Goal: Use online tool/utility: Utilize a website feature to perform a specific function

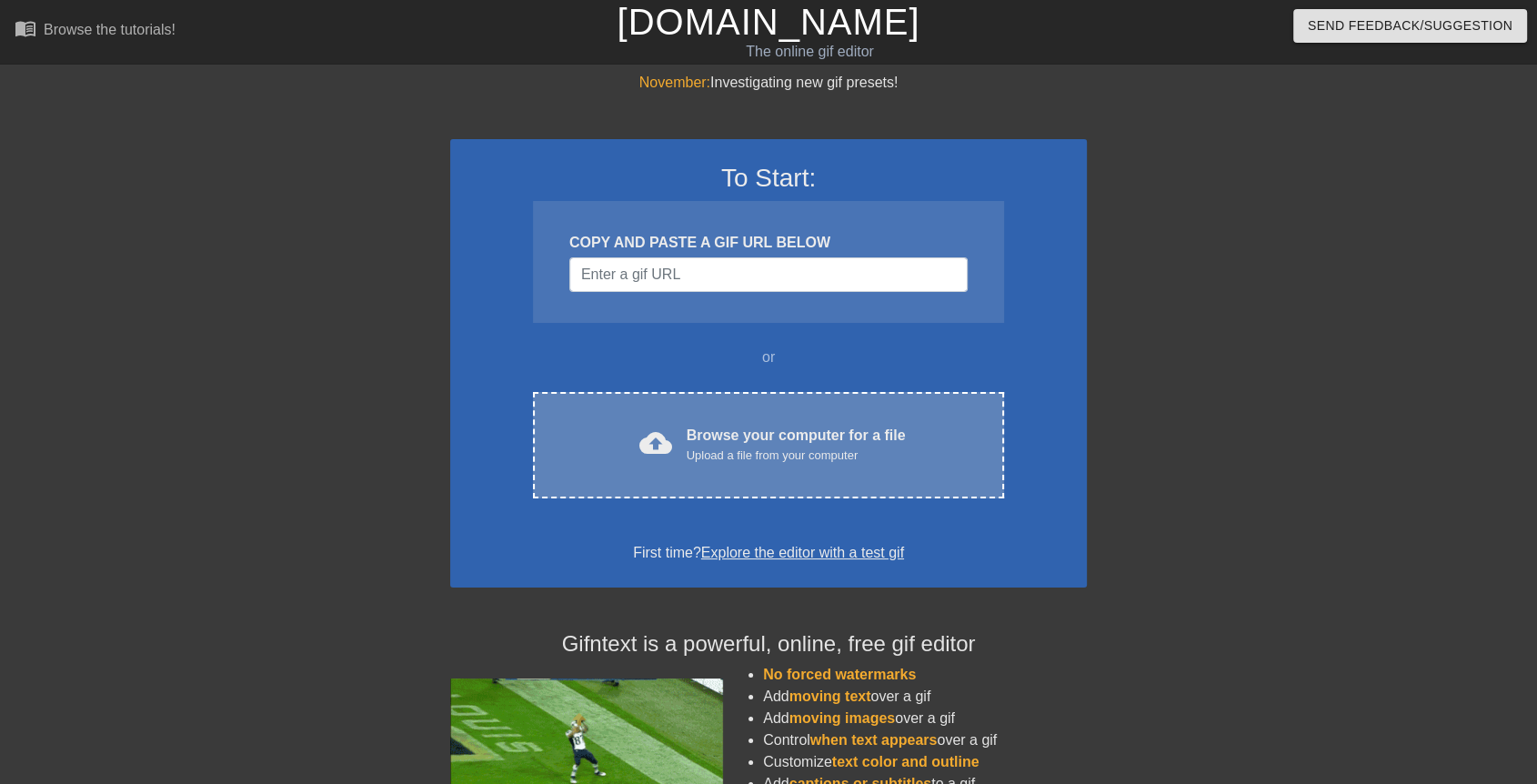
click at [715, 449] on div "Upload a file from your computer" at bounding box center [797, 455] width 220 height 18
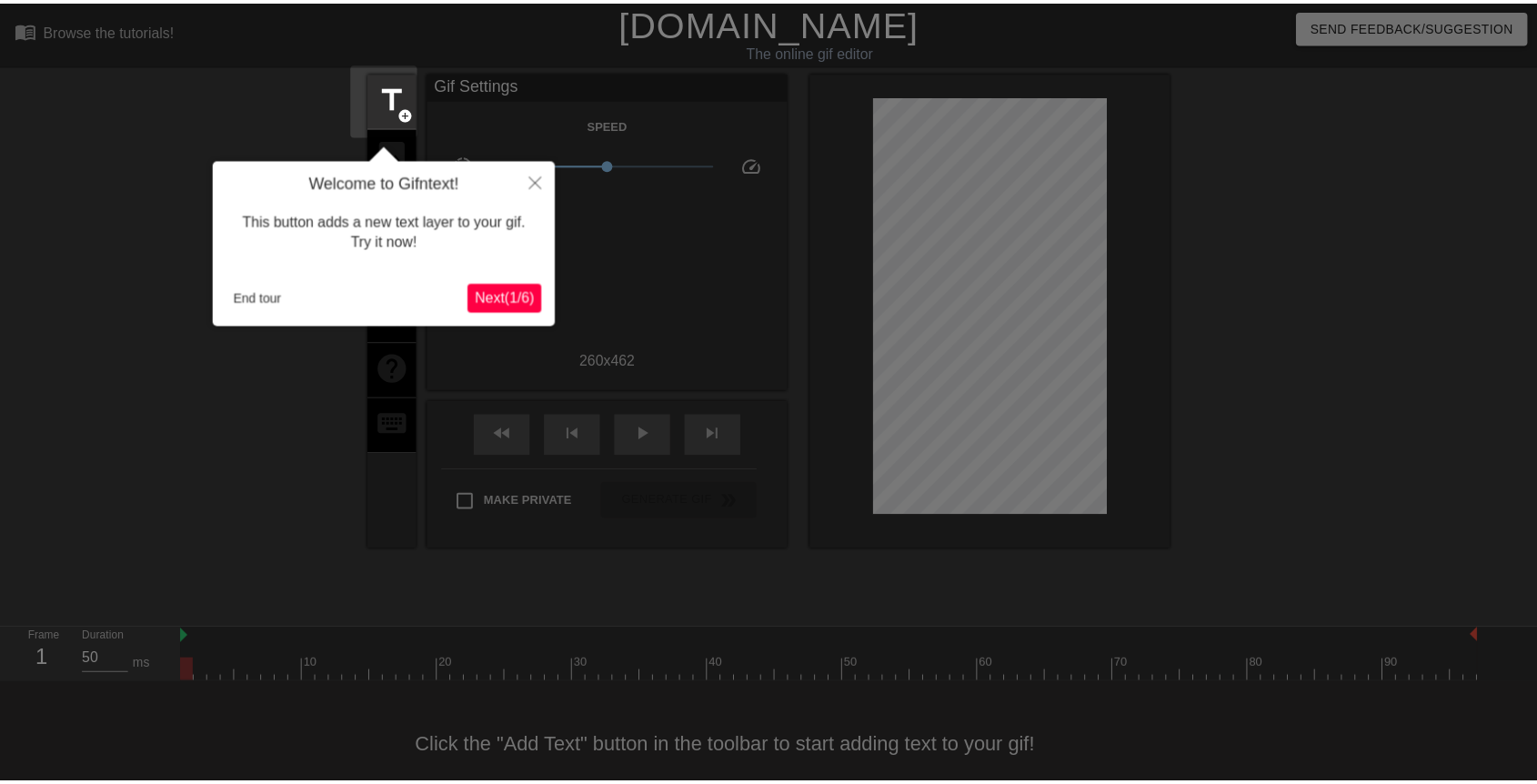
scroll to position [25, 0]
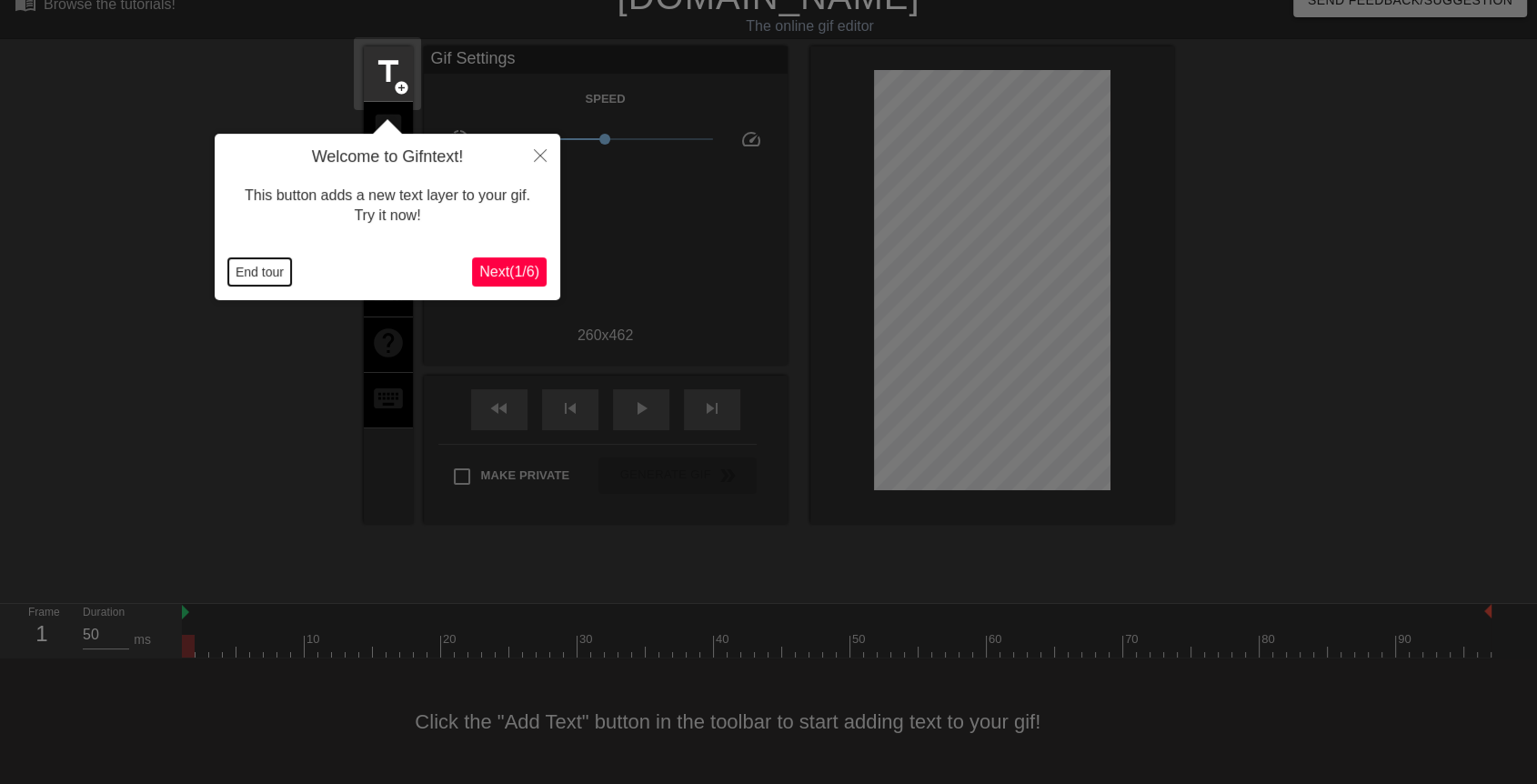
click at [274, 266] on button "End tour" at bounding box center [259, 272] width 63 height 27
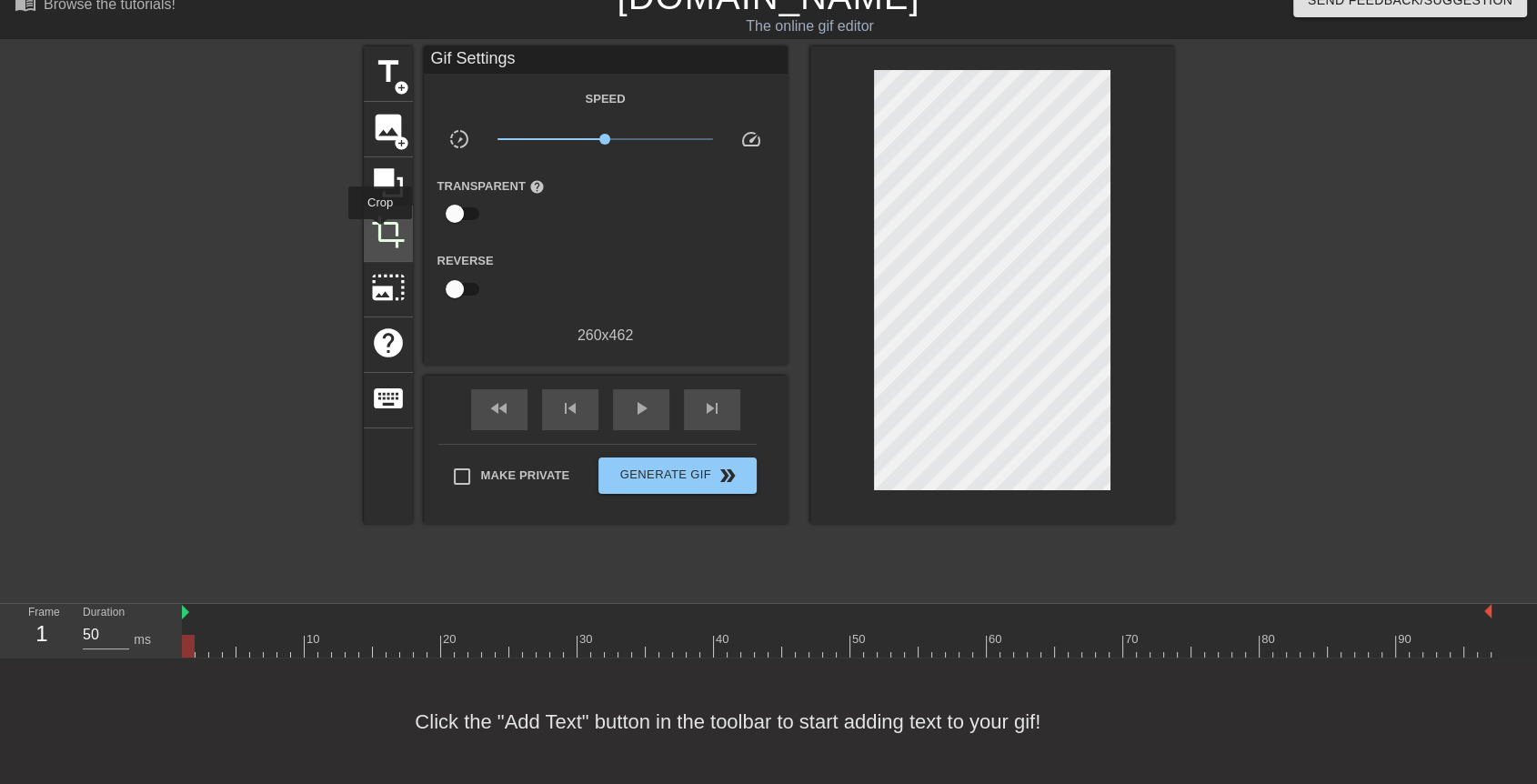
click at [380, 232] on span "crop" at bounding box center [389, 232] width 35 height 35
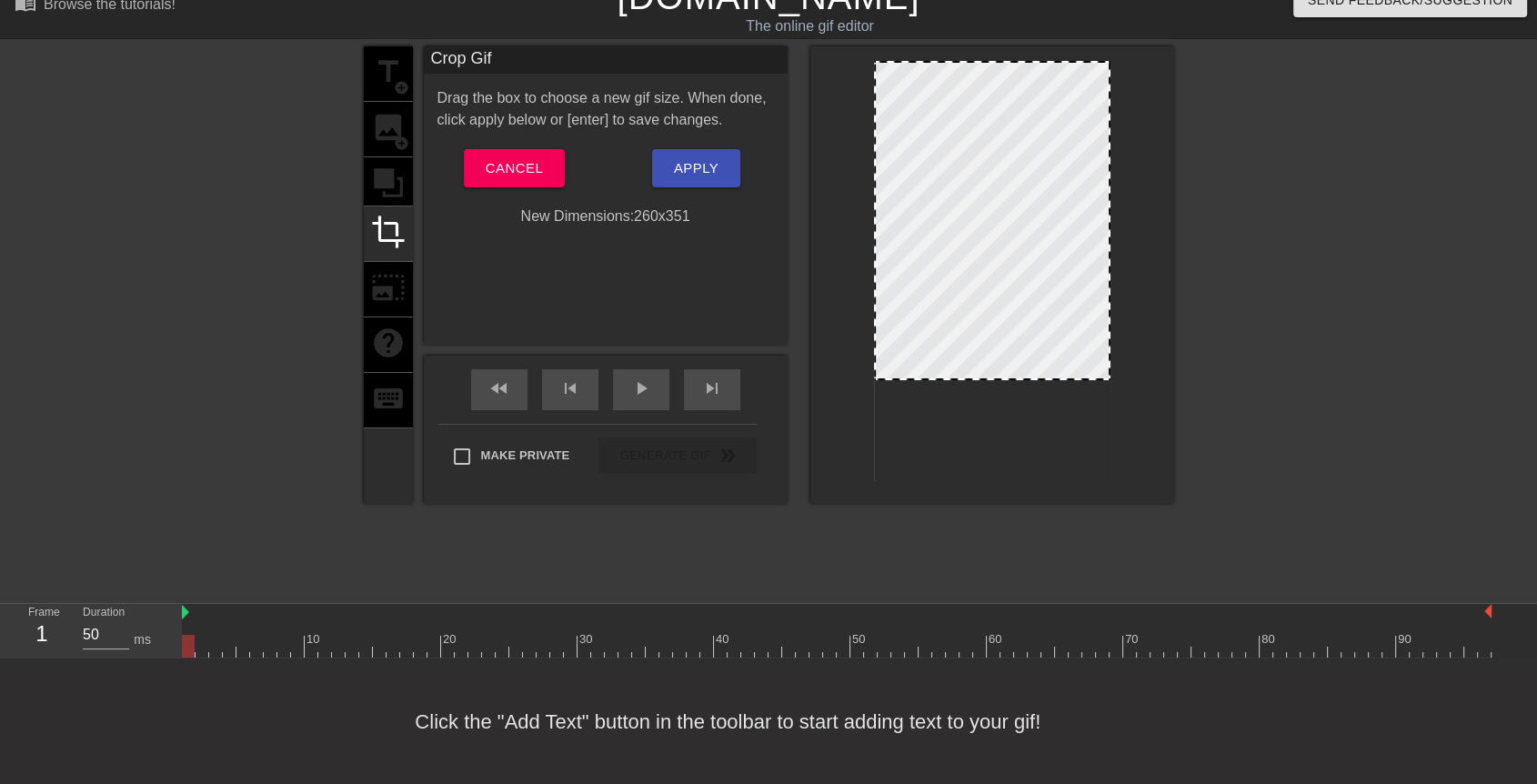
drag, startPoint x: 982, startPoint y: 478, endPoint x: 960, endPoint y: 377, distance: 103.4
click at [960, 377] on div at bounding box center [992, 378] width 233 height 9
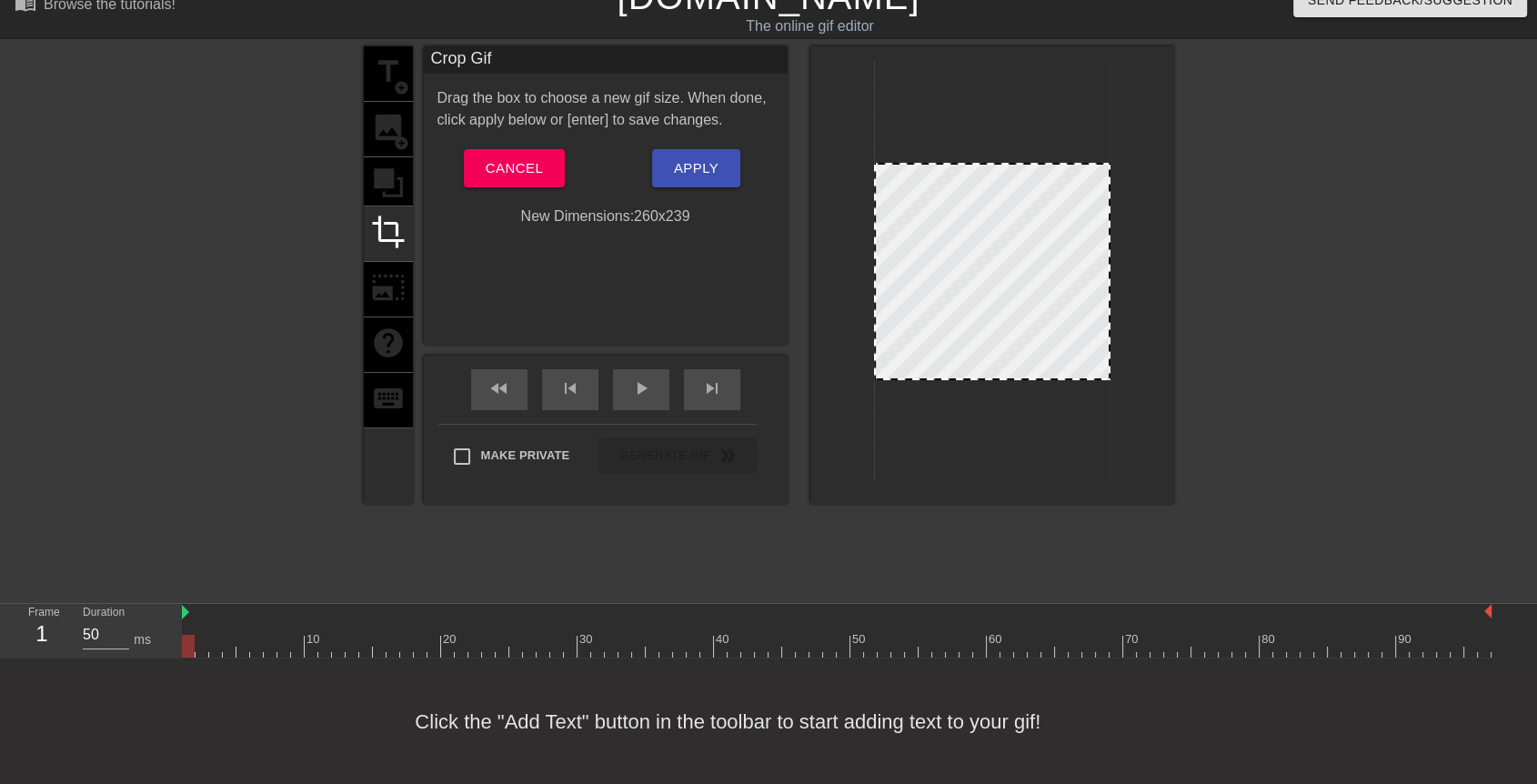
drag, startPoint x: 991, startPoint y: 60, endPoint x: 983, endPoint y: 162, distance: 102.3
click at [983, 162] on div at bounding box center [992, 164] width 233 height 9
click at [1273, 219] on div at bounding box center [1332, 319] width 273 height 545
drag, startPoint x: 641, startPoint y: 159, endPoint x: 673, endPoint y: 174, distance: 35.3
click at [647, 163] on div "Apply" at bounding box center [696, 167] width 182 height 38
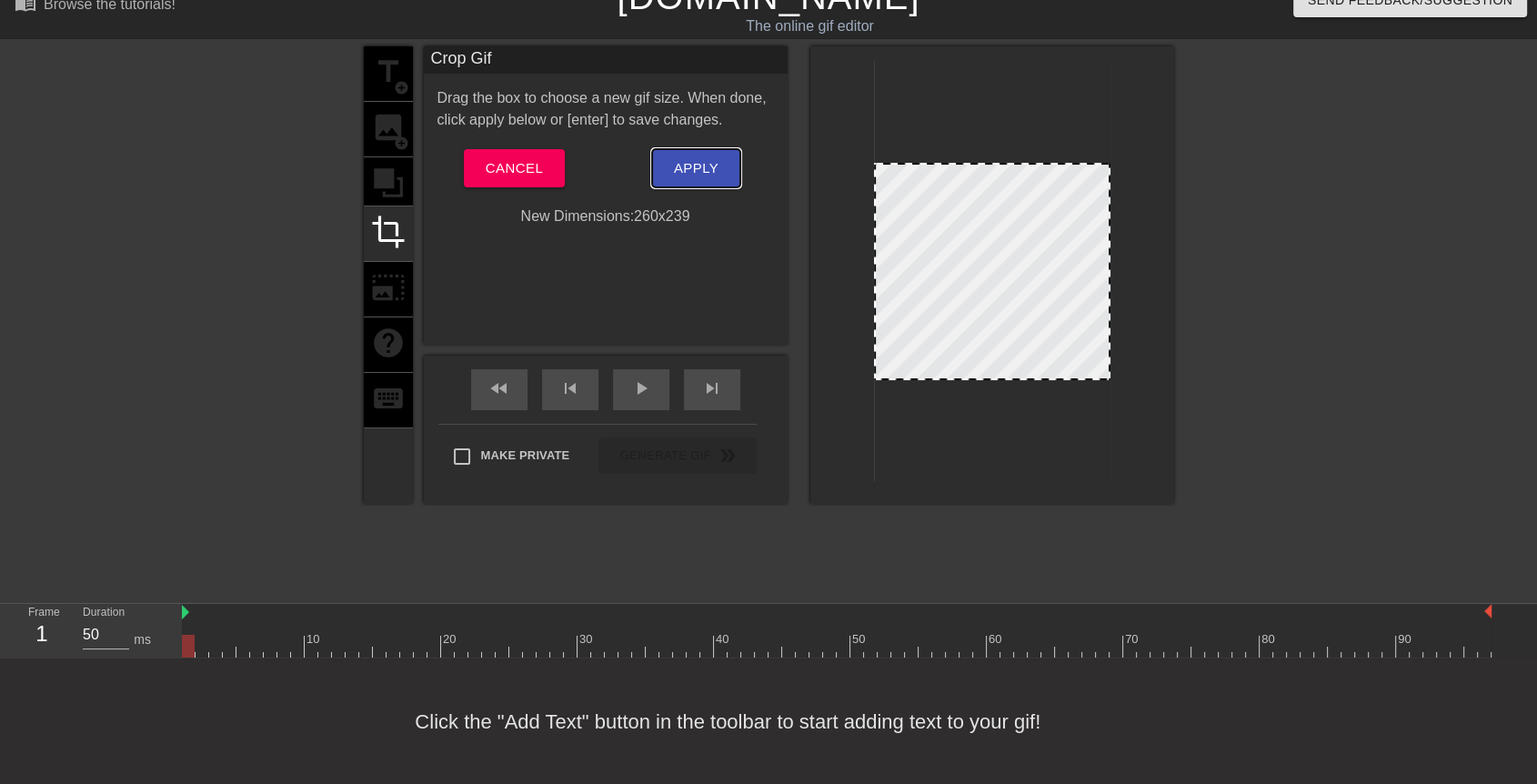
click at [674, 175] on span "Apply" at bounding box center [696, 168] width 45 height 23
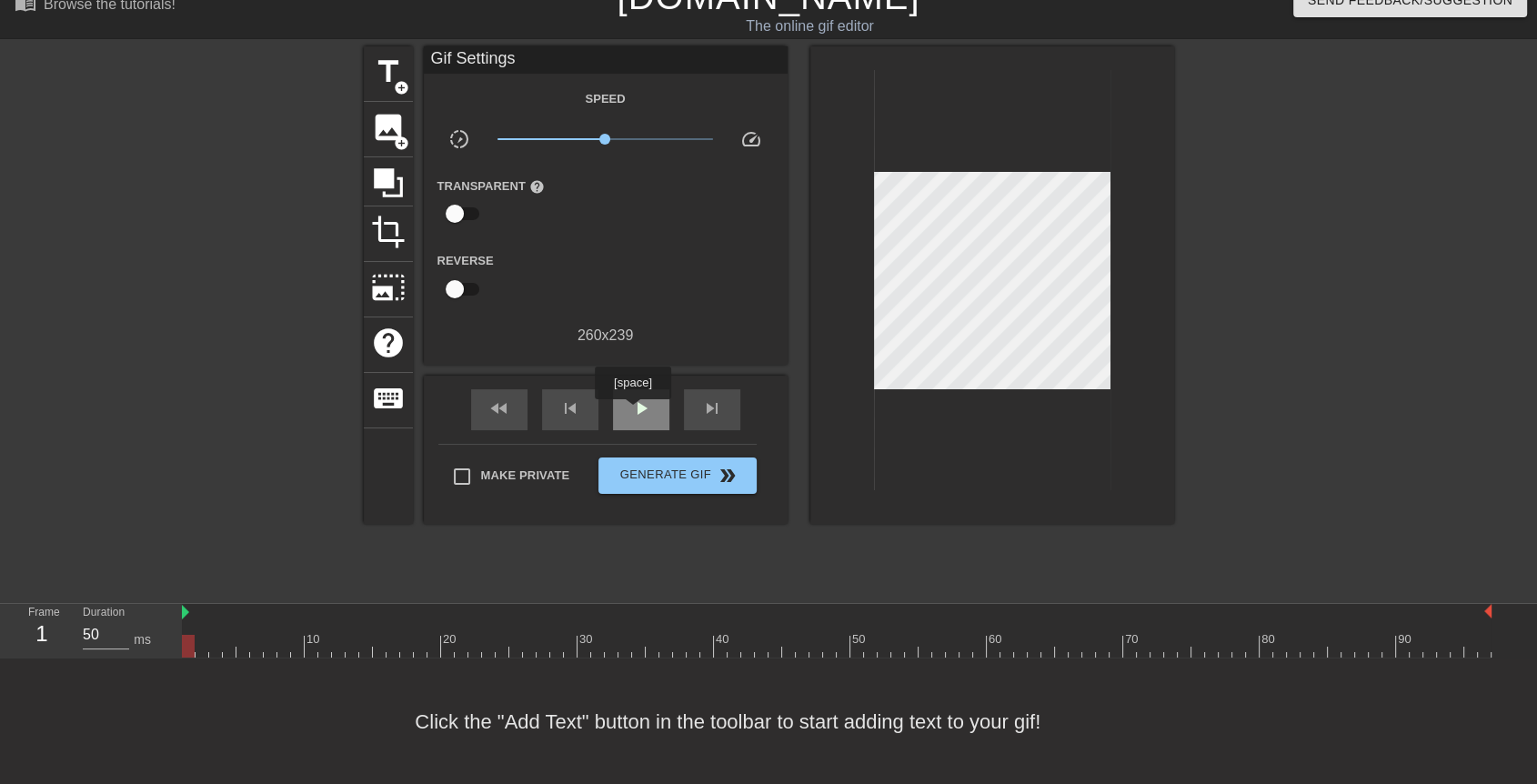
click at [632, 412] on span "play_arrow" at bounding box center [641, 408] width 21 height 21
click at [632, 412] on span "pause" at bounding box center [641, 408] width 21 height 21
drag, startPoint x: 489, startPoint y: 640, endPoint x: 156, endPoint y: 609, distance: 334.4
click at [156, 609] on div "Frame 1 Duration 50 ms 10 20 30 40 50 60 70 80 90" at bounding box center [768, 631] width 1537 height 54
click at [387, 89] on div "title add_circle" at bounding box center [388, 74] width 50 height 55
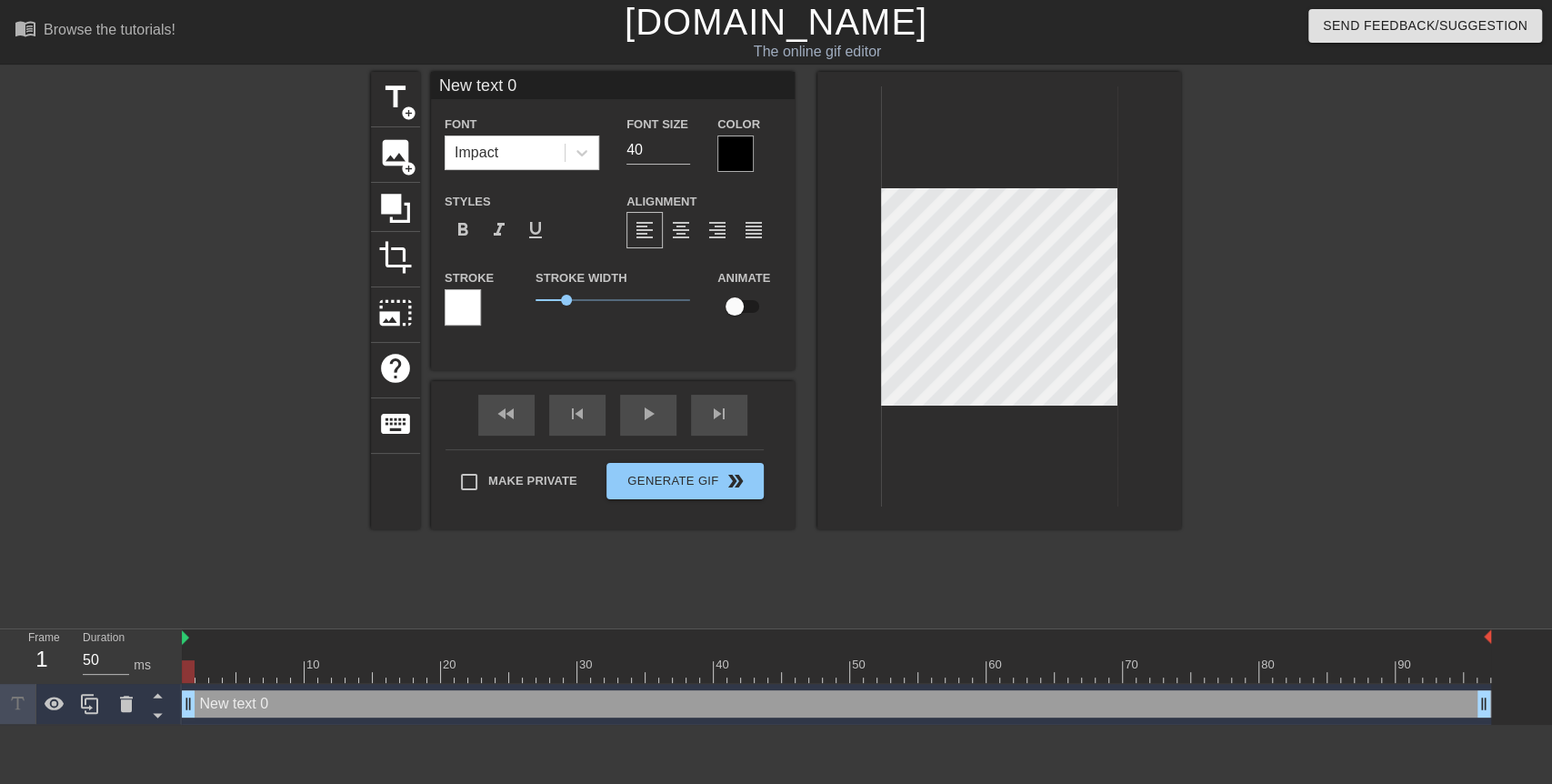
scroll to position [2, 3]
type input "M"
type textarea "M"
type input "Mr"
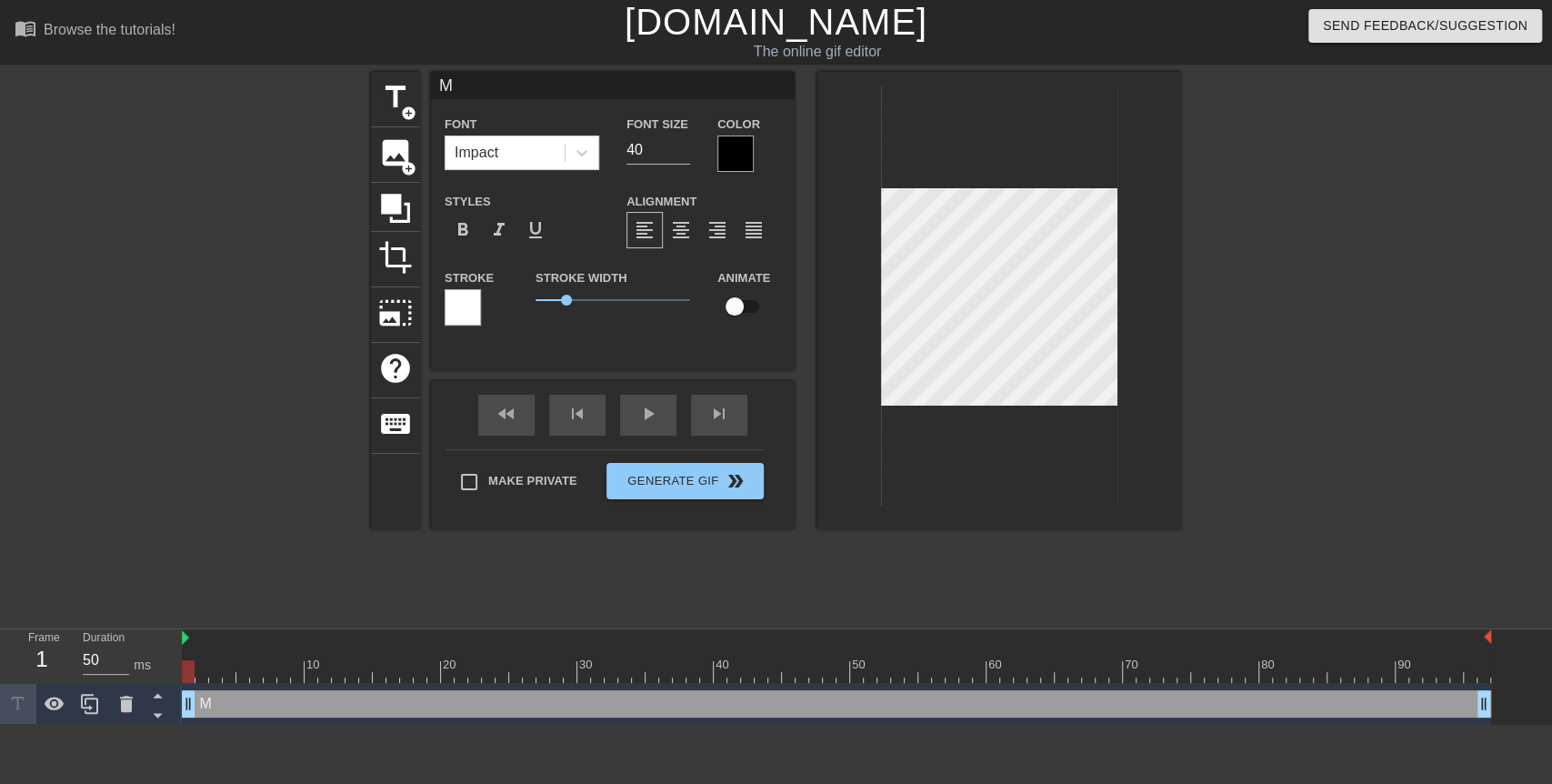
type textarea "Mr"
type input "Mr"
type textarea "Mr"
type input "Mr"
type textarea "Mr"
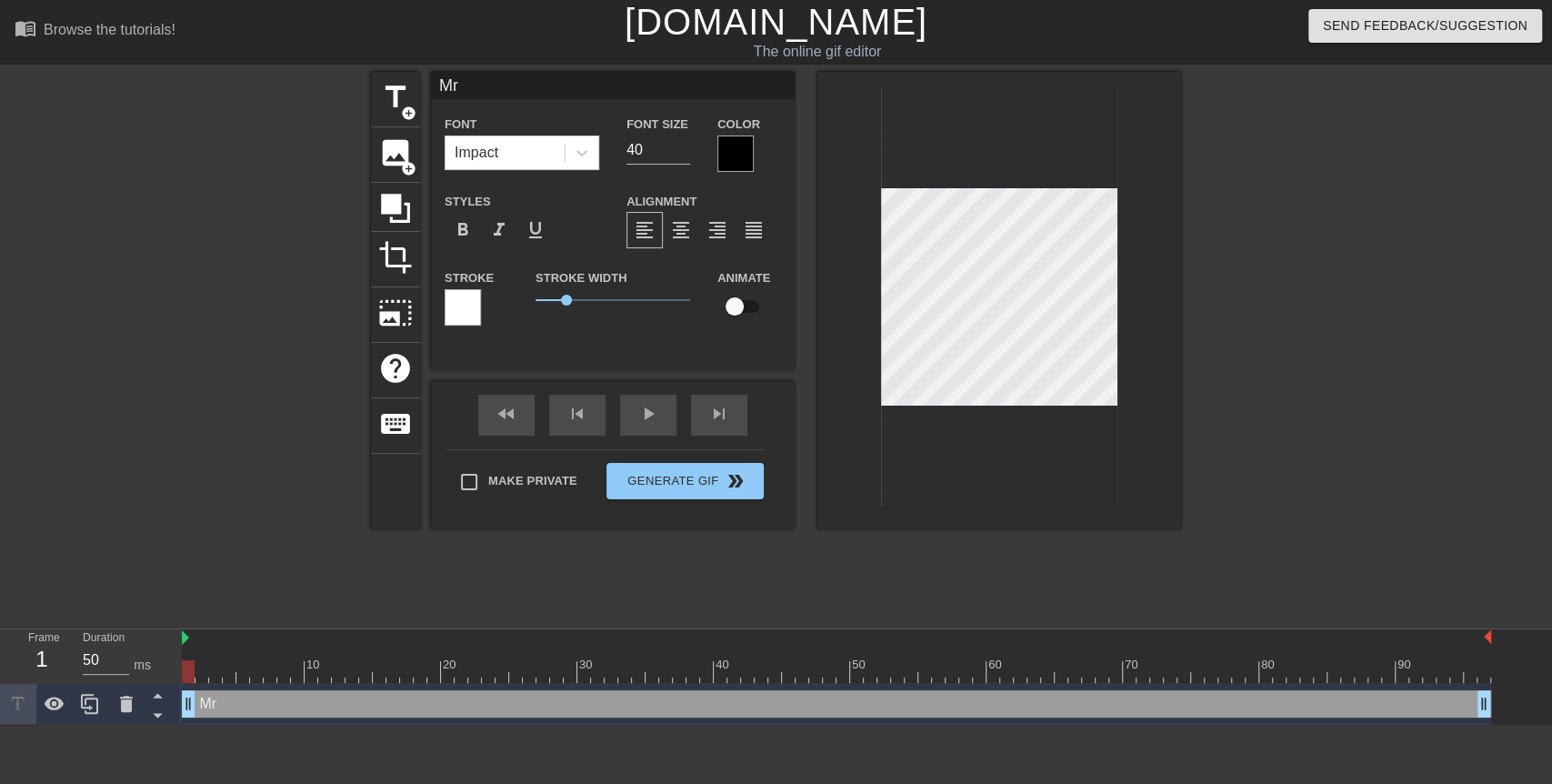
type input "Mr."
type textarea "Mr."
type input "Mr."
type textarea "Mr."
type input "Mr. S"
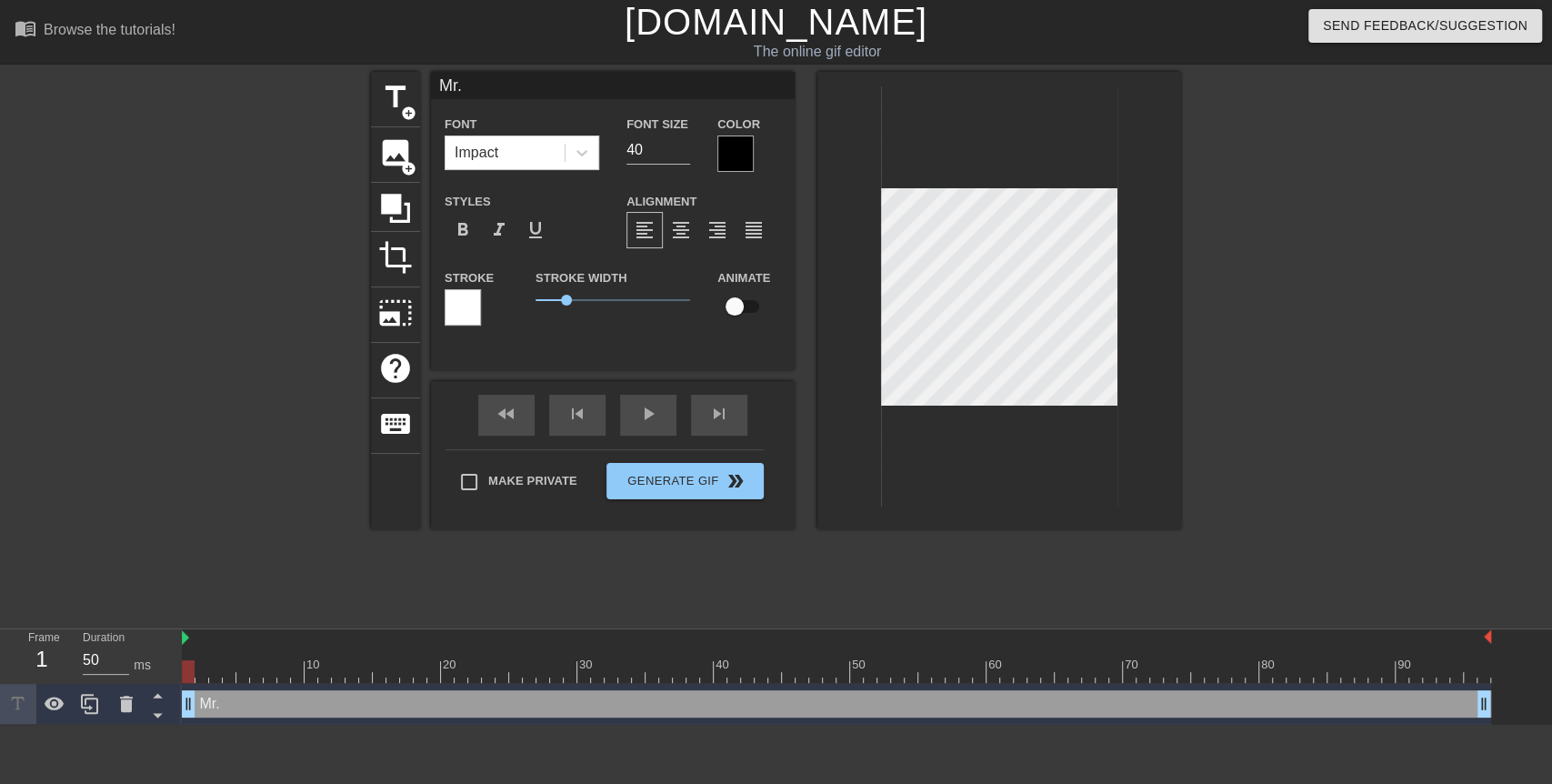
type textarea "Mr. S"
type input "Mr. St"
type textarea "Mr. St"
type input "Mr. Sta"
type textarea "Mr. Sta"
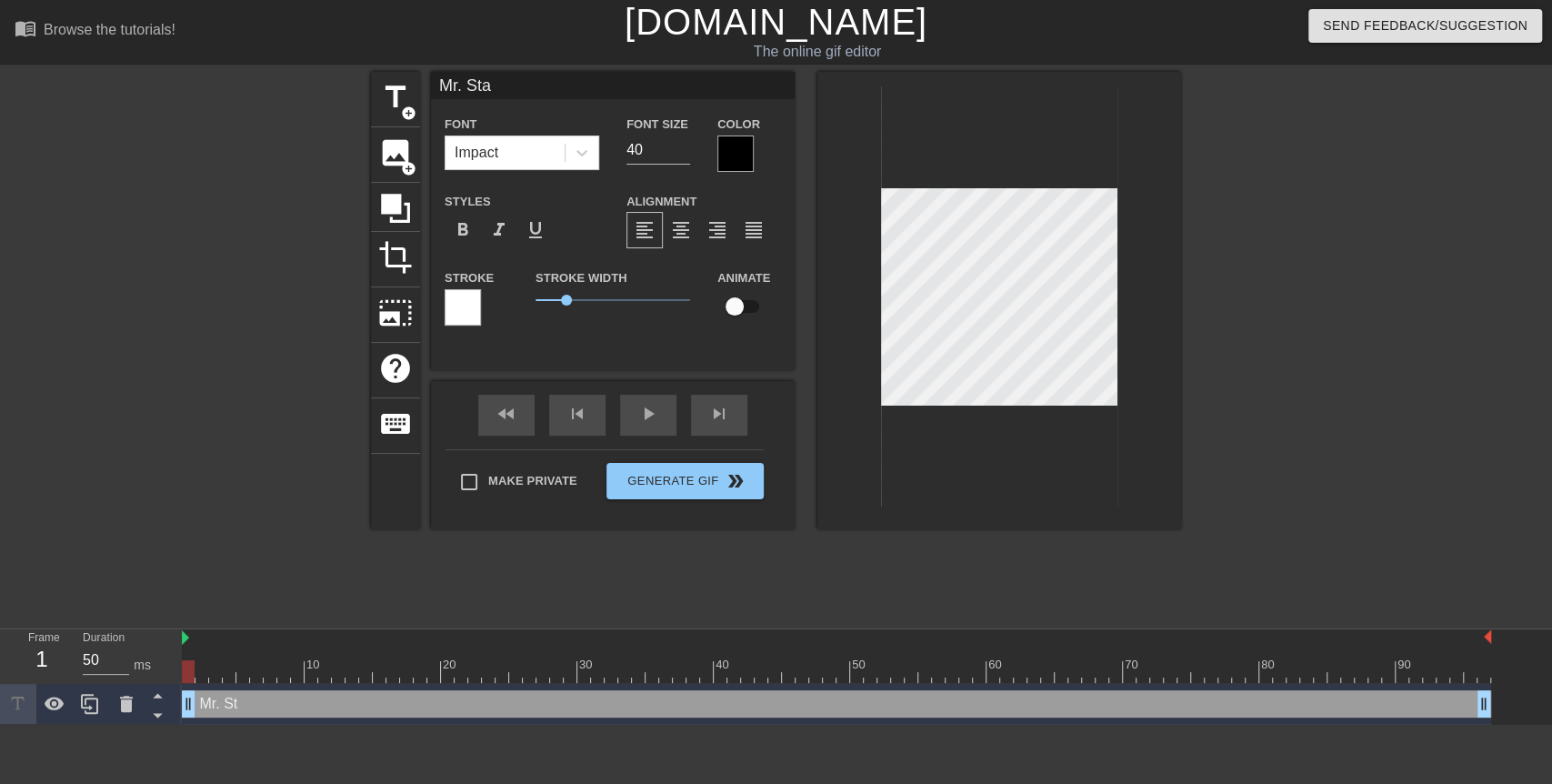
type input "[PERSON_NAME]"
type textarea "[PERSON_NAME]"
type input "Mr. Stall"
type textarea "Mr. Stall"
type input "Mr. Stalli"
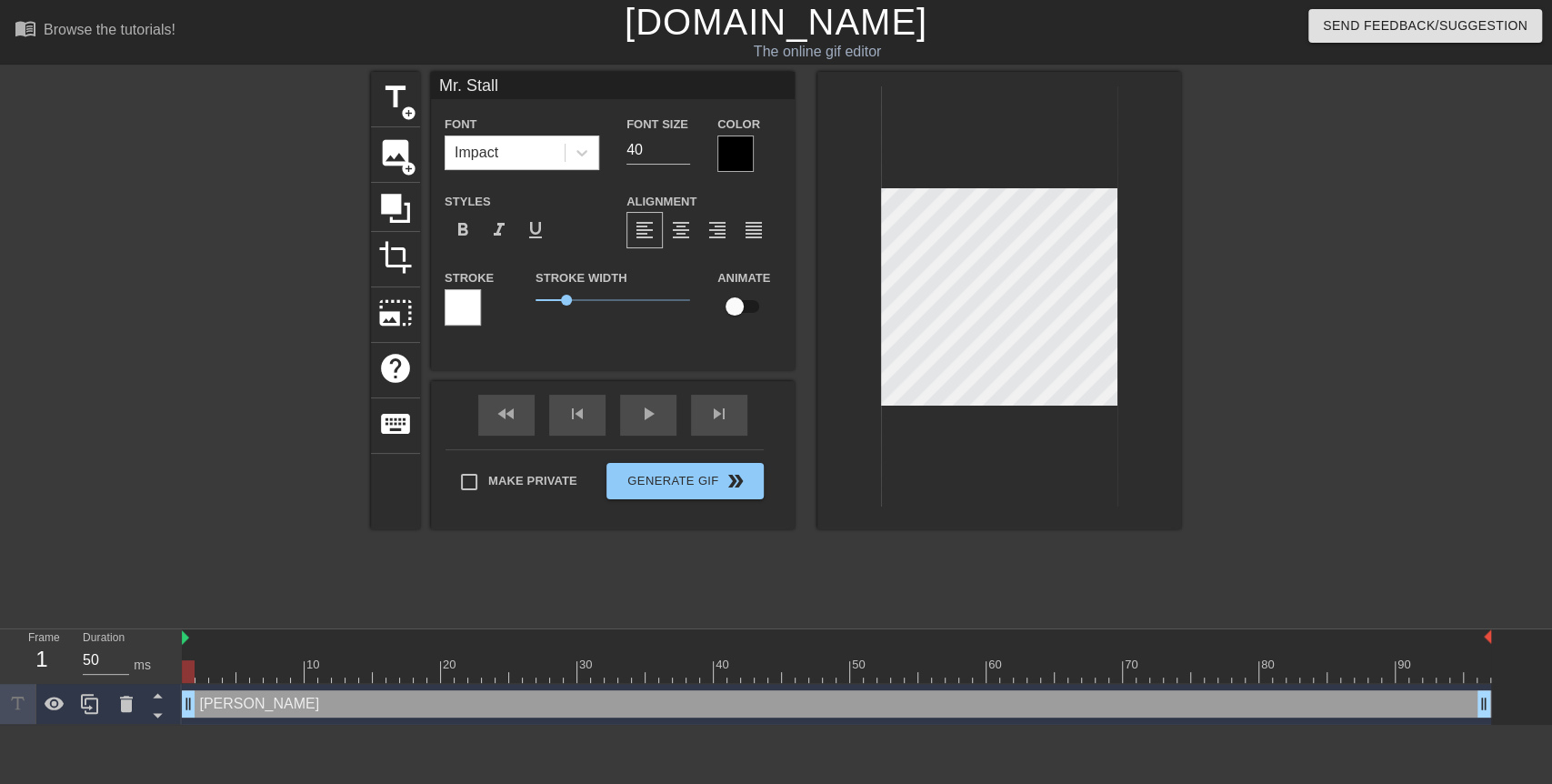
type textarea "Mr. Stalli"
type input "[PERSON_NAME]"
type textarea "[PERSON_NAME]"
type input "[PERSON_NAME]"
type textarea "[PERSON_NAME]"
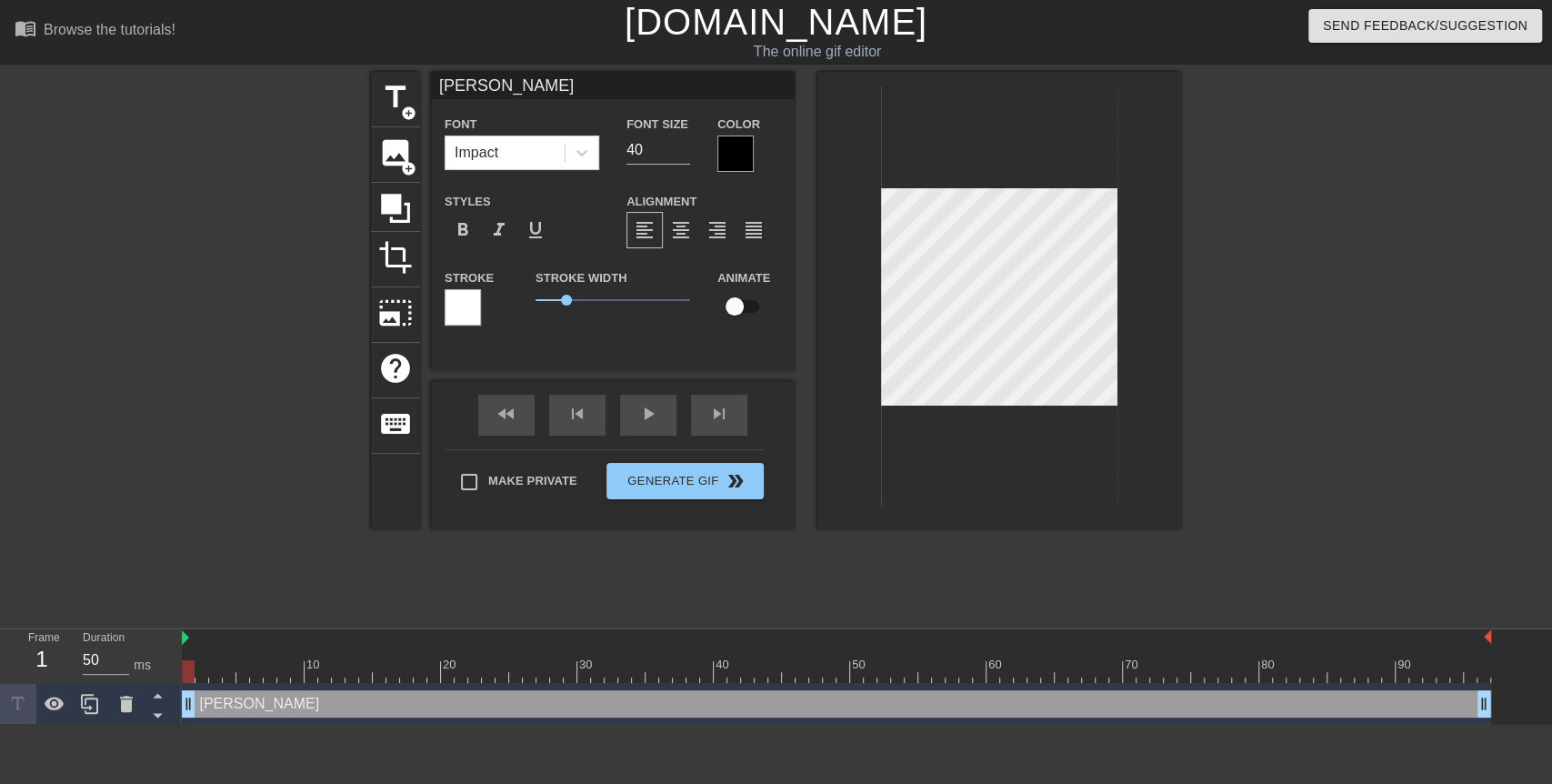
type input "[PERSON_NAME]"
type textarea "[PERSON_NAME]"
type input "[PERSON_NAME]"
type textarea "[PERSON_NAME]"
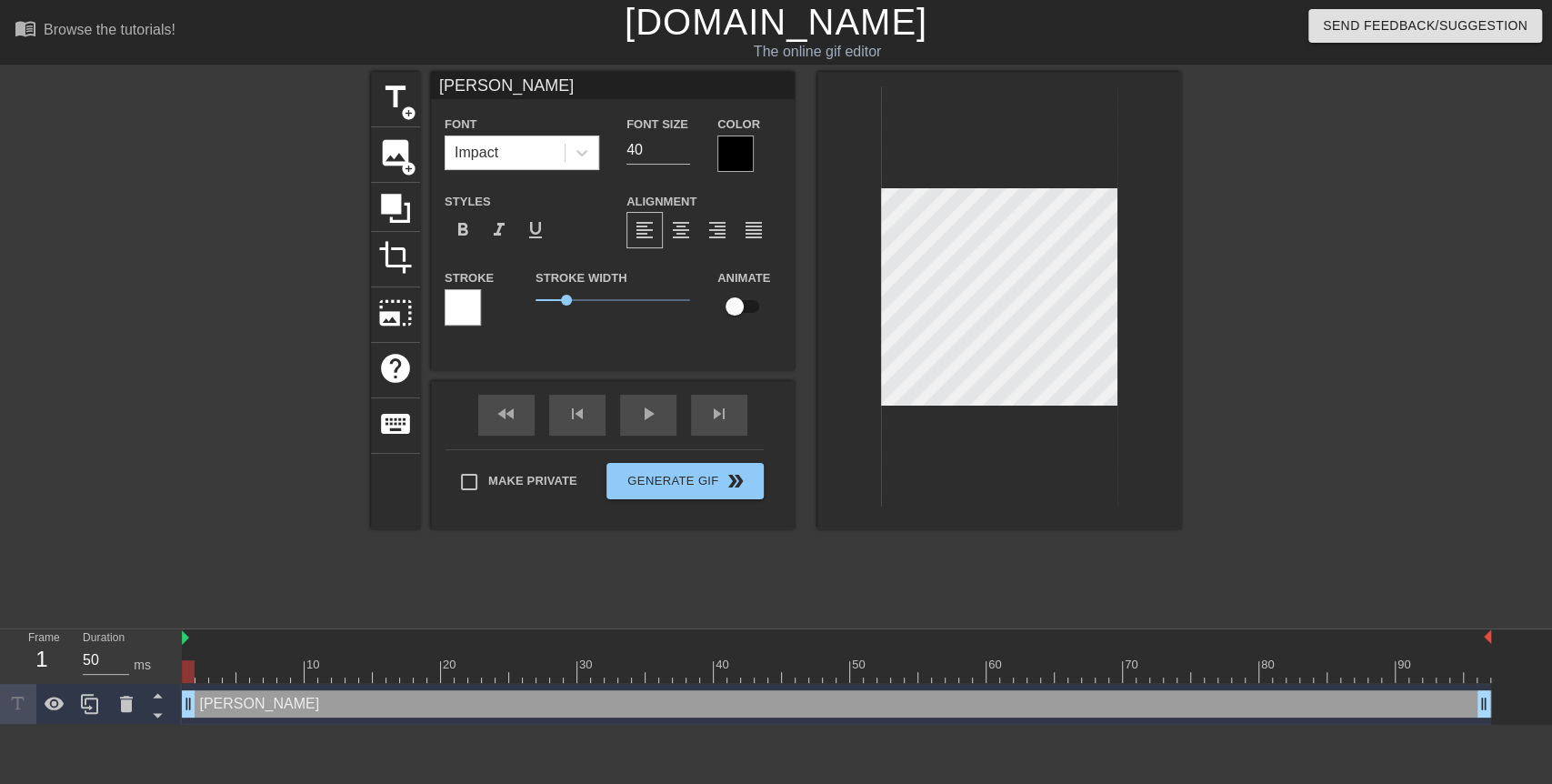
type input "[PERSON_NAME]"
type textarea "[PERSON_NAME]"
type input "[PERSON_NAME]"
type textarea "[PERSON_NAME]"
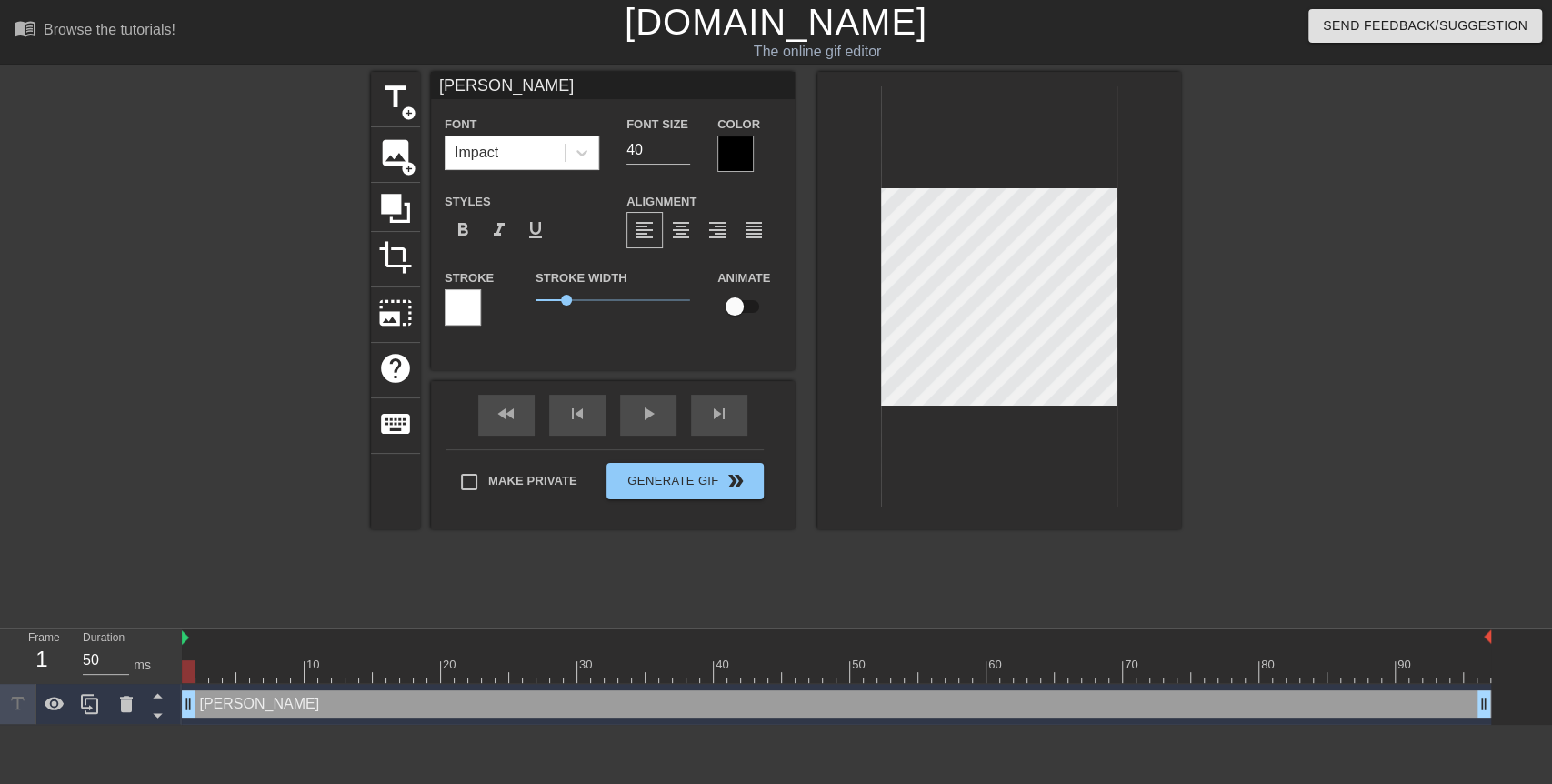
type input "Mr. Stallingsw"
type textarea "[PERSON_NAME] w"
type input "Mr. Stallingswe"
type textarea "[PERSON_NAME] we"
type input "Mr. Stallingswea"
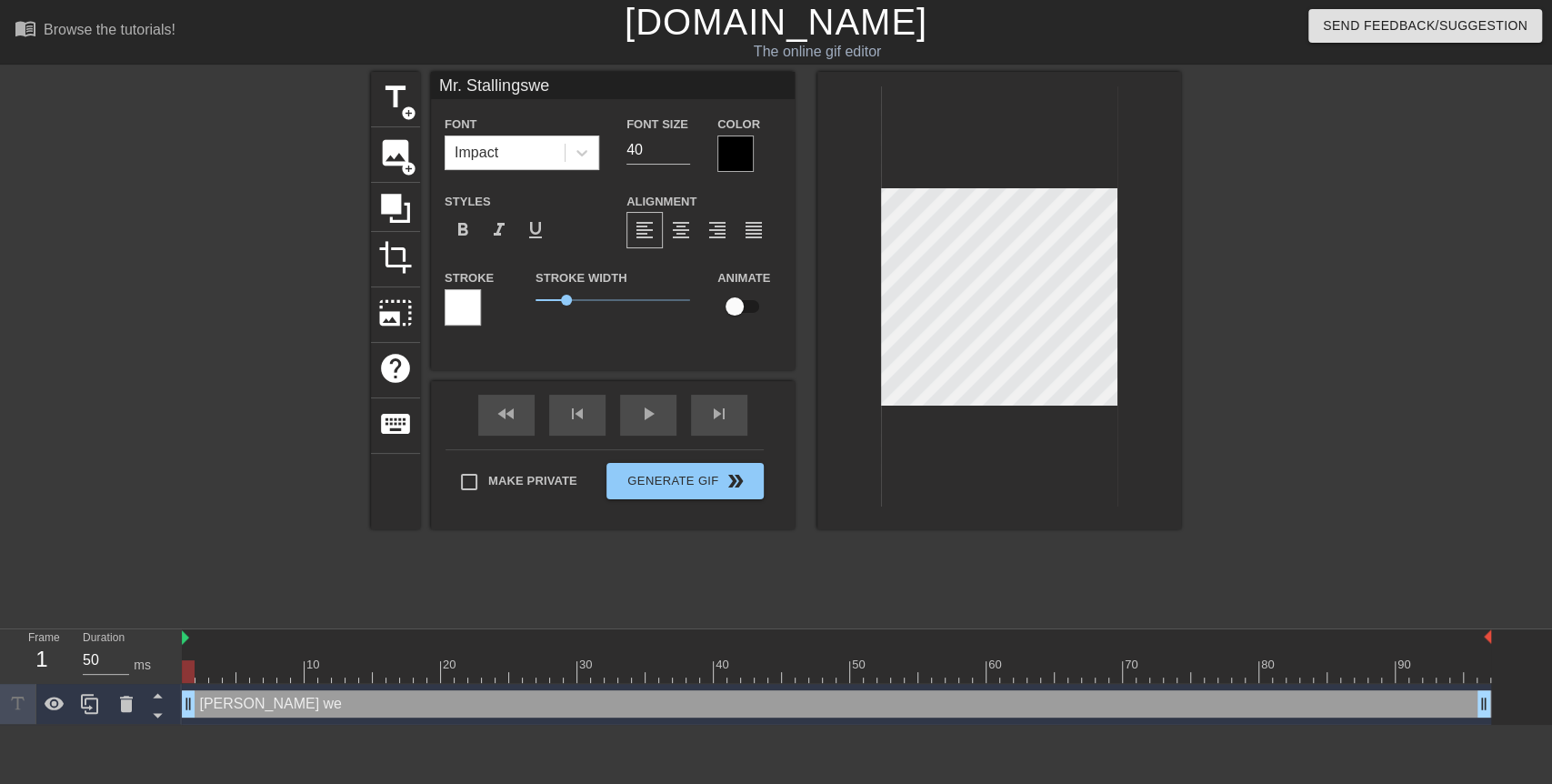
type textarea "[PERSON_NAME] wea"
type input "Mr. Stallingswear"
type textarea "[PERSON_NAME] wear"
type input "Mr. Stallingsweari"
type textarea "[PERSON_NAME] weari"
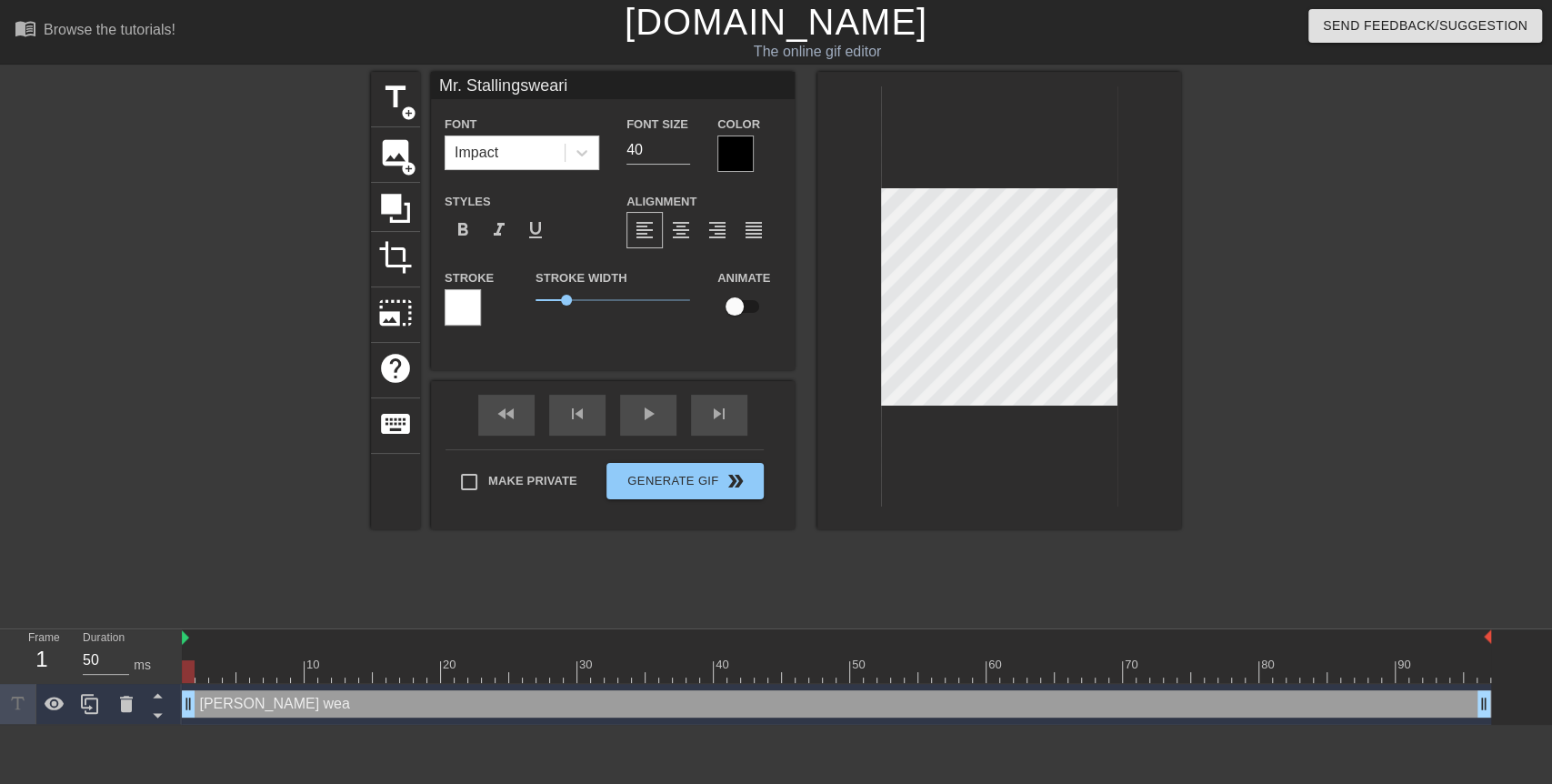
type input "Mr. Stallingswearin"
type textarea "[PERSON_NAME] wearin"
type input "Mr. Stallingswearing"
type textarea "[PERSON_NAME] wearing"
type input "Mr. Stallingswearing"
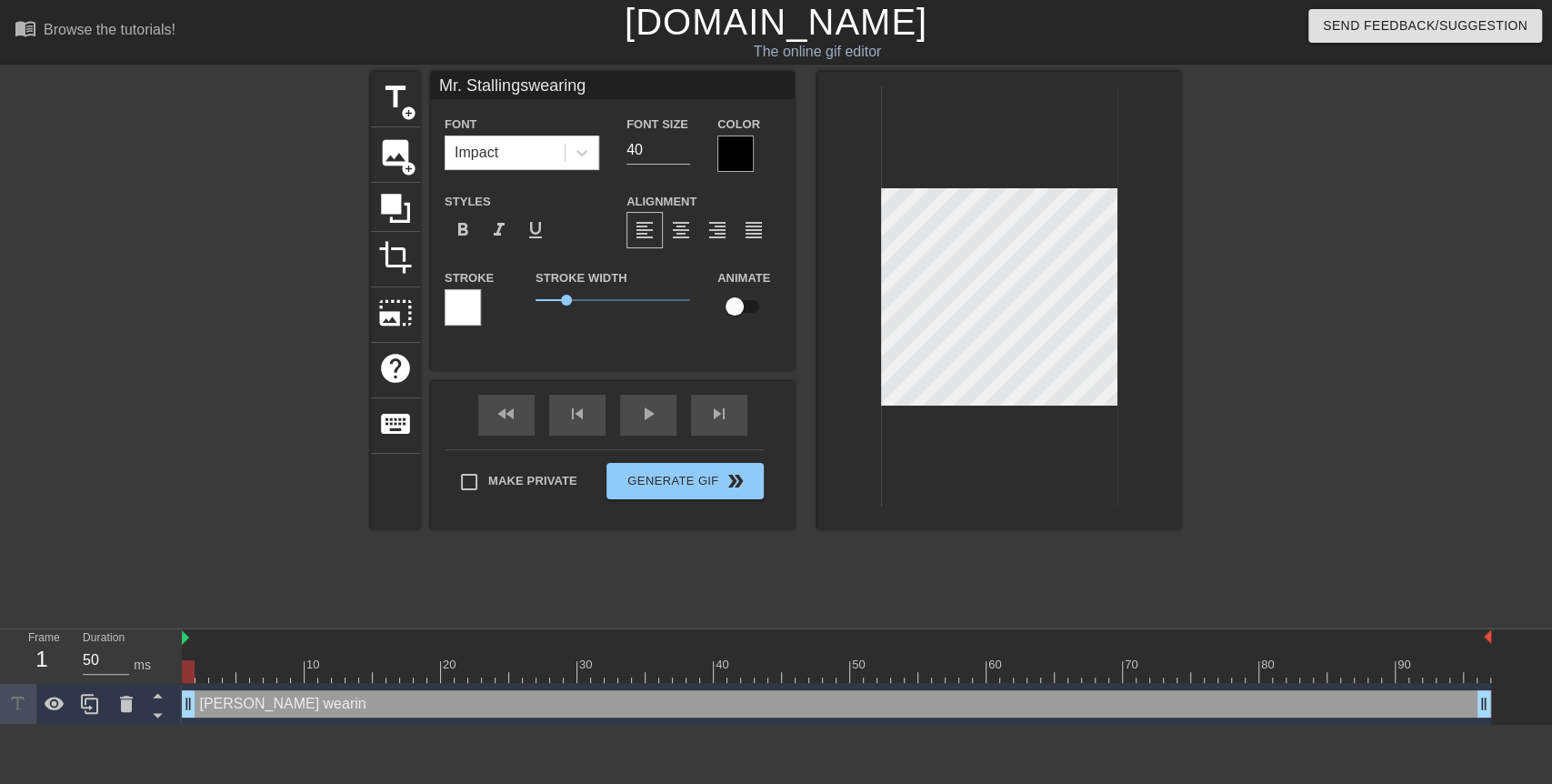
type textarea "[PERSON_NAME] wearing"
type input "Mr. Stallingswearing s"
type textarea "[PERSON_NAME] wearing s"
type input "Mr. Stallingswearing su"
type textarea "[PERSON_NAME] wearing su"
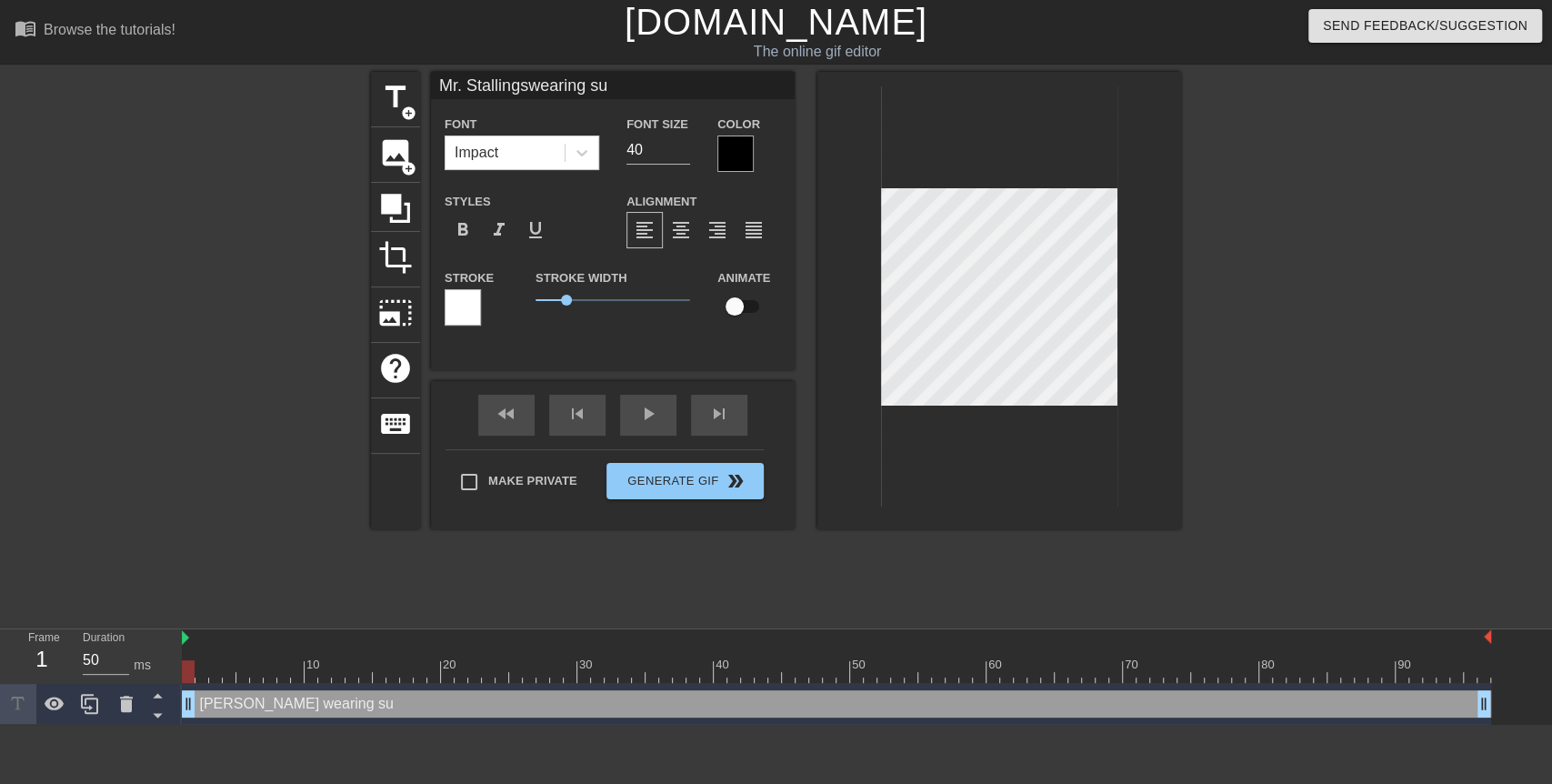
type input "Mr. Stallingswearing sun"
type textarea "[PERSON_NAME] wearing sun"
type input "Mr. Stallingswearing sung"
type textarea "[PERSON_NAME] wearing sung"
type input "Mr. Stallingswearing sungl"
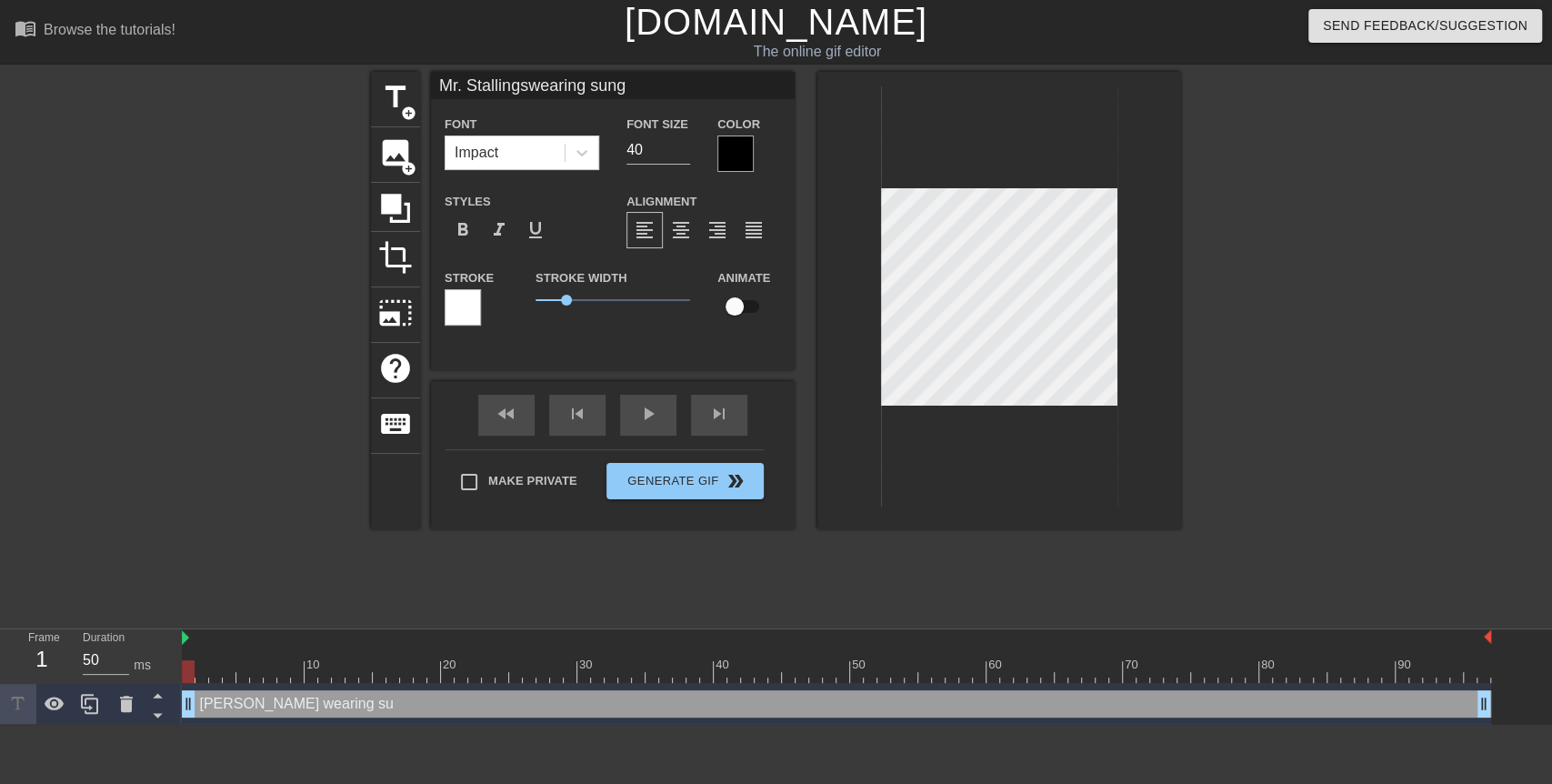
type textarea "[PERSON_NAME] wearing sungl"
type input "Mr. Stallingswearing sungla"
type textarea "[PERSON_NAME] wearing sungla"
type input "Mr. Stallingswearing sunglas"
type textarea "[PERSON_NAME] wearing sunglas"
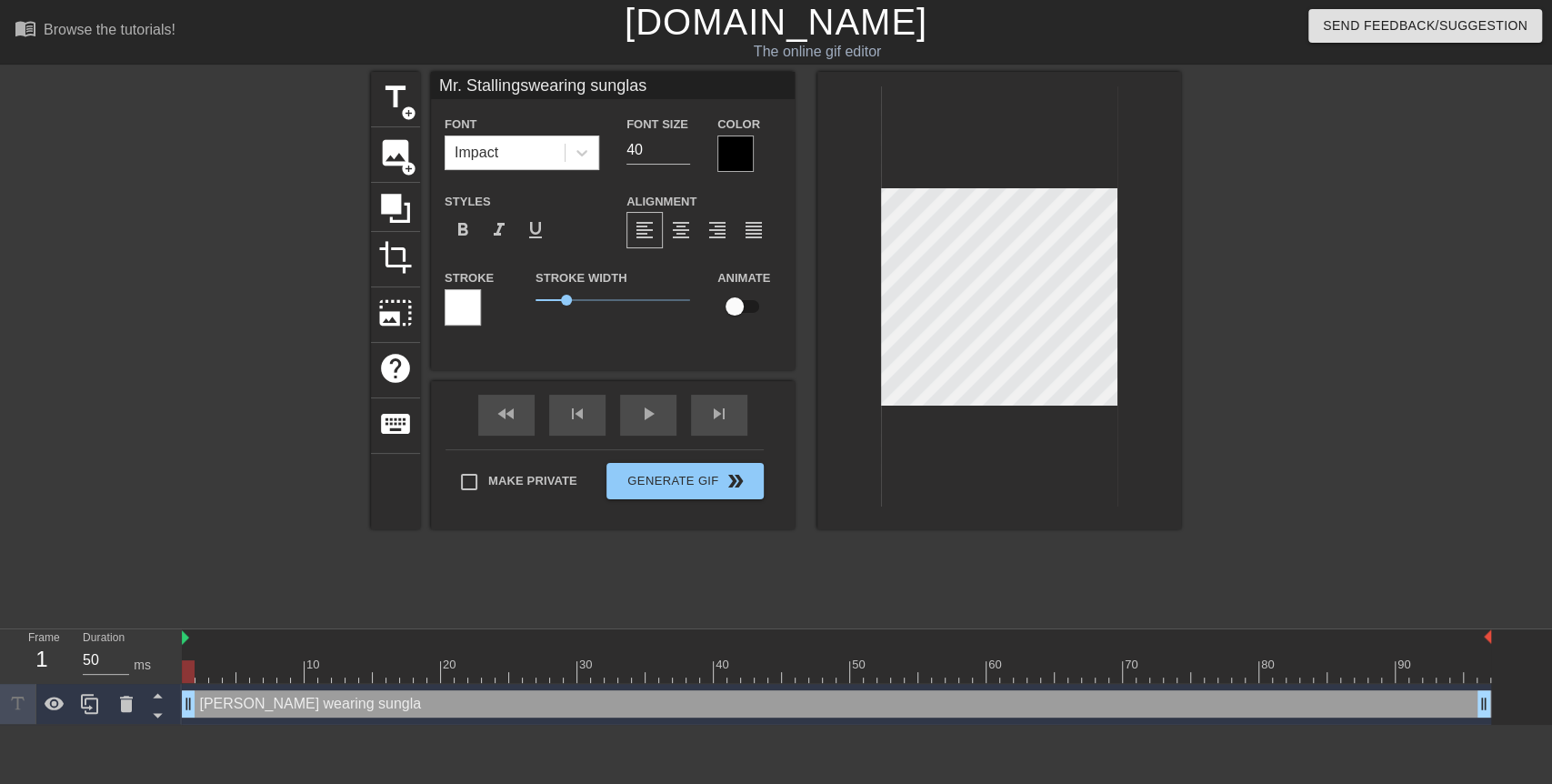
type input "Mr. Stallingswearing sunglass"
type textarea "[PERSON_NAME] wearing sunglass"
type input "Mr. Stallingswearing sunglasse"
type textarea "[PERSON_NAME] wearing sunglasse"
type input "Mr. Stallingswearing sunglasses"
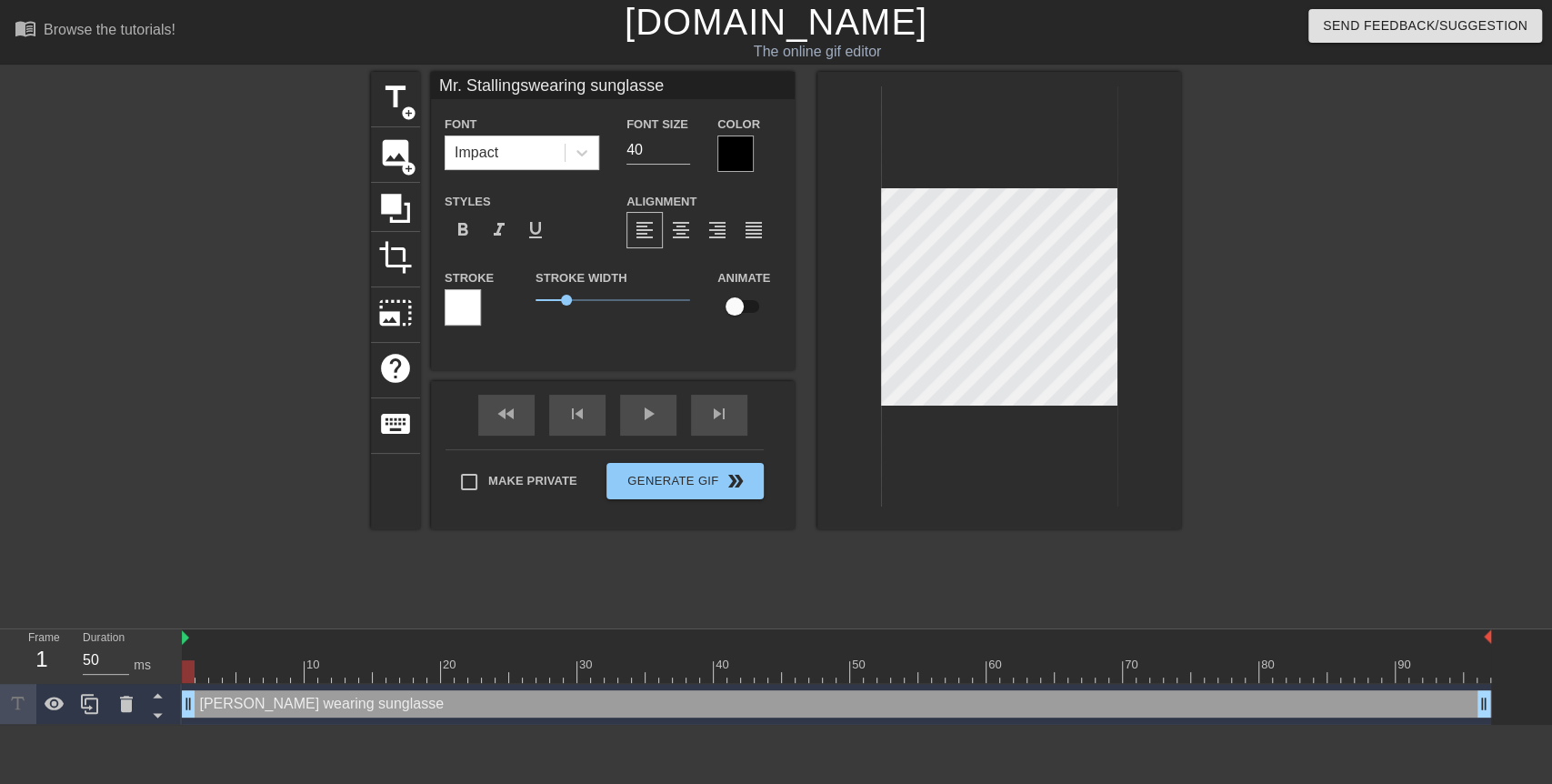
type textarea "[PERSON_NAME] wearing sunglasses"
type input "Mr. Stallingswearing sunglasse"
type textarea "[PERSON_NAME] wearing sunglasse"
type input "Mr. Stallingswearing sunglass"
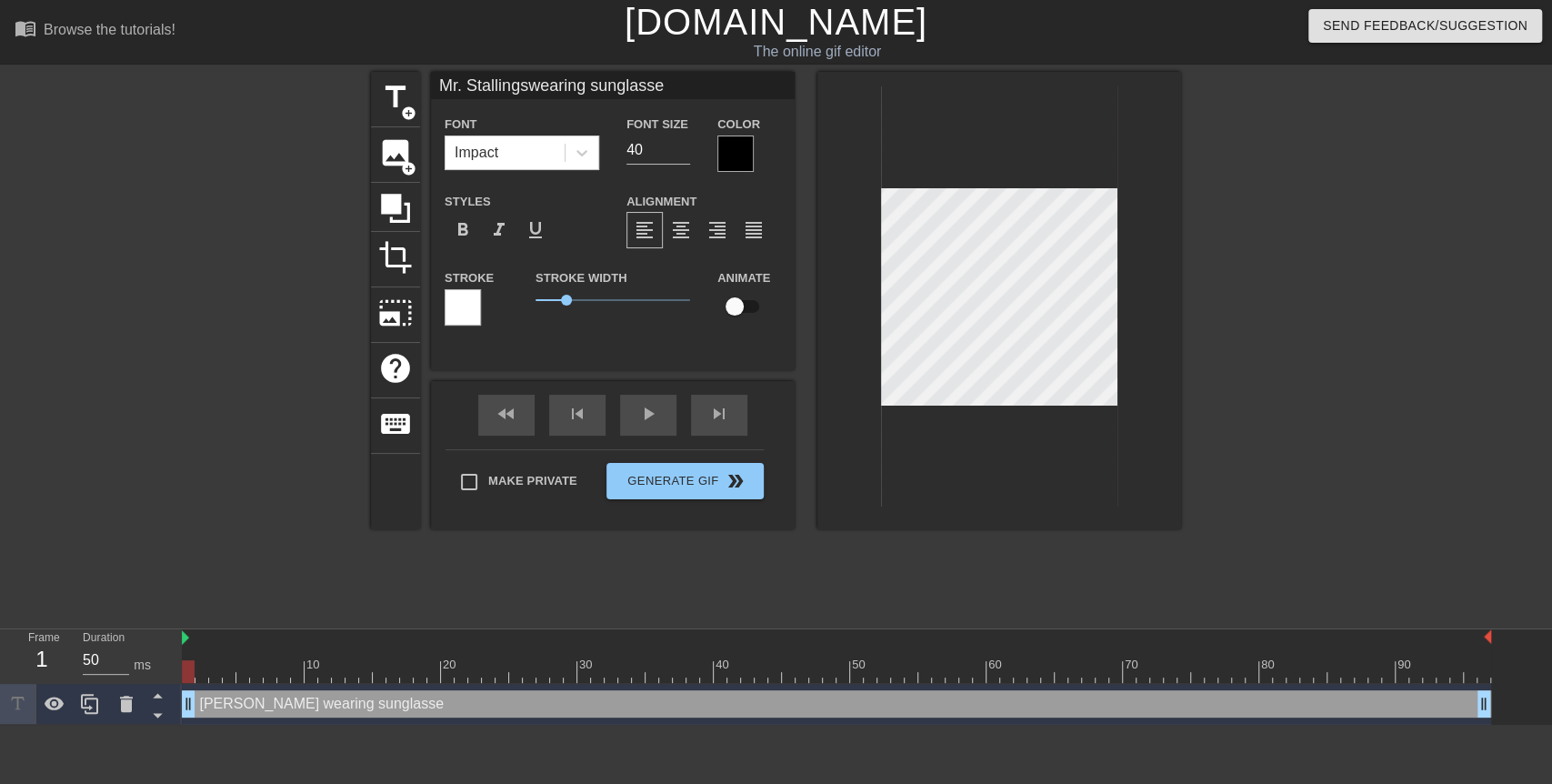
type textarea "[PERSON_NAME] wearing sunglass"
type input "Mr. Stallingswearing sunglas"
type textarea "[PERSON_NAME] wearing sunglas"
type input "Mr. Stallingswearing sungla"
type textarea "[PERSON_NAME] wearing sungla"
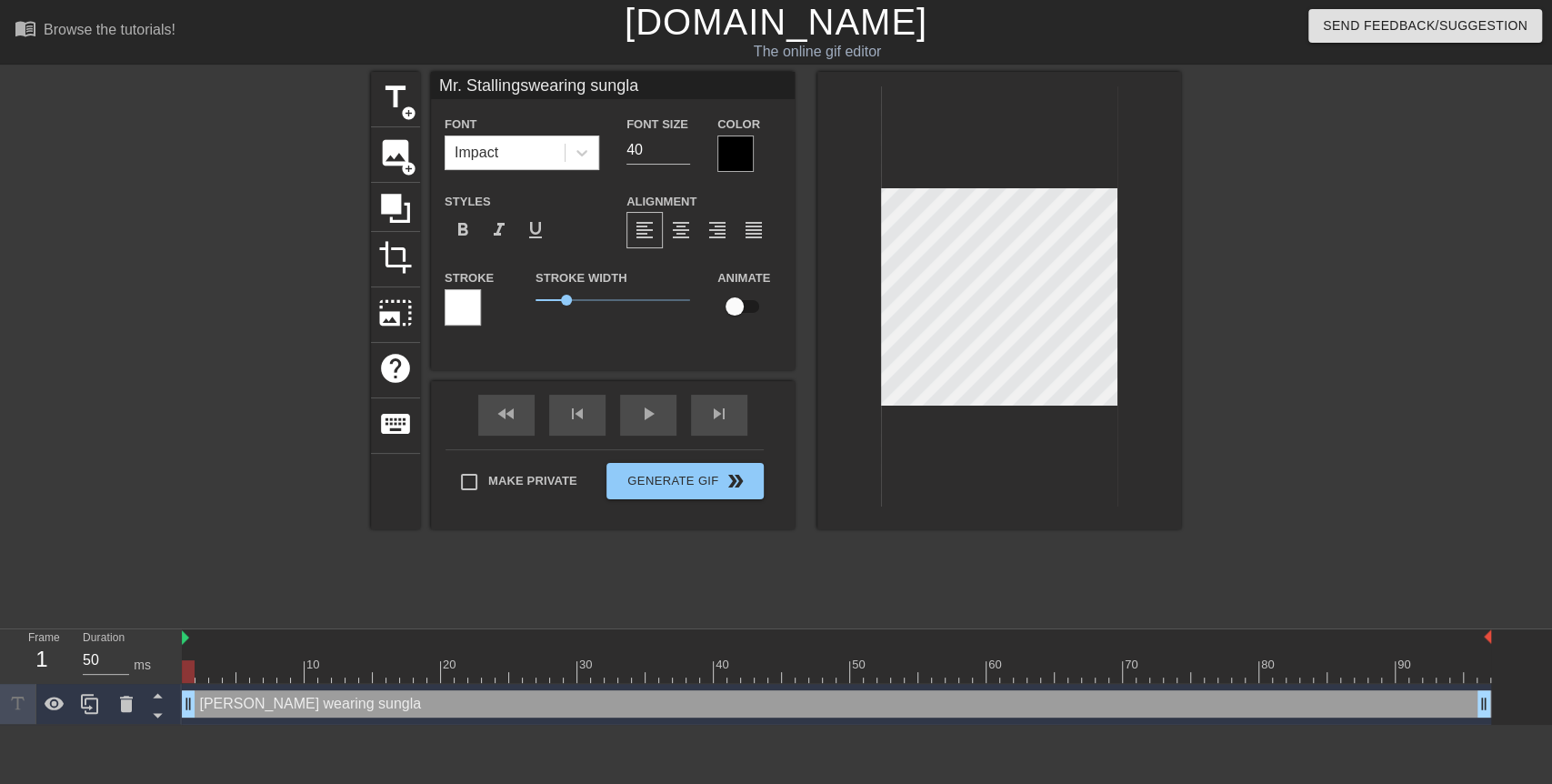
type input "Mr. Stallingswearing sungl"
type textarea "[PERSON_NAME] wearing sungl"
type input "Mr. Stallingswearing sung"
type textarea "[PERSON_NAME] wearing sung"
type input "Mr. Stallingswearing sun"
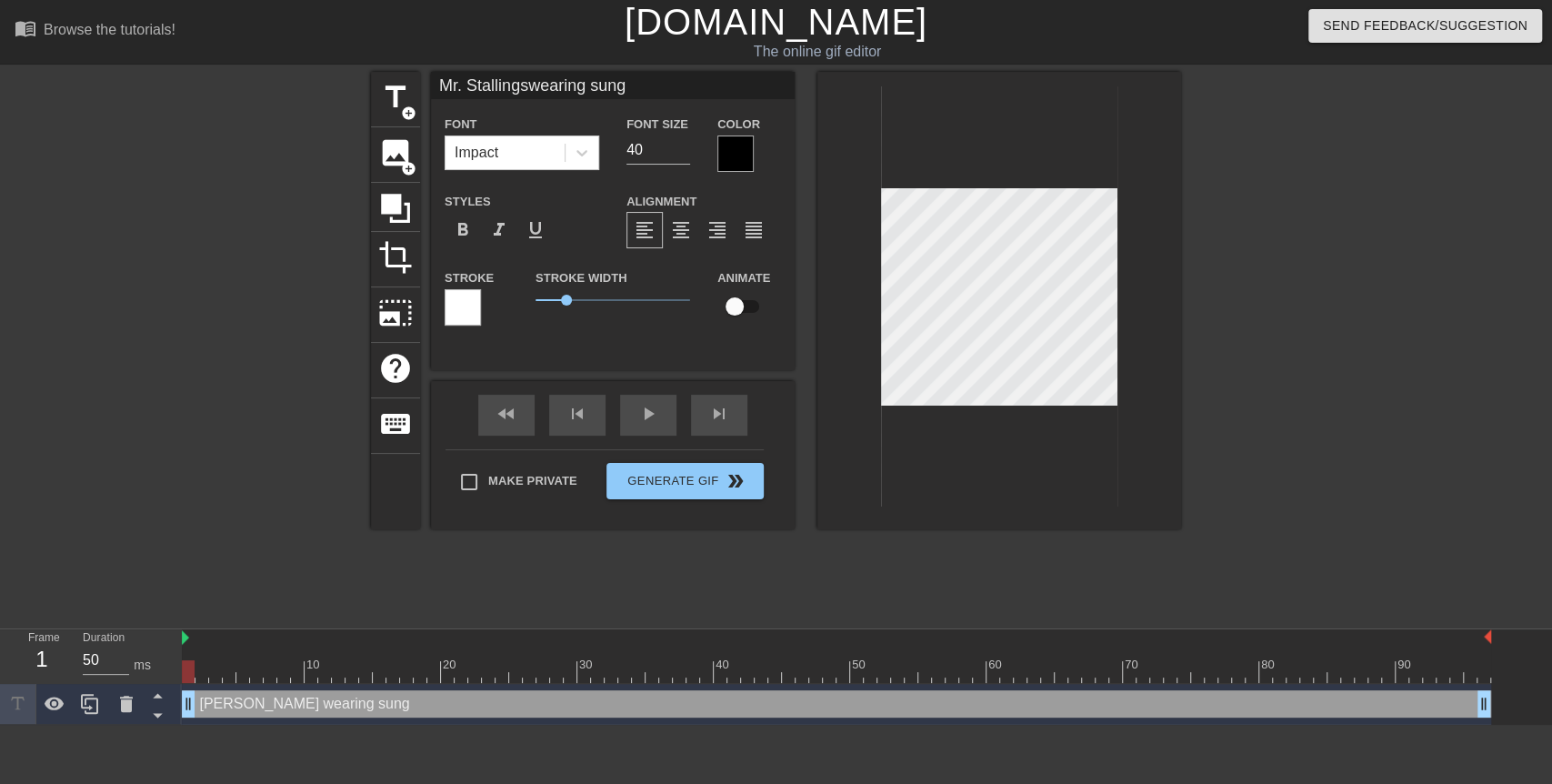
type textarea "[PERSON_NAME] wearing sun"
type input "Mr. Stallingswearing su"
type textarea "[PERSON_NAME] wearing su"
type input "Mr. Stallingswearing s"
type textarea "[PERSON_NAME] wearing s"
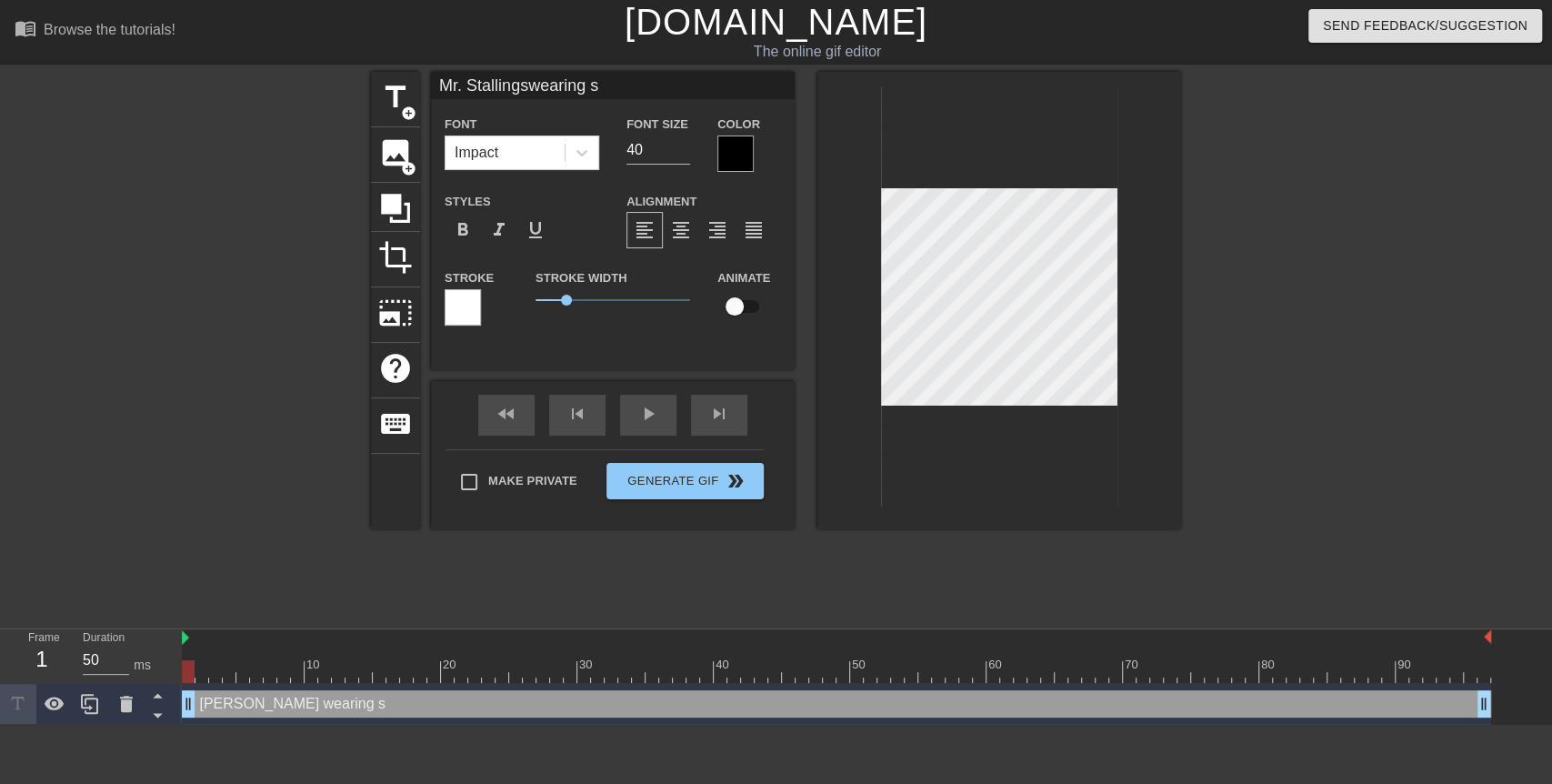
type input "Mr. Stallingswearing"
type textarea "[PERSON_NAME] wearing"
type input "Mr. Stallingswearing"
type textarea "[PERSON_NAME] wearing"
type input "Mr. Stallingswearin"
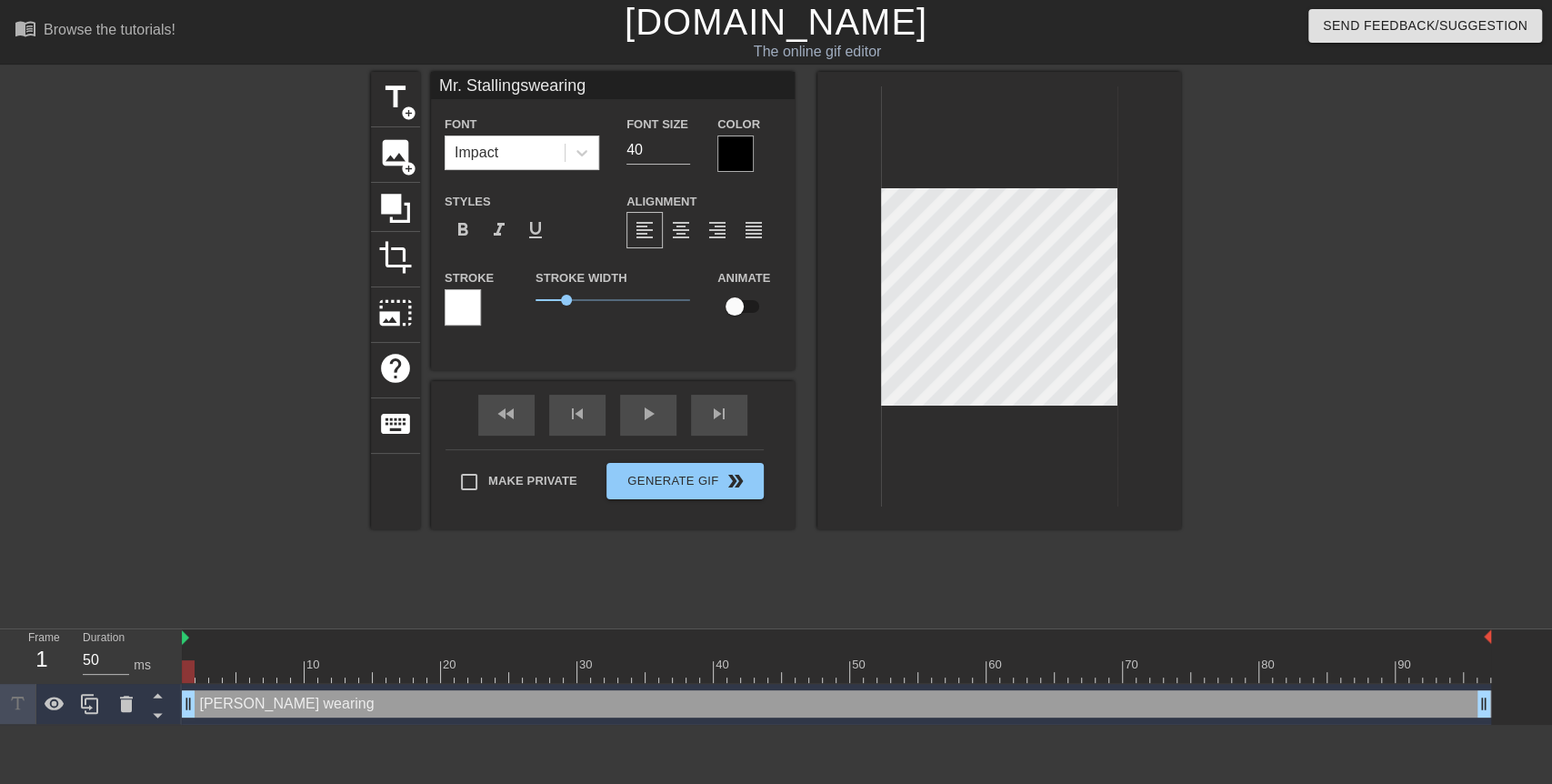
type textarea "[PERSON_NAME] wearin"
type input "Mr. Stallingsweari"
type textarea "[PERSON_NAME] weari"
type input "Mr. Stallingswear"
type textarea "[PERSON_NAME] wear"
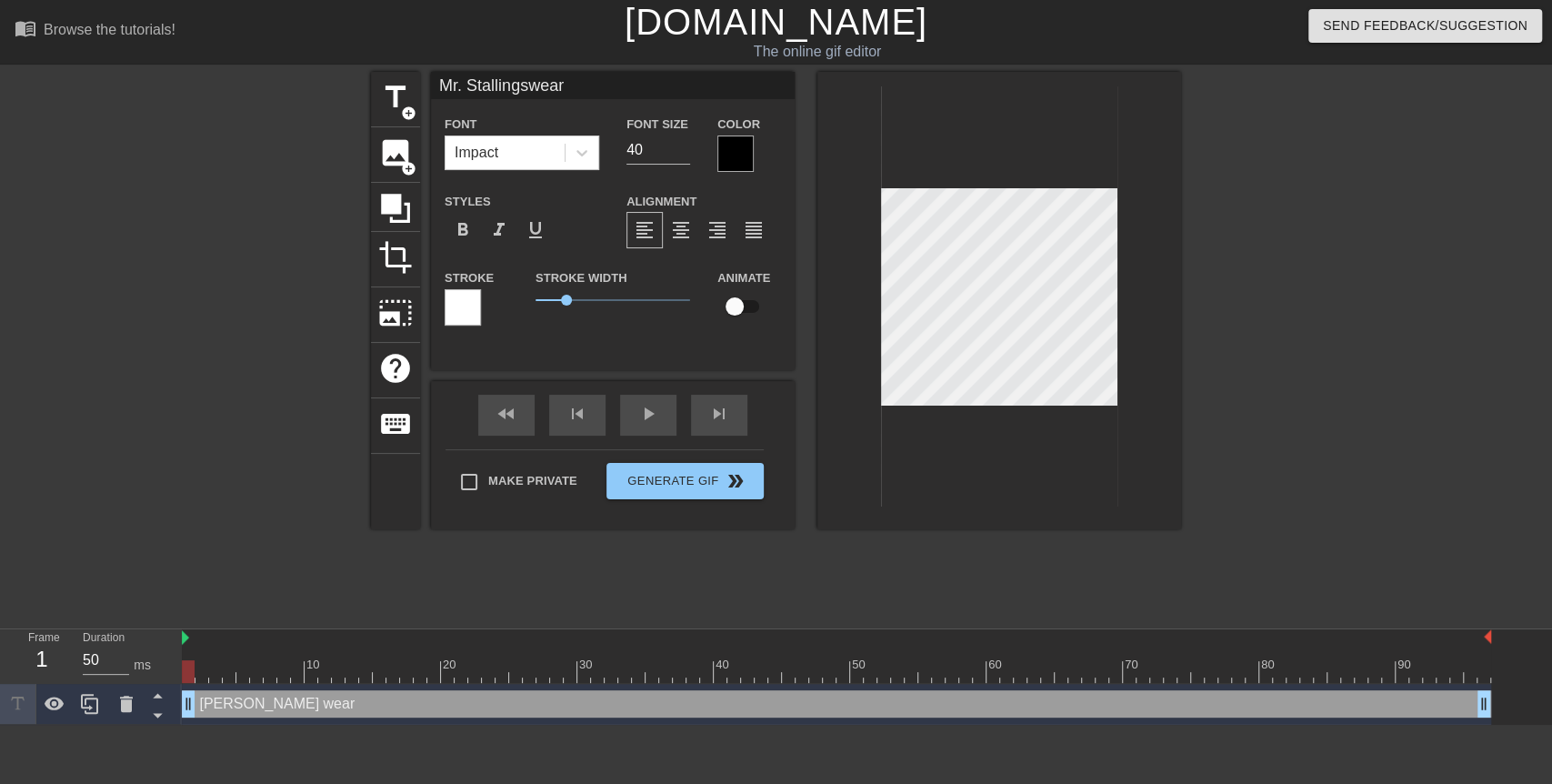
type input "Mr. Stallingswea"
type textarea "[PERSON_NAME] wea"
type input "Mr. Stallingswe"
type textarea "[PERSON_NAME] we"
type input "Mr. Stallingsw"
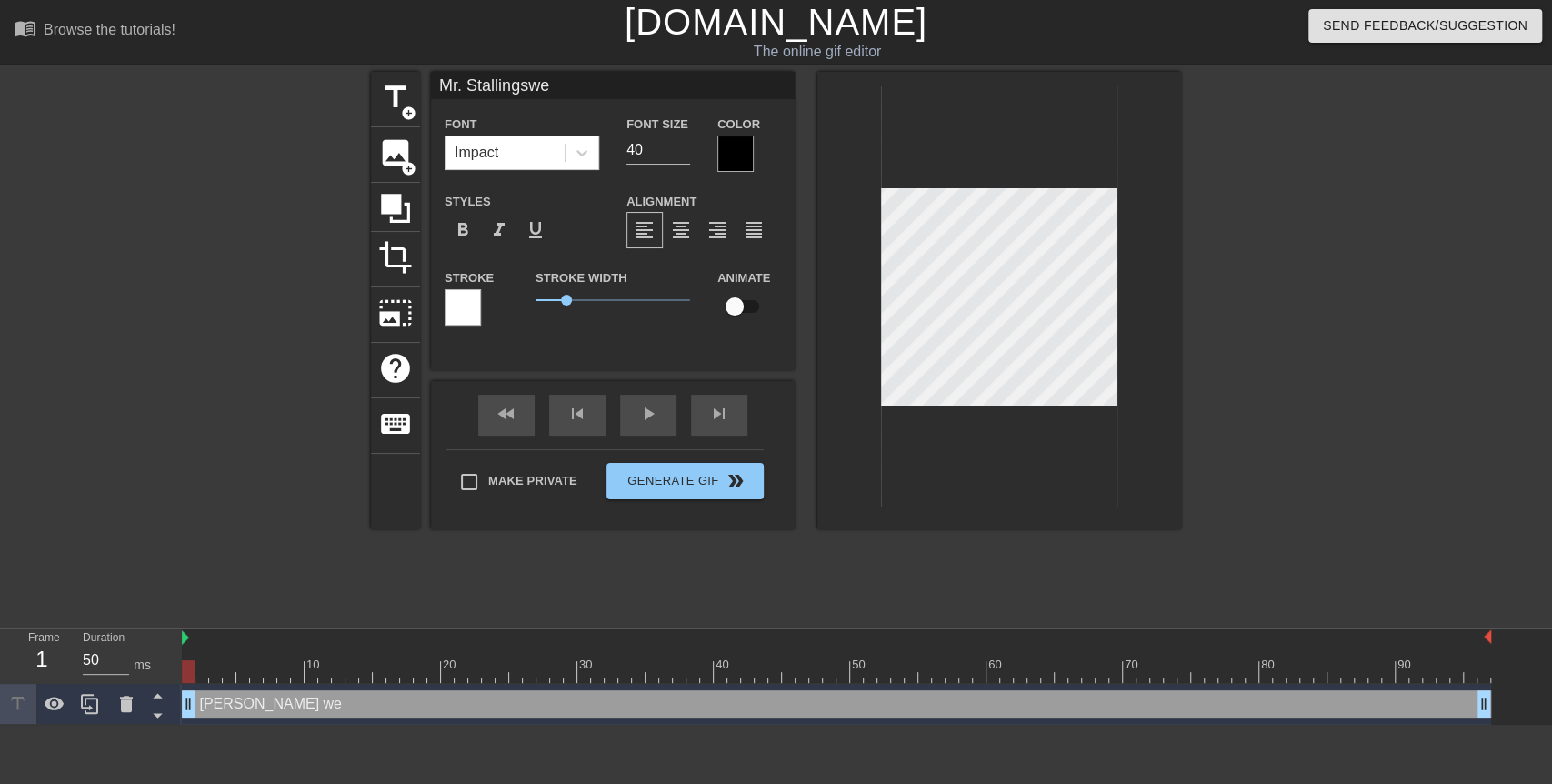
type textarea "[PERSON_NAME] w"
type input "[PERSON_NAME]"
type textarea "[PERSON_NAME]"
type input "[PERSON_NAME]"
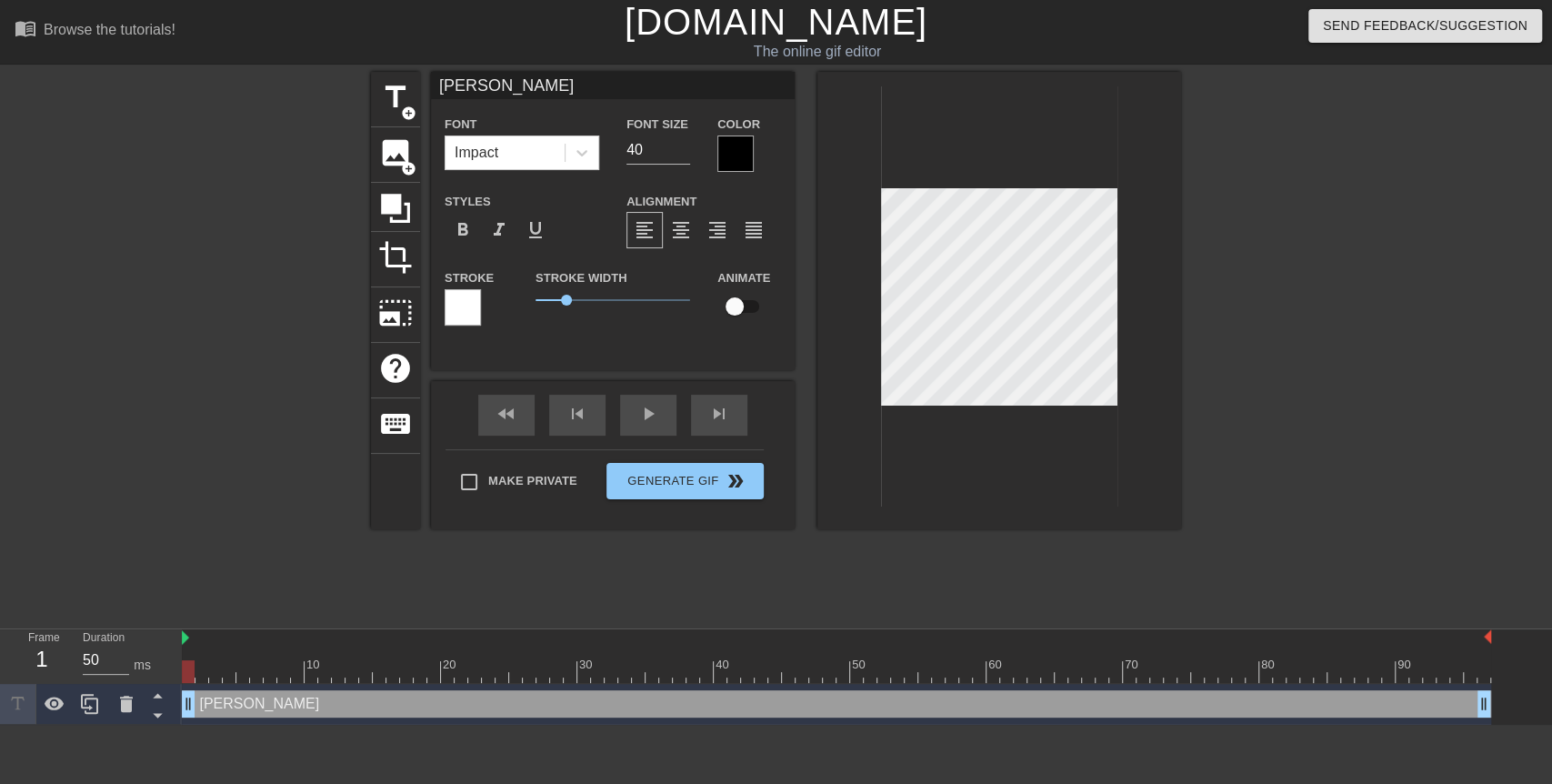
type textarea "[PERSON_NAME]"
type input "Mr. Stallingse"
type textarea "[PERSON_NAME] e"
type input "[PERSON_NAME]"
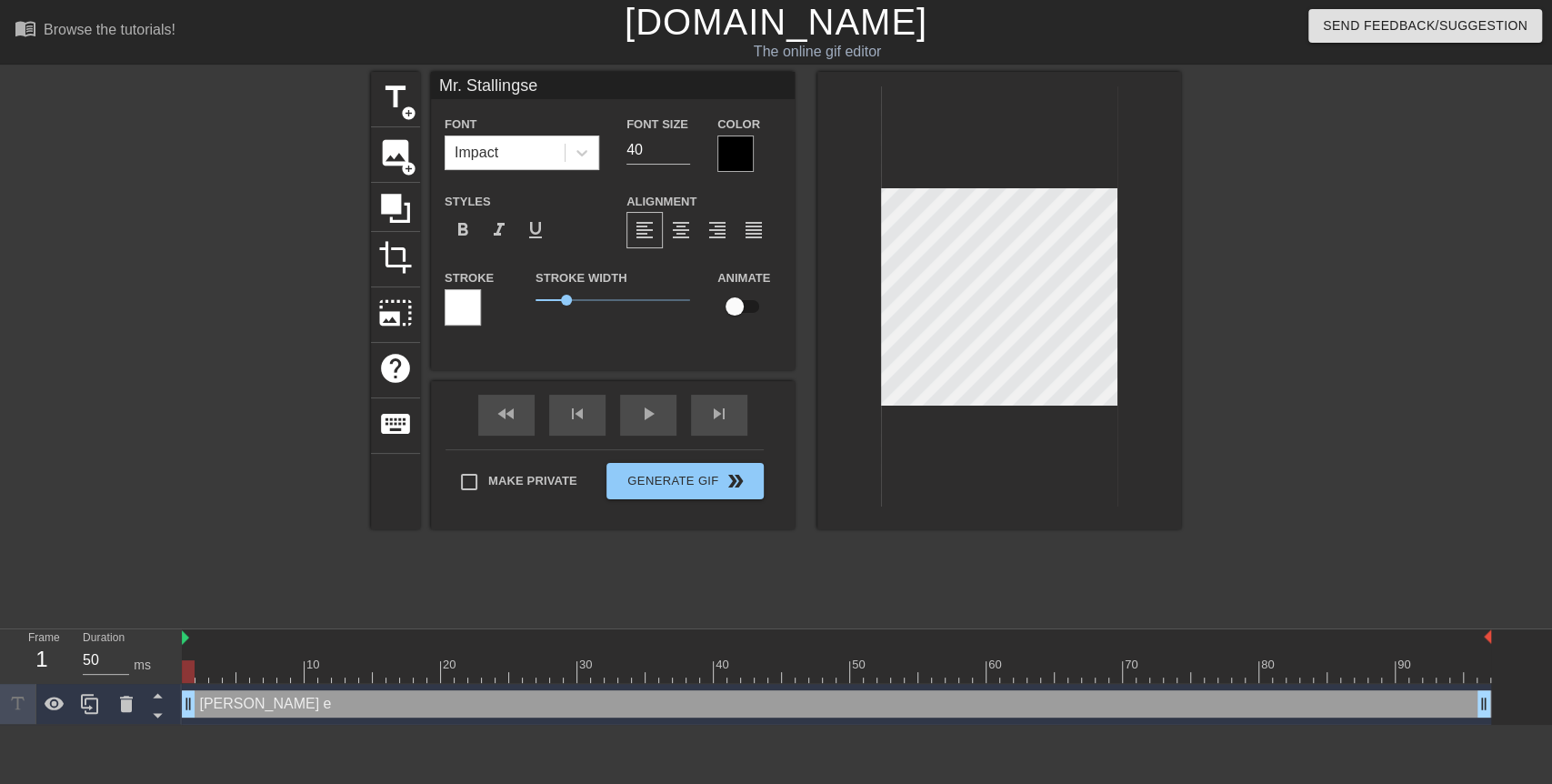
type textarea "[PERSON_NAME]"
type input "Mr. Stallingsw"
type textarea "[PERSON_NAME] w"
type input "Mr. Stallingswe"
type textarea "[PERSON_NAME] we"
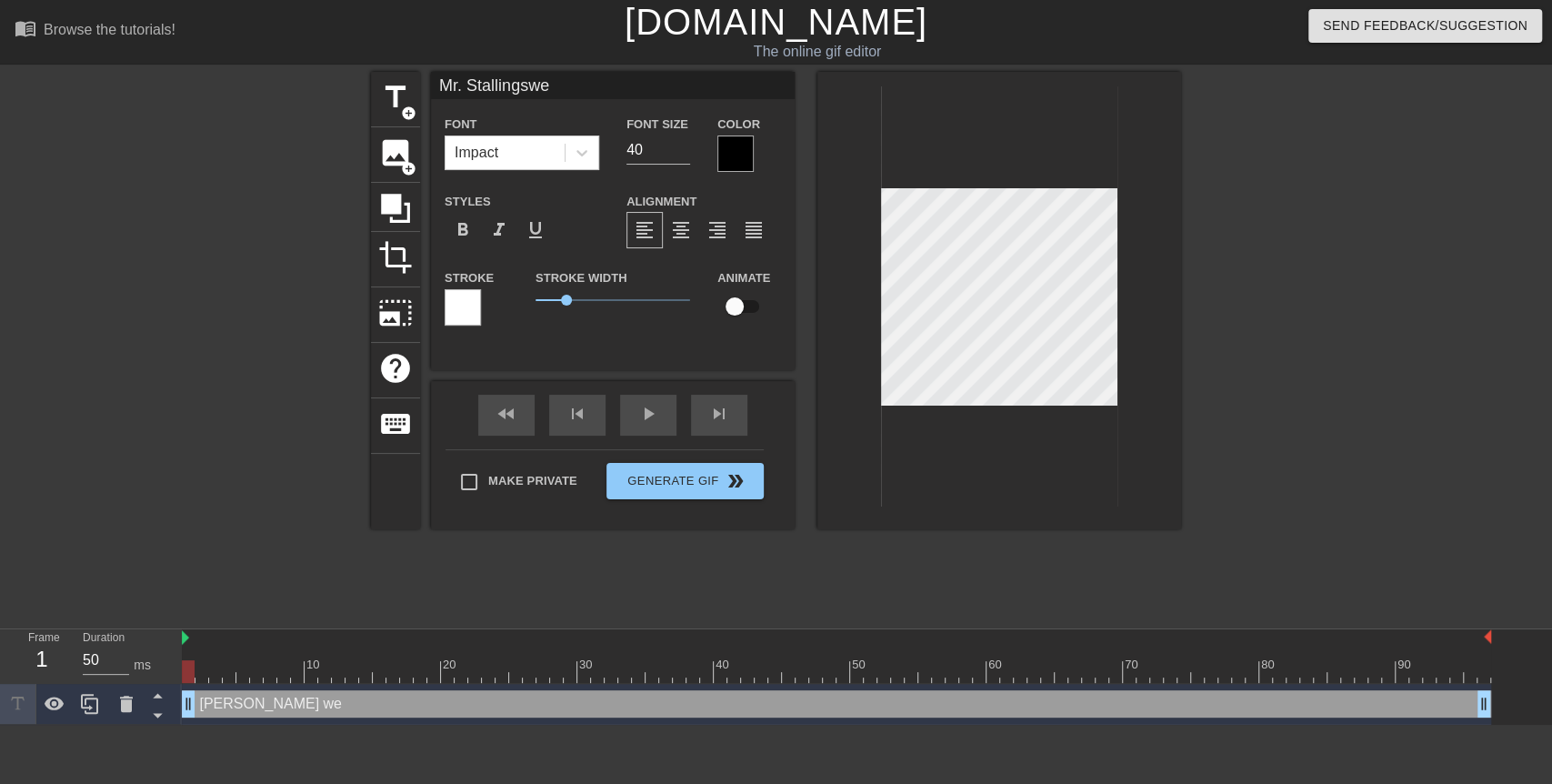
type input "Mr. Stallingswea"
type textarea "[PERSON_NAME] wea"
type input "Mr. Stallingswear"
type textarea "[PERSON_NAME] wear"
type input "Mr. Stallingsweari"
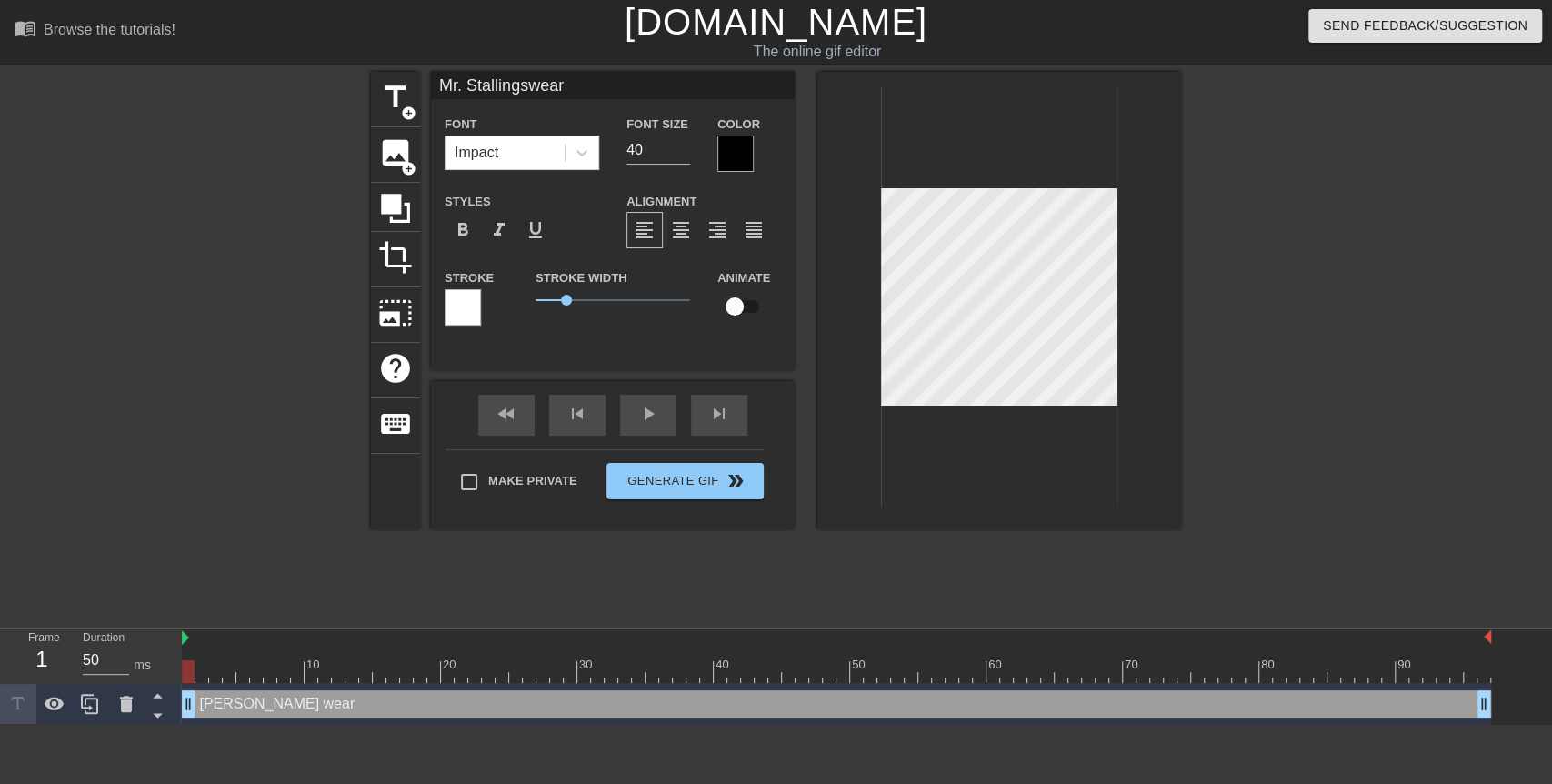
type textarea "[PERSON_NAME] weari"
type input "Mr. Stallingswearin"
type textarea "[PERSON_NAME] wearin"
type input "Mr. Stallingswearing"
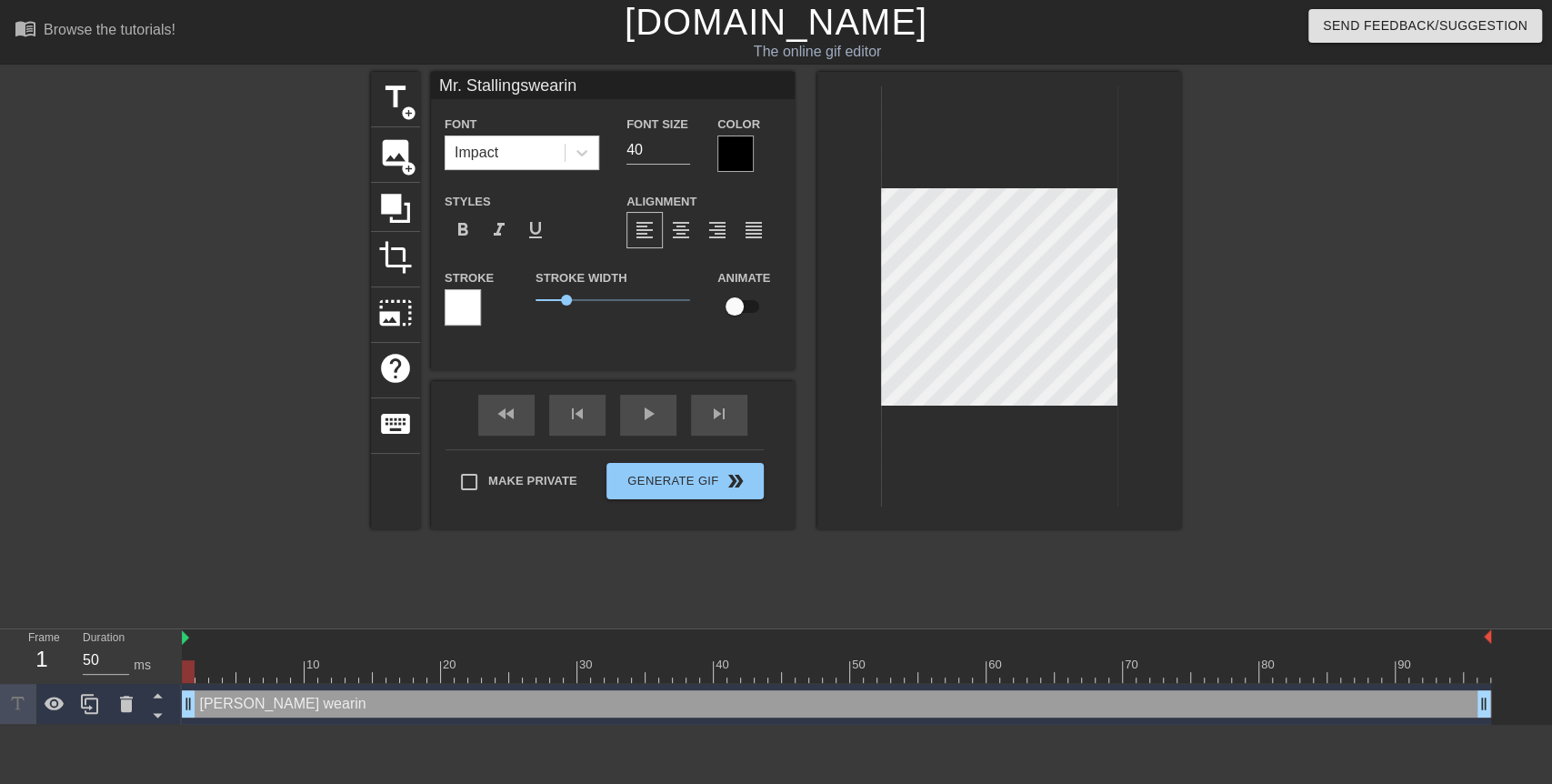
type textarea "[PERSON_NAME] wearing"
type input "Mr. Stallingswearin"
type textarea "[PERSON_NAME] wearin"
type input "Mr. Stallingsweari"
type textarea "[PERSON_NAME] weari"
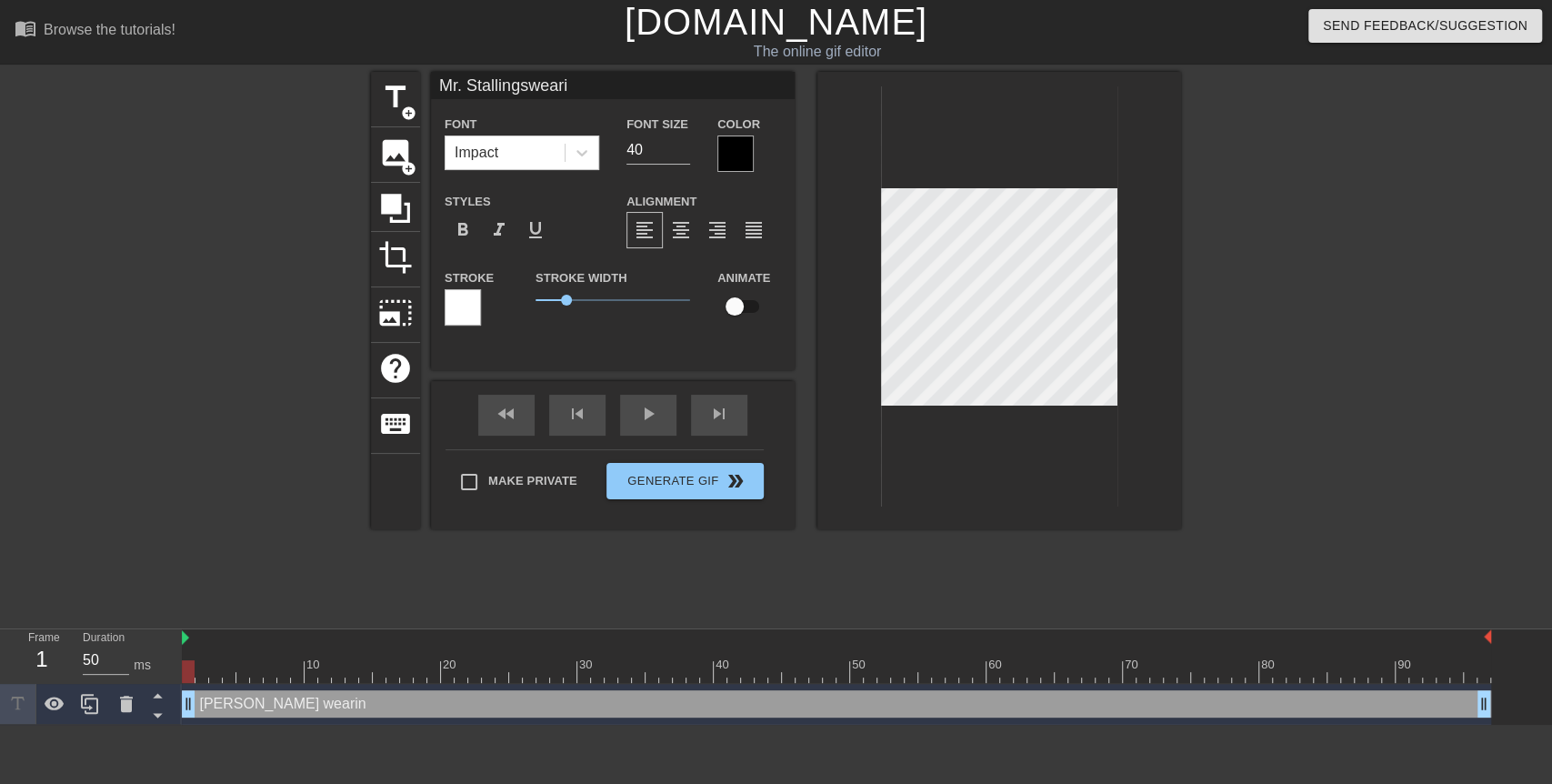
type input "Mr. Stallingswear"
type textarea "[PERSON_NAME] wear"
type input "Mr. Stallingswea"
type textarea "[PERSON_NAME] wea"
type input "Mr. Stallingswe"
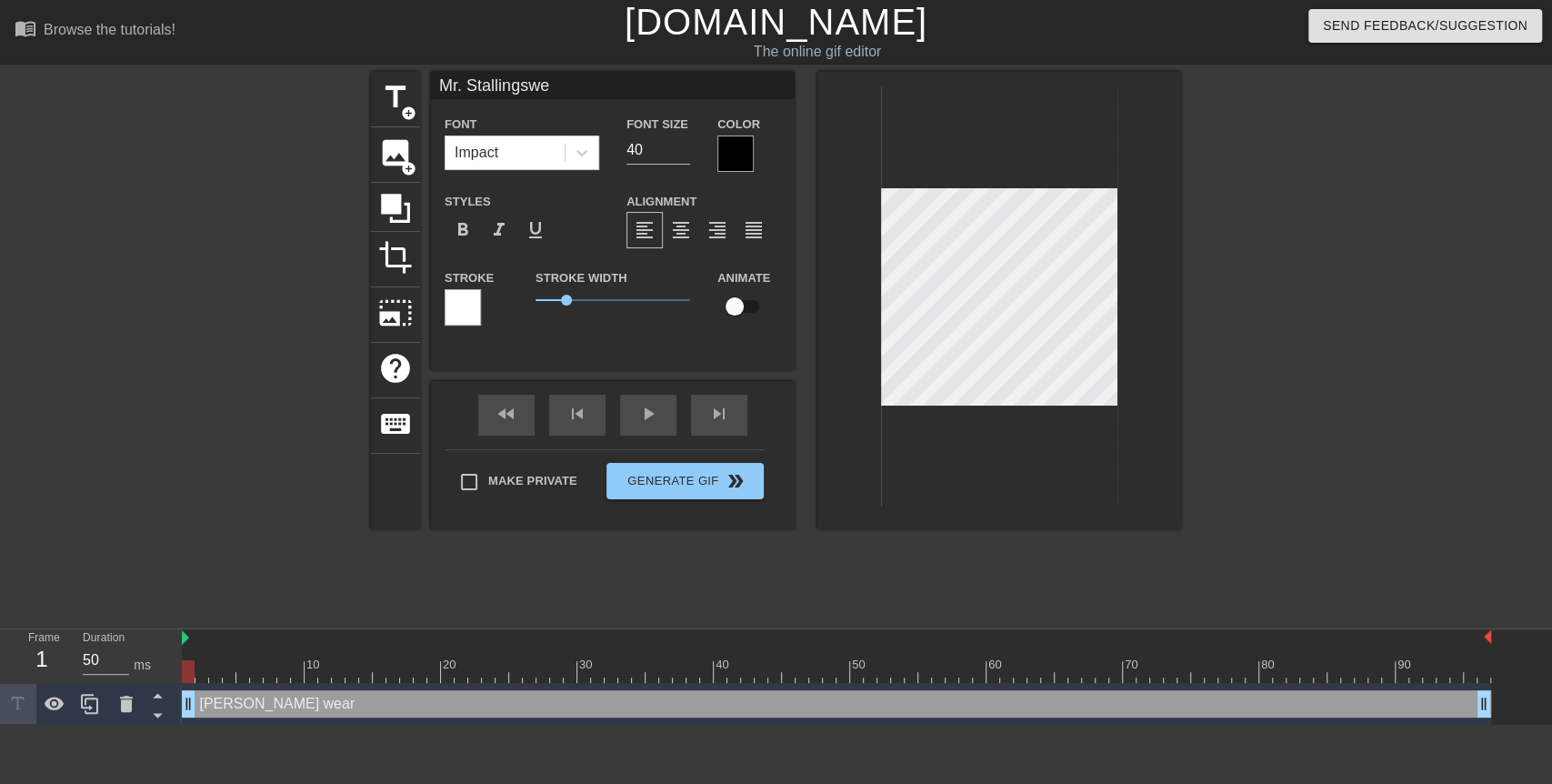
type textarea "[PERSON_NAME] we"
type input "Mr. Stallingsw"
type textarea "[PERSON_NAME] w"
type input "[PERSON_NAME]"
type textarea "[PERSON_NAME]"
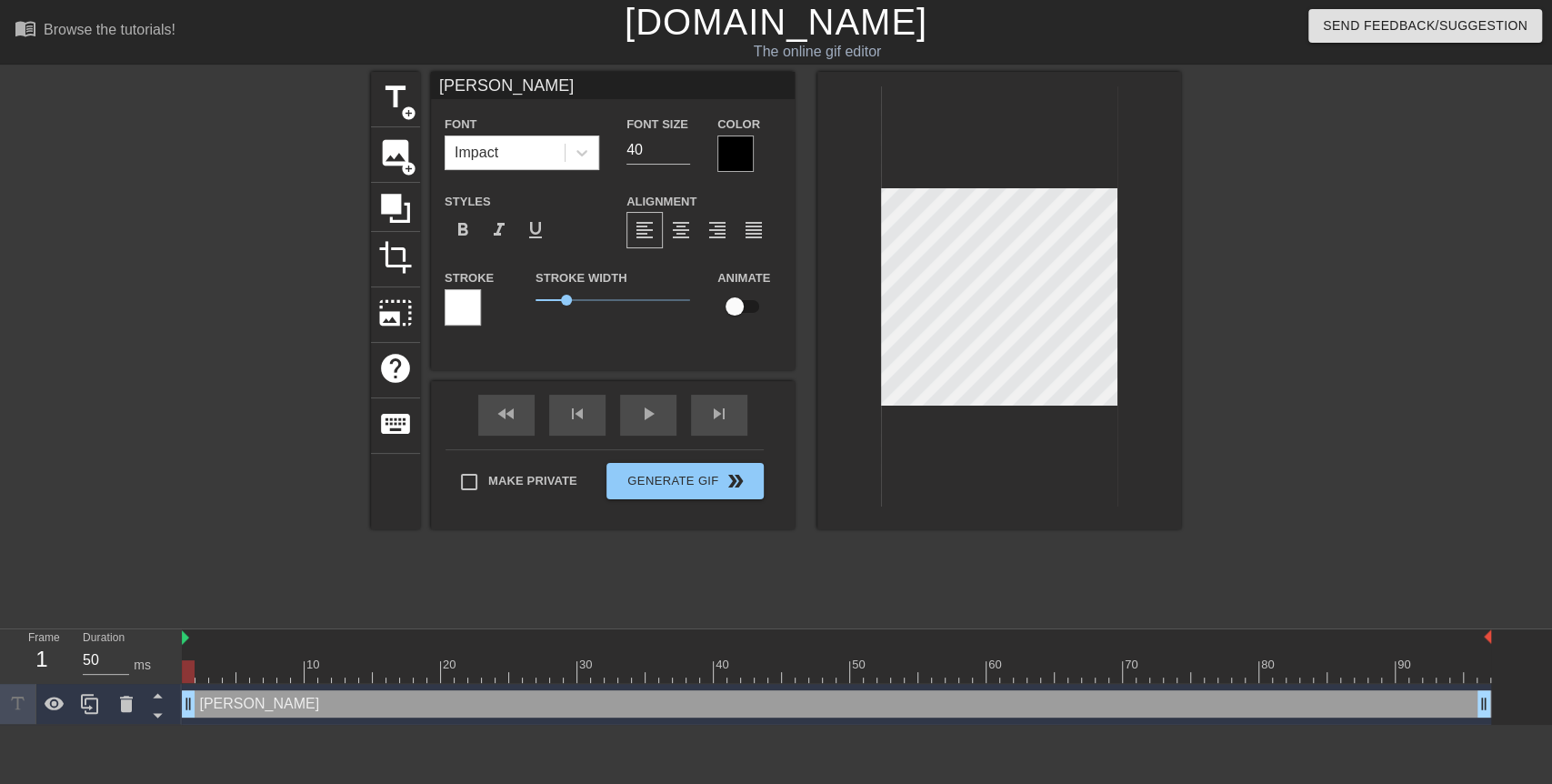
scroll to position [2, 5]
click at [1301, 327] on div at bounding box center [1339, 344] width 273 height 545
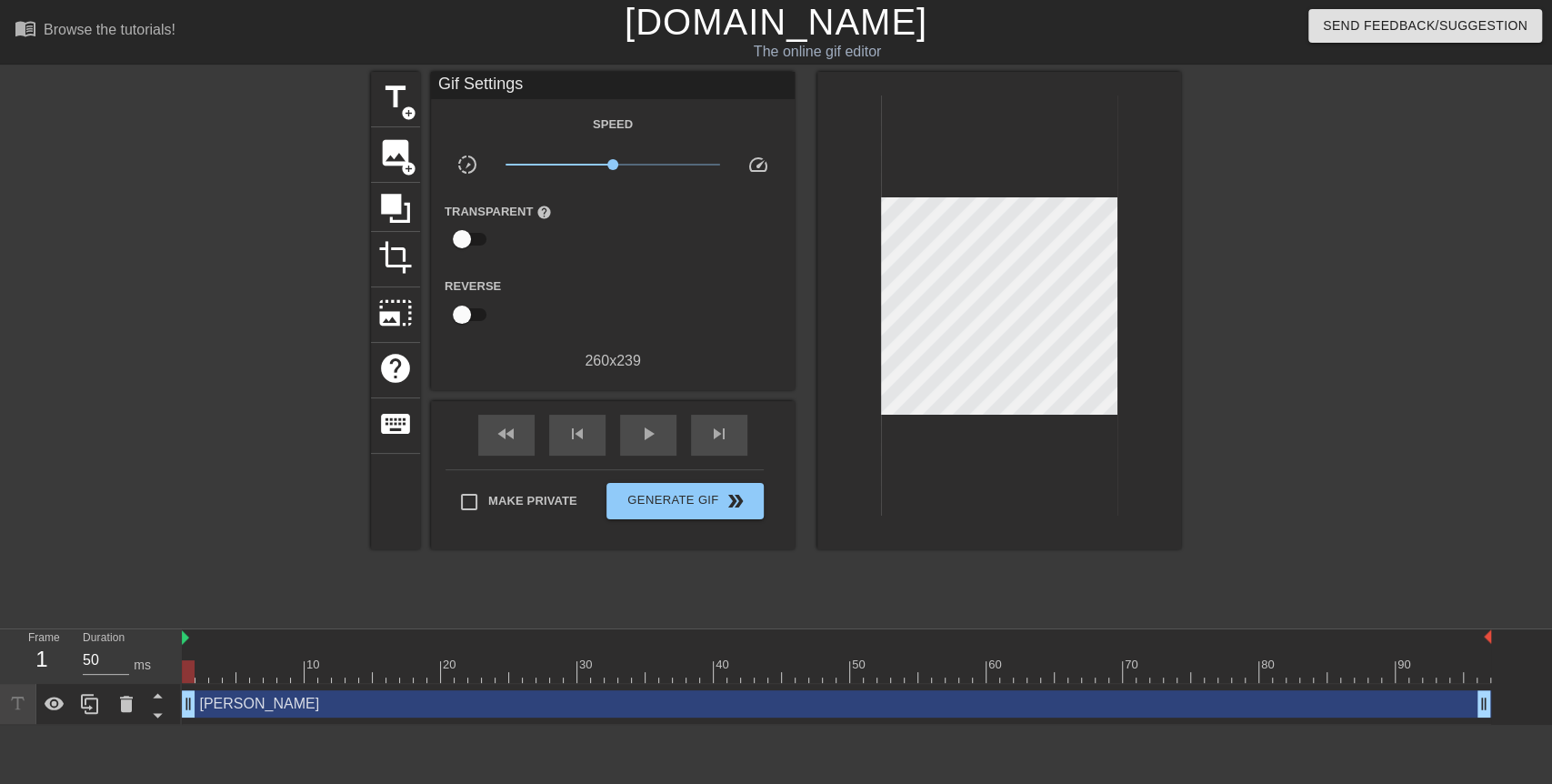
click at [1239, 306] on div at bounding box center [1339, 344] width 273 height 545
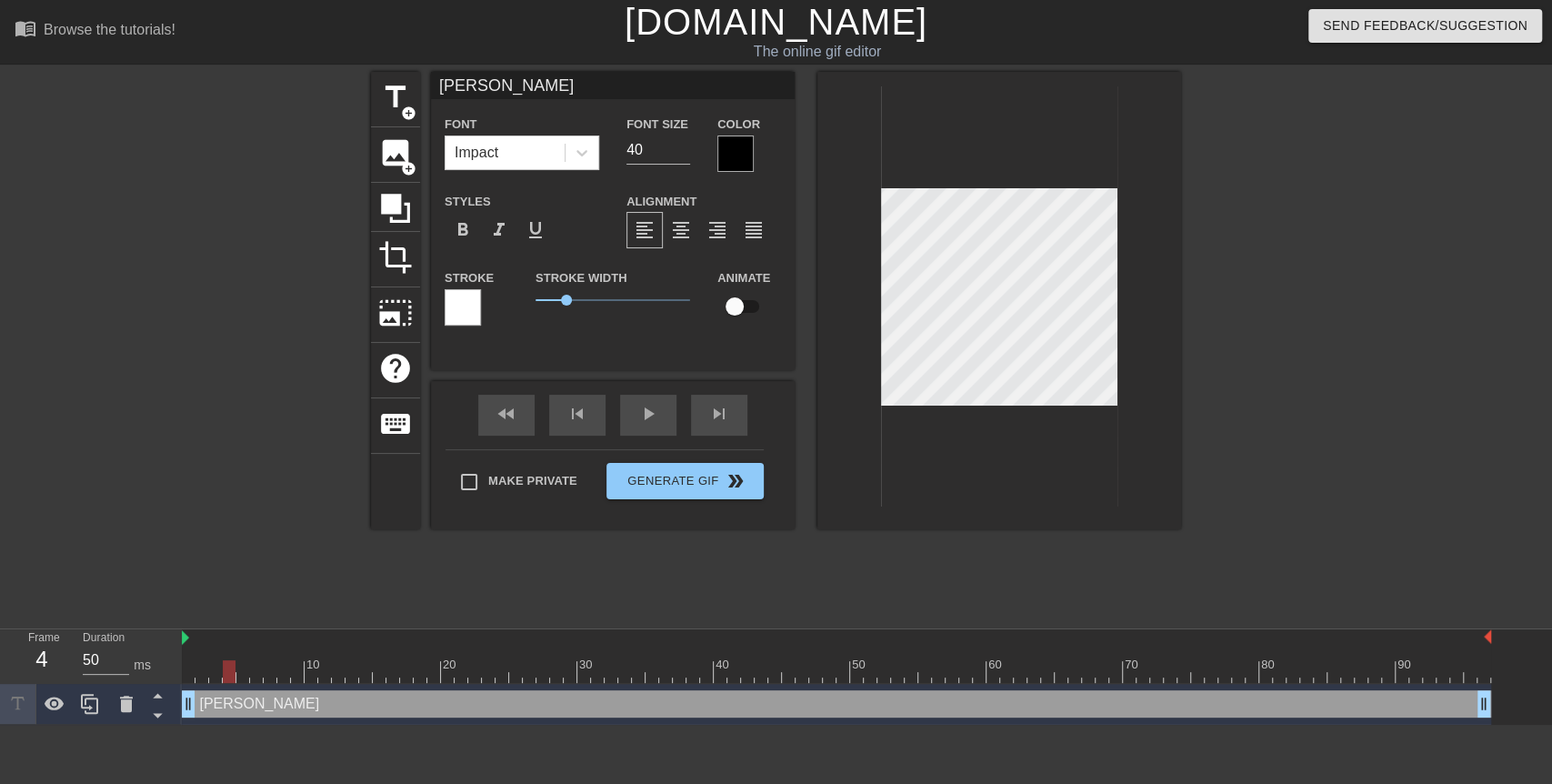
drag, startPoint x: 191, startPoint y: 665, endPoint x: 234, endPoint y: 670, distance: 43.3
click at [234, 670] on div at bounding box center [228, 670] width 13 height 22
click at [748, 304] on input "checkbox" at bounding box center [735, 307] width 104 height 35
checkbox input "true"
click at [237, 666] on div at bounding box center [242, 670] width 13 height 22
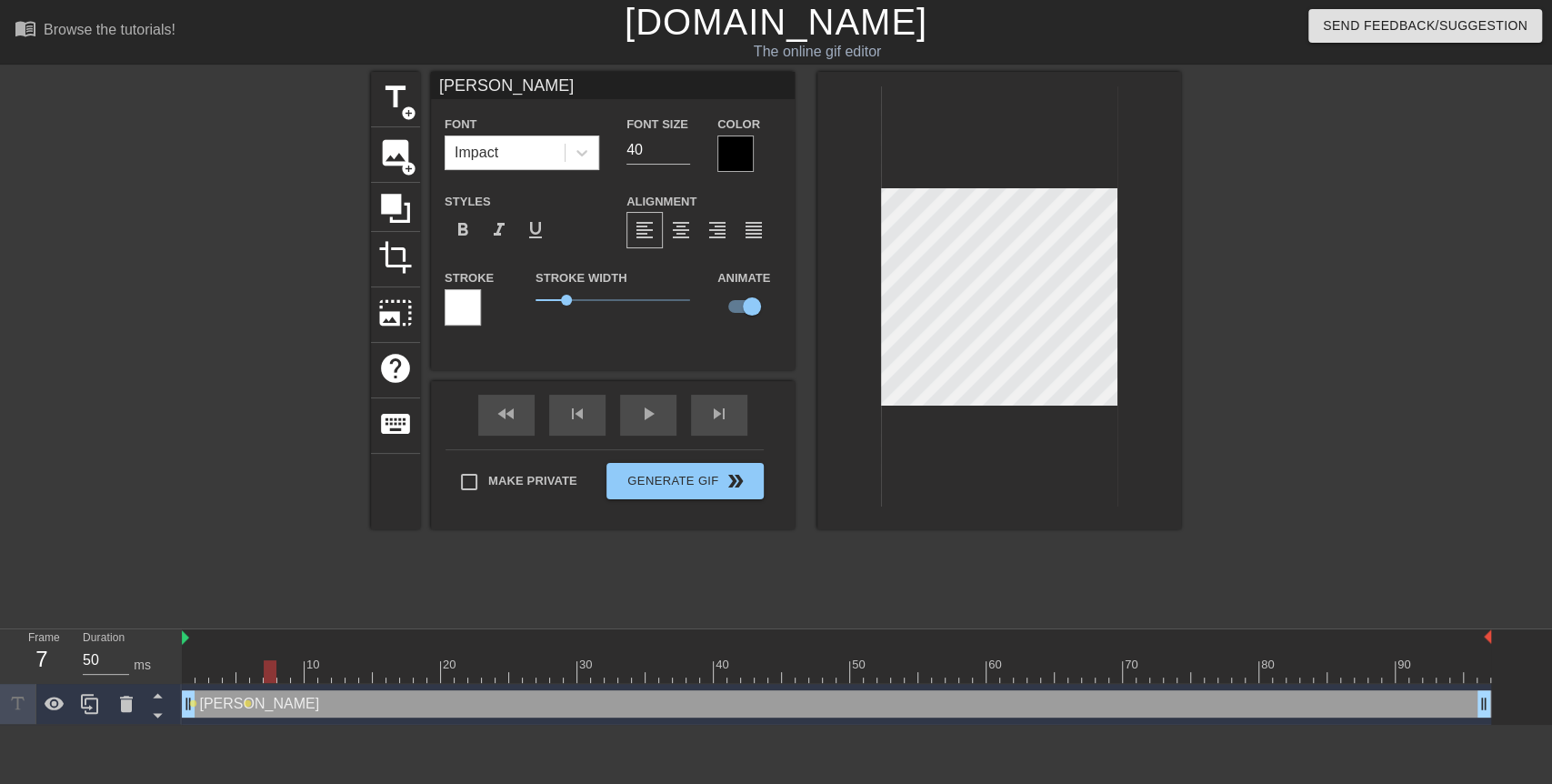
drag, startPoint x: 237, startPoint y: 666, endPoint x: 269, endPoint y: 665, distance: 32.0
click at [269, 665] on div at bounding box center [269, 670] width 13 height 22
drag, startPoint x: 269, startPoint y: 665, endPoint x: 284, endPoint y: 668, distance: 15.3
click at [284, 668] on div at bounding box center [283, 670] width 13 height 22
drag, startPoint x: 284, startPoint y: 668, endPoint x: 297, endPoint y: 667, distance: 13.0
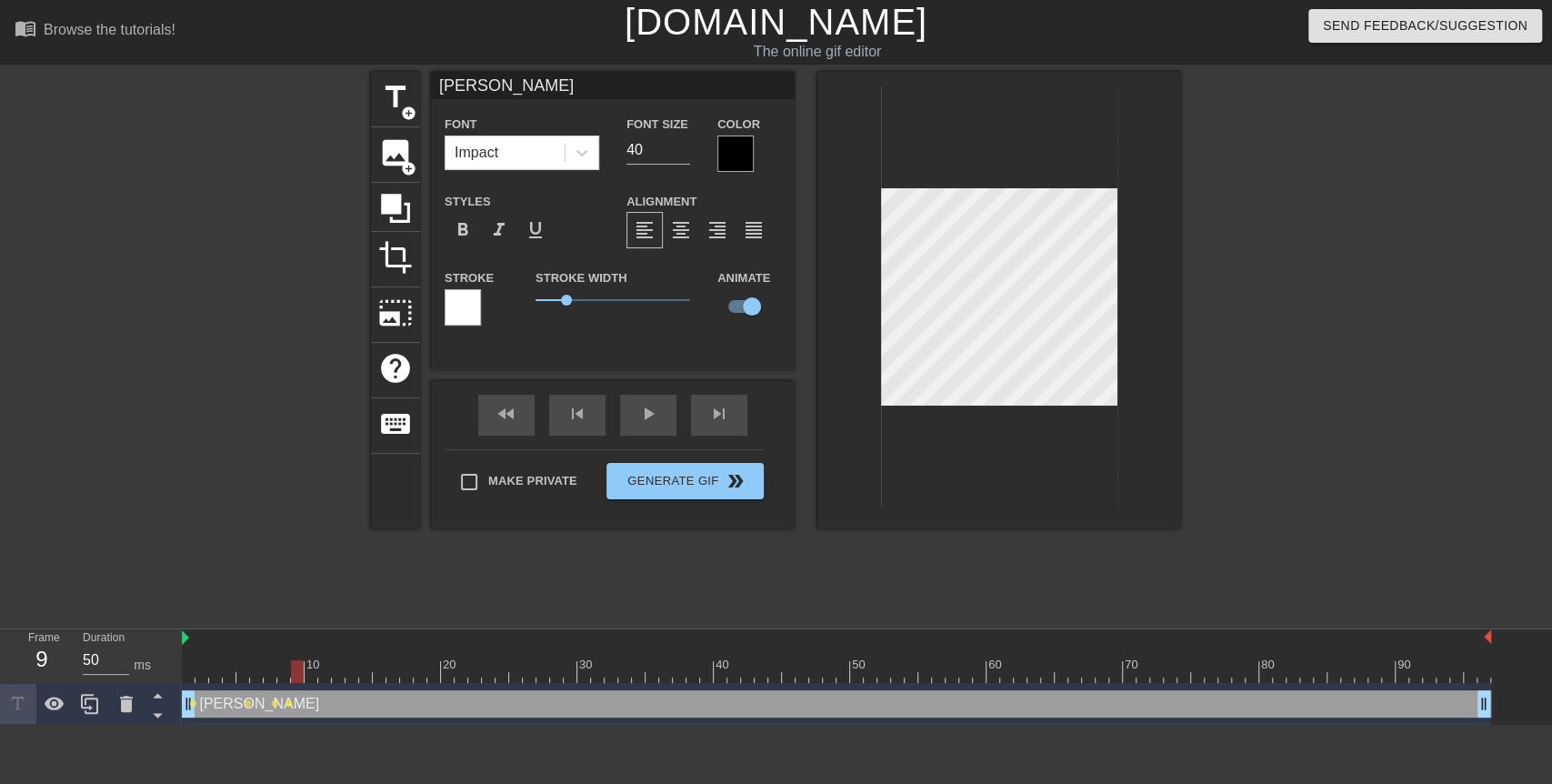
click at [297, 667] on div at bounding box center [296, 670] width 13 height 22
drag, startPoint x: 297, startPoint y: 667, endPoint x: 311, endPoint y: 669, distance: 14.1
click at [311, 669] on div at bounding box center [310, 670] width 13 height 22
drag, startPoint x: 311, startPoint y: 669, endPoint x: 321, endPoint y: 670, distance: 10.0
click at [321, 670] on div at bounding box center [325, 670] width 13 height 22
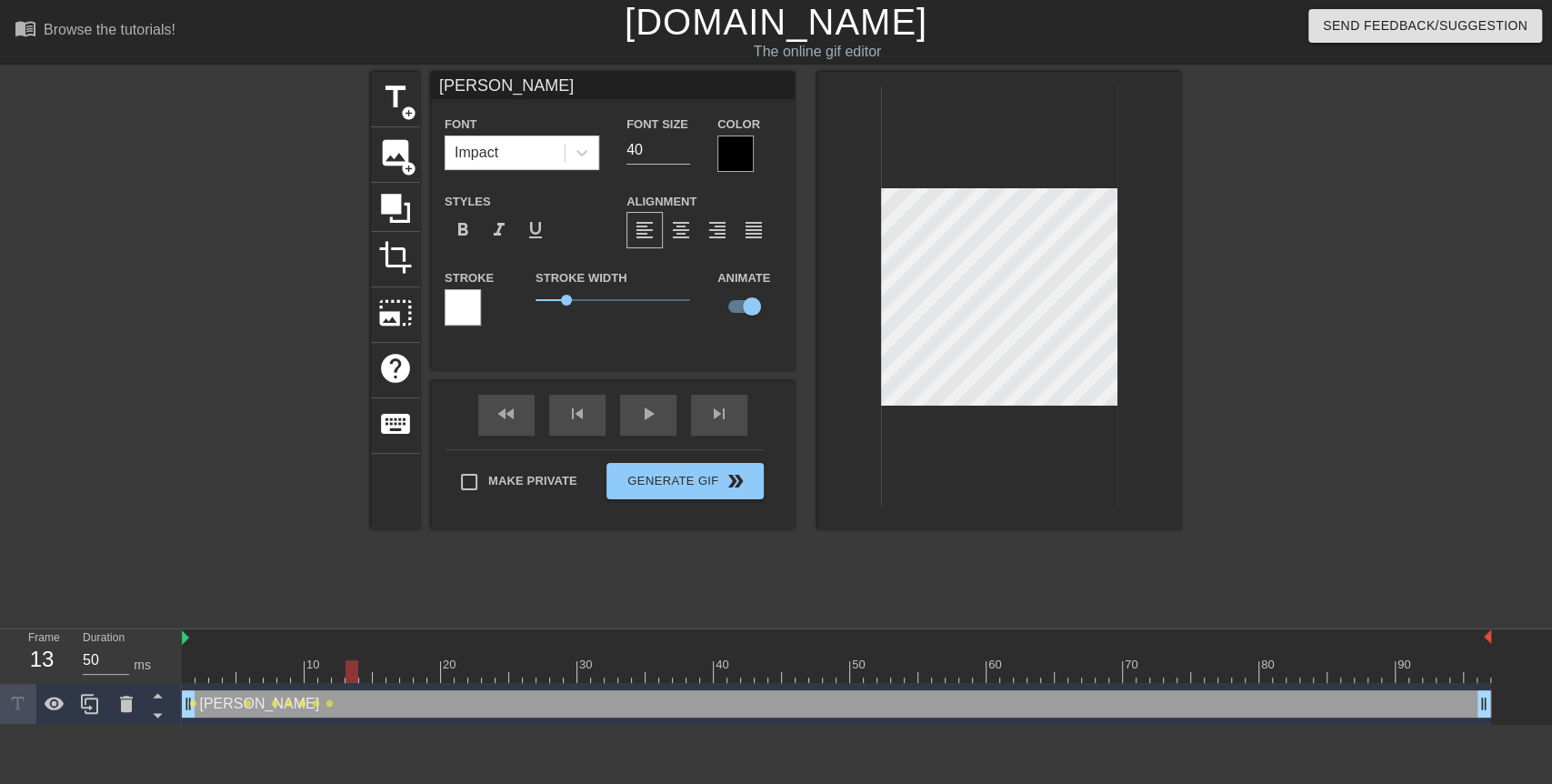
click at [334, 669] on div at bounding box center [837, 670] width 1310 height 22
drag, startPoint x: 347, startPoint y: 668, endPoint x: 373, endPoint y: 638, distance: 39.7
click at [373, 638] on div "10 20 30 40 50 60 70 80 90" at bounding box center [837, 656] width 1310 height 53
click at [371, 666] on div at bounding box center [365, 670] width 13 height 22
click at [376, 666] on div at bounding box center [379, 670] width 13 height 22
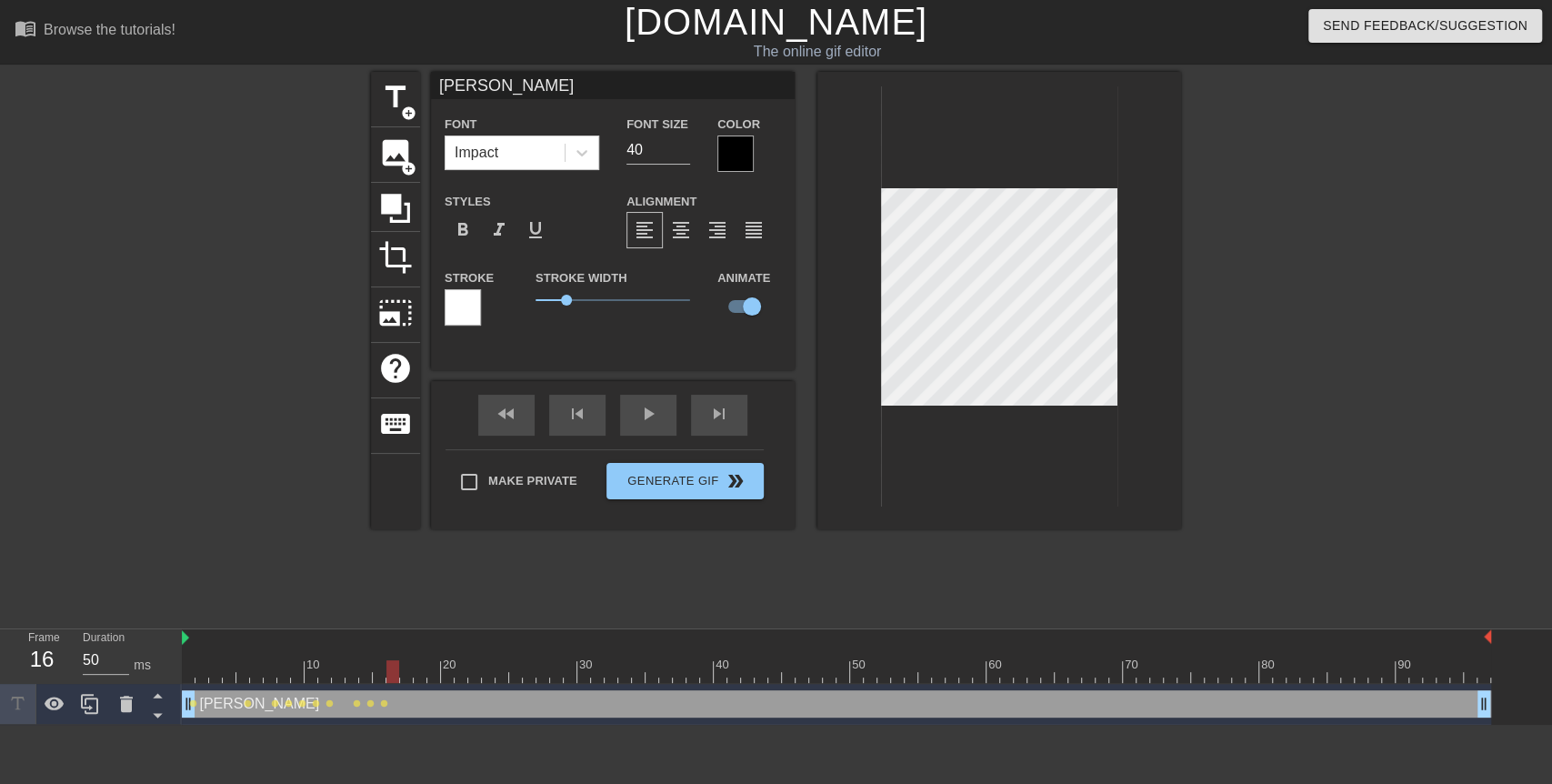
drag, startPoint x: 376, startPoint y: 666, endPoint x: 388, endPoint y: 665, distance: 12.0
click at [388, 665] on div at bounding box center [393, 670] width 13 height 22
drag, startPoint x: 388, startPoint y: 665, endPoint x: 397, endPoint y: 664, distance: 9.1
click at [397, 664] on div at bounding box center [393, 670] width 13 height 22
click at [400, 664] on div at bounding box center [406, 670] width 13 height 22
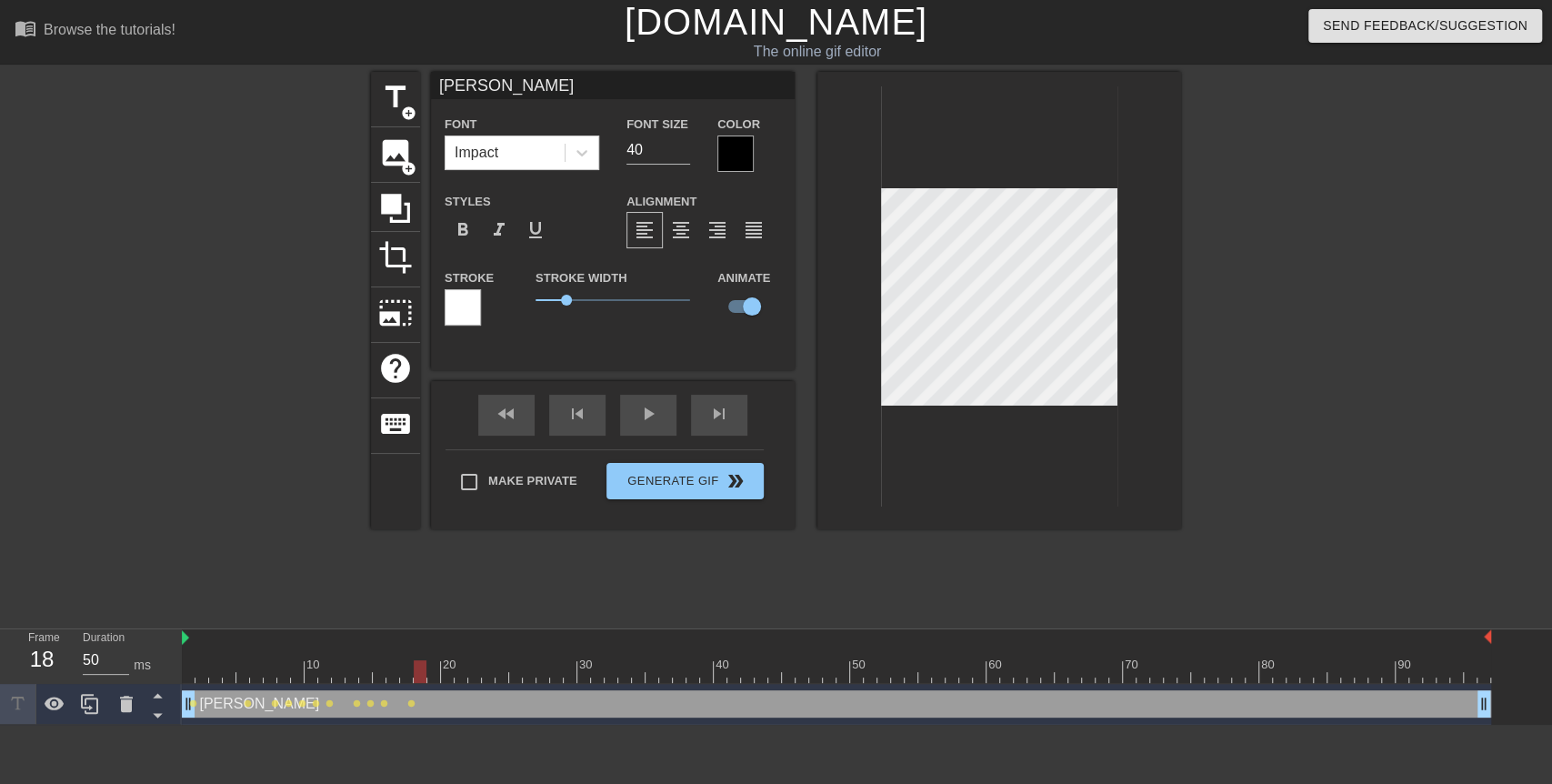
drag, startPoint x: 400, startPoint y: 664, endPoint x: 423, endPoint y: 662, distance: 23.1
click at [423, 662] on div at bounding box center [420, 670] width 13 height 22
drag, startPoint x: 423, startPoint y: 662, endPoint x: 438, endPoint y: 659, distance: 15.3
click at [438, 660] on div at bounding box center [433, 670] width 13 height 22
click at [444, 661] on div at bounding box center [447, 670] width 13 height 22
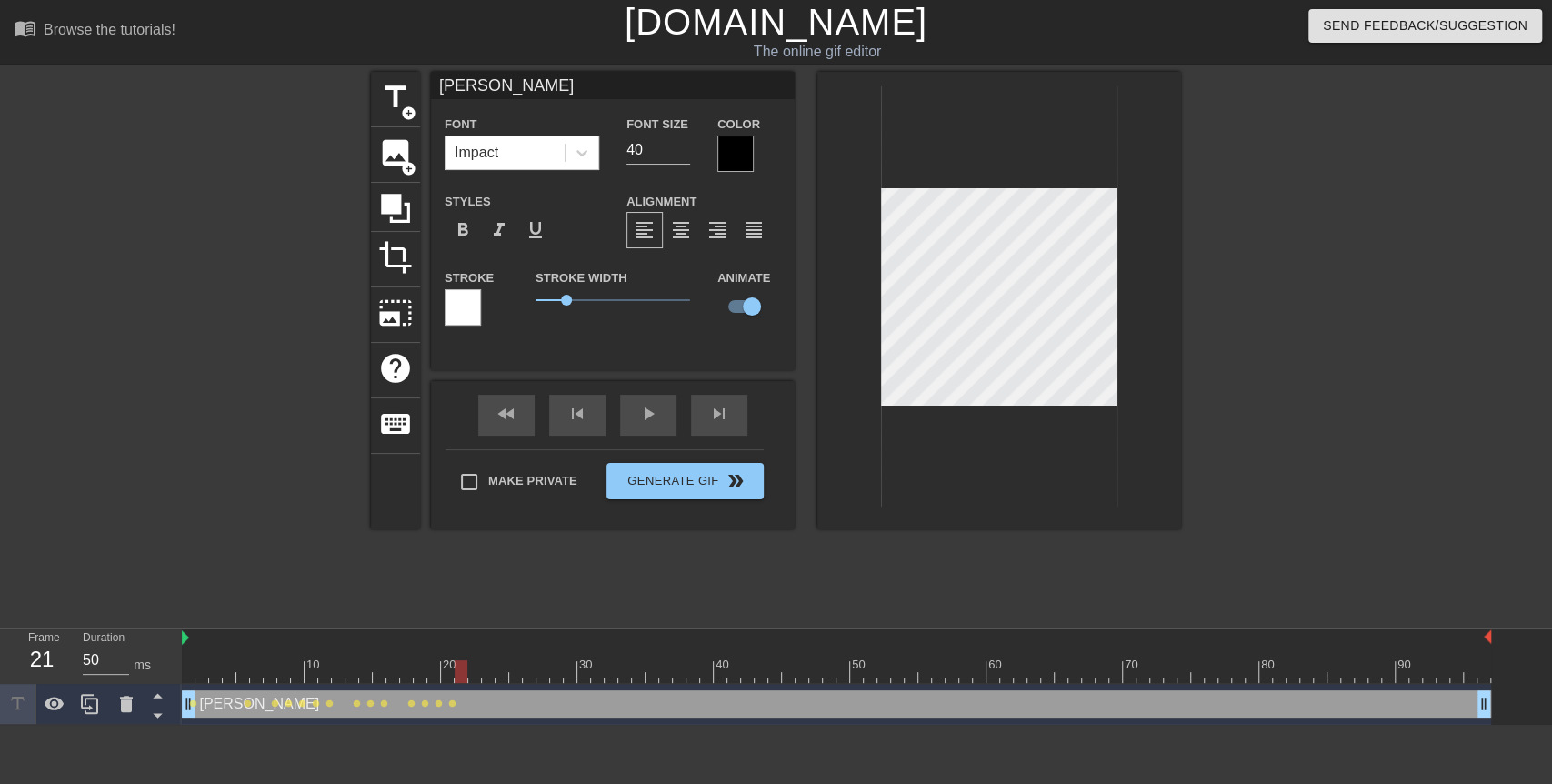
drag, startPoint x: 444, startPoint y: 661, endPoint x: 456, endPoint y: 660, distance: 12.0
click at [456, 660] on div at bounding box center [461, 670] width 13 height 22
drag, startPoint x: 456, startPoint y: 660, endPoint x: 472, endPoint y: 660, distance: 16.0
click at [472, 660] on div at bounding box center [474, 670] width 13 height 22
drag, startPoint x: 472, startPoint y: 660, endPoint x: 490, endPoint y: 663, distance: 18.2
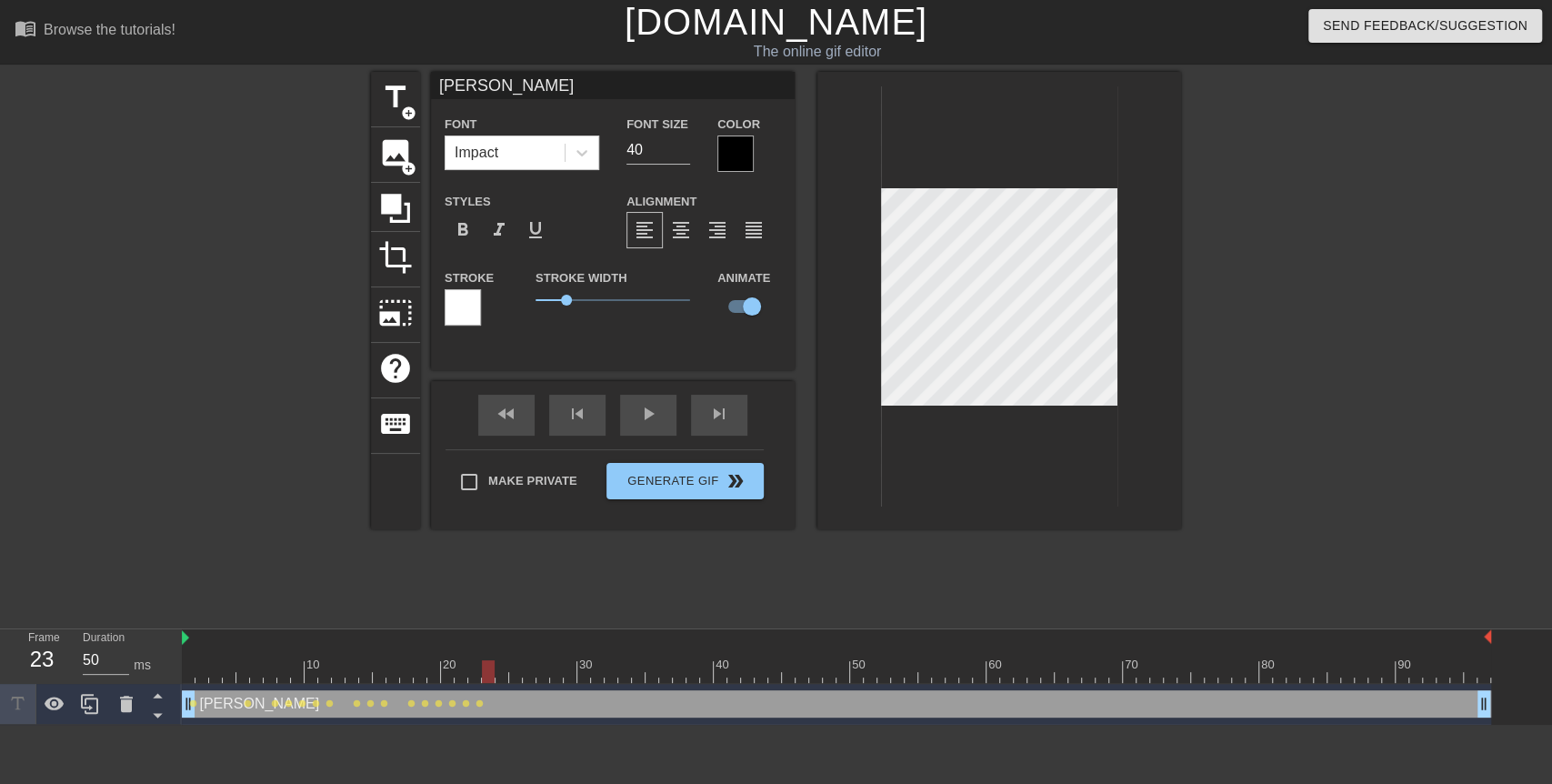
click at [490, 663] on div at bounding box center [488, 670] width 13 height 22
drag, startPoint x: 490, startPoint y: 663, endPoint x: 502, endPoint y: 664, distance: 12.0
click at [500, 665] on div at bounding box center [501, 670] width 13 height 22
drag, startPoint x: 502, startPoint y: 664, endPoint x: 518, endPoint y: 684, distance: 25.6
click at [518, 684] on div "10 20 30 40 50 60 70 80 90 [PERSON_NAME] drag_handle drag_handle lens lens lens…" at bounding box center [867, 677] width 1370 height 95
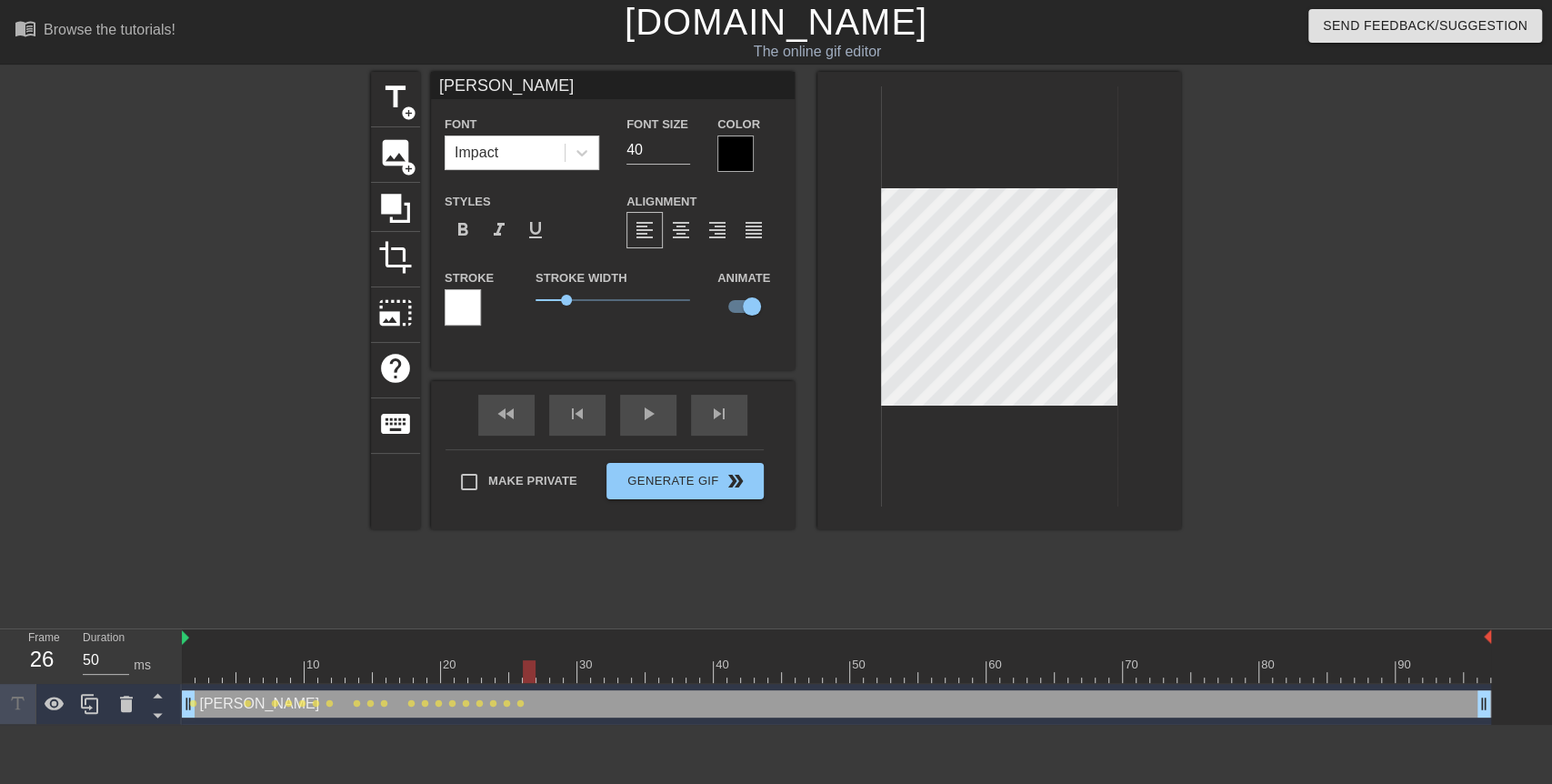
drag, startPoint x: 518, startPoint y: 676, endPoint x: 531, endPoint y: 674, distance: 13.2
click at [531, 674] on div at bounding box center [529, 670] width 13 height 22
drag, startPoint x: 531, startPoint y: 674, endPoint x: 543, endPoint y: 674, distance: 12.0
click at [543, 674] on div at bounding box center [542, 670] width 13 height 22
drag, startPoint x: 543, startPoint y: 674, endPoint x: 555, endPoint y: 674, distance: 12.0
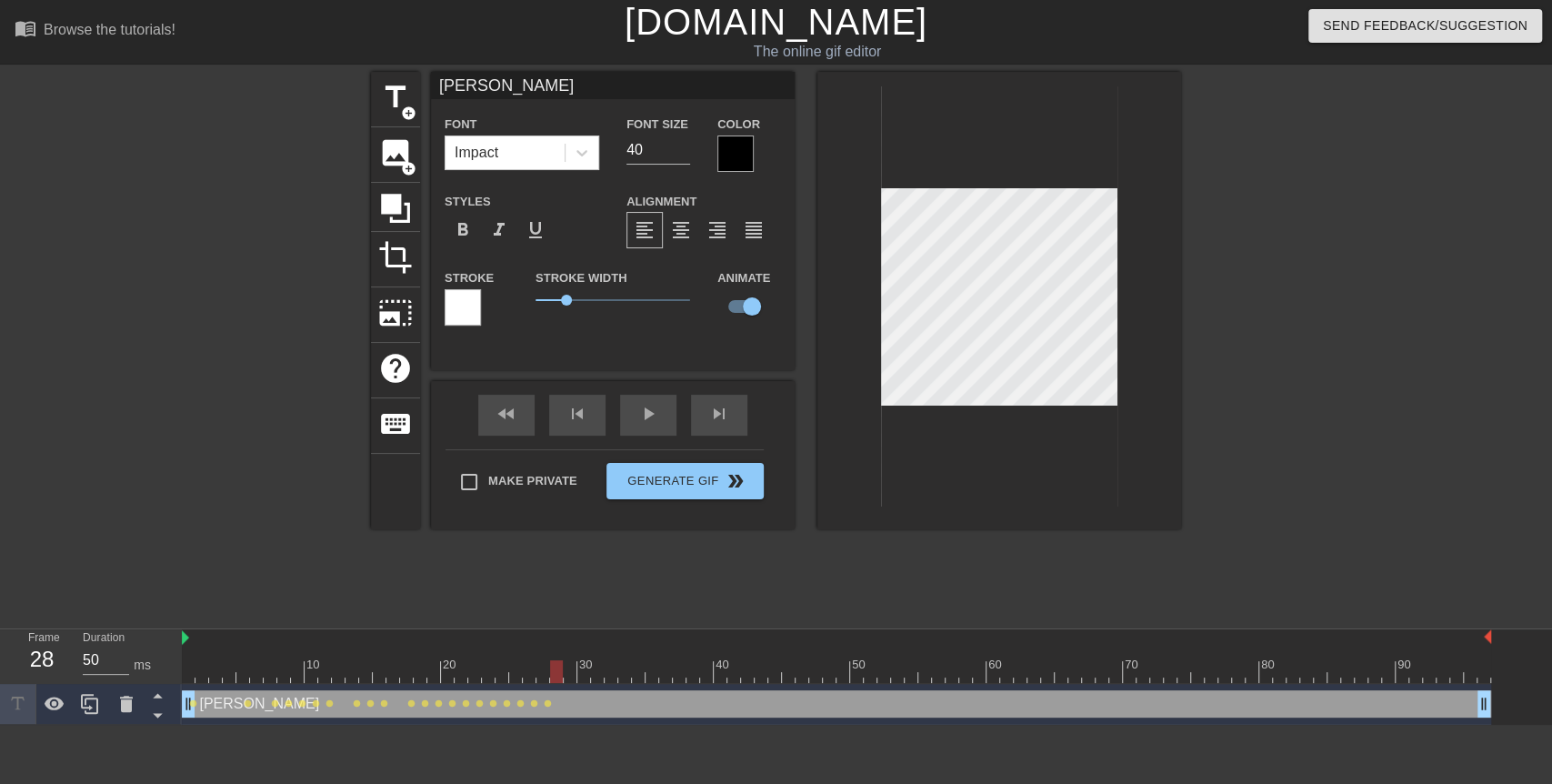
click at [555, 674] on div at bounding box center [556, 670] width 13 height 22
drag, startPoint x: 555, startPoint y: 674, endPoint x: 571, endPoint y: 674, distance: 16.0
click at [571, 674] on div at bounding box center [569, 670] width 13 height 22
drag, startPoint x: 571, startPoint y: 674, endPoint x: 585, endPoint y: 672, distance: 14.1
click at [585, 672] on div at bounding box center [583, 670] width 13 height 22
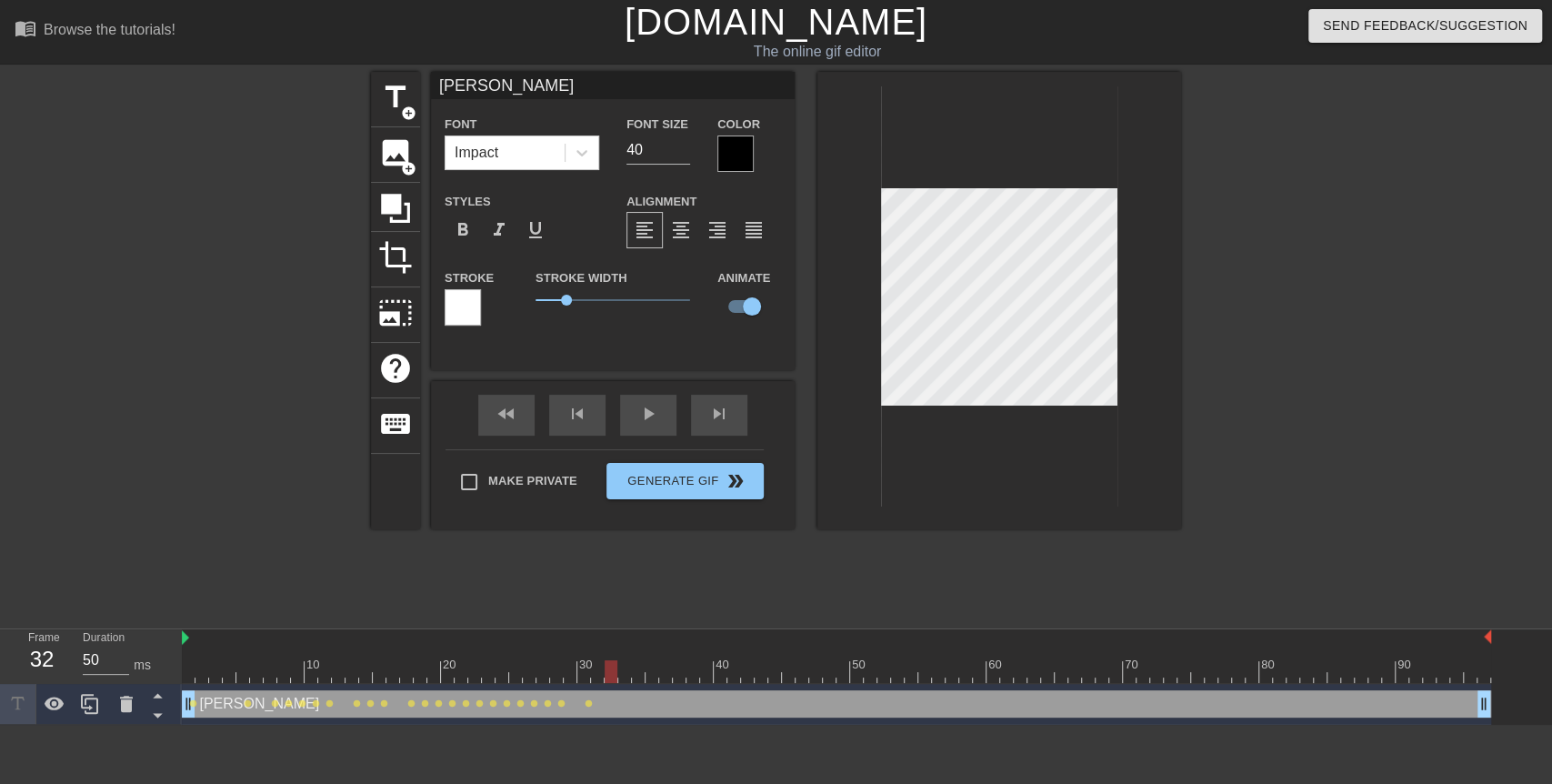
drag, startPoint x: 585, startPoint y: 672, endPoint x: 608, endPoint y: 678, distance: 23.8
click at [608, 678] on div at bounding box center [610, 670] width 13 height 22
drag, startPoint x: 608, startPoint y: 678, endPoint x: 626, endPoint y: 679, distance: 18.0
click at [626, 679] on div at bounding box center [624, 670] width 13 height 22
drag, startPoint x: 620, startPoint y: 680, endPoint x: 632, endPoint y: 680, distance: 12.0
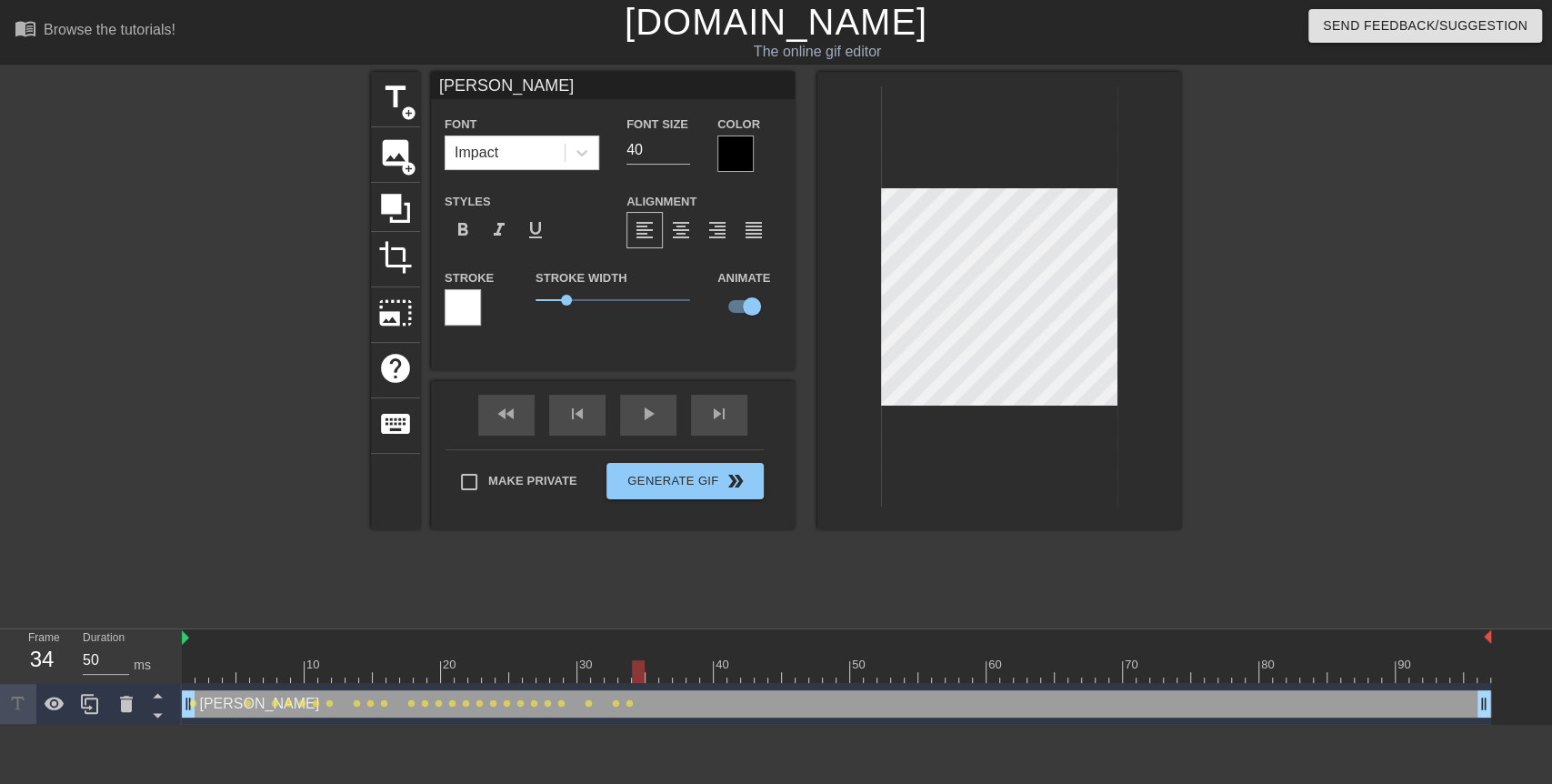
click at [632, 680] on div at bounding box center [638, 670] width 13 height 22
drag, startPoint x: 632, startPoint y: 680, endPoint x: 661, endPoint y: 647, distance: 43.9
click at [661, 647] on div "10 20 30 40 50 60 70 80 90" at bounding box center [837, 656] width 1310 height 53
drag, startPoint x: 662, startPoint y: 665, endPoint x: 679, endPoint y: 665, distance: 17.0
click at [679, 665] on div at bounding box center [679, 670] width 13 height 22
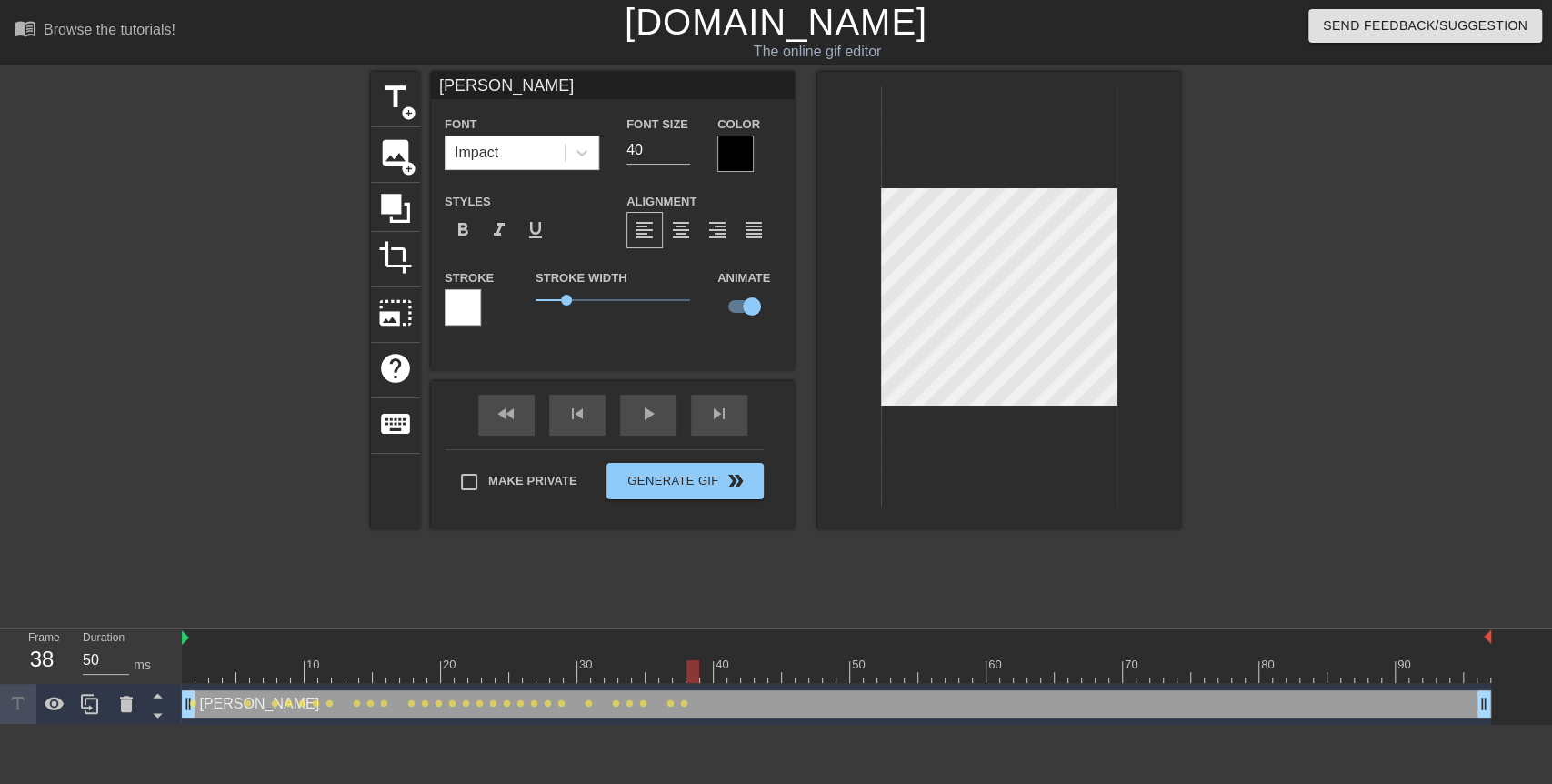
drag, startPoint x: 679, startPoint y: 665, endPoint x: 691, endPoint y: 664, distance: 12.0
click at [691, 664] on div at bounding box center [693, 670] width 13 height 22
drag, startPoint x: 691, startPoint y: 664, endPoint x: 704, endPoint y: 664, distance: 13.0
click at [704, 664] on div at bounding box center [707, 670] width 13 height 22
drag, startPoint x: 705, startPoint y: 664, endPoint x: 717, endPoint y: 664, distance: 12.0
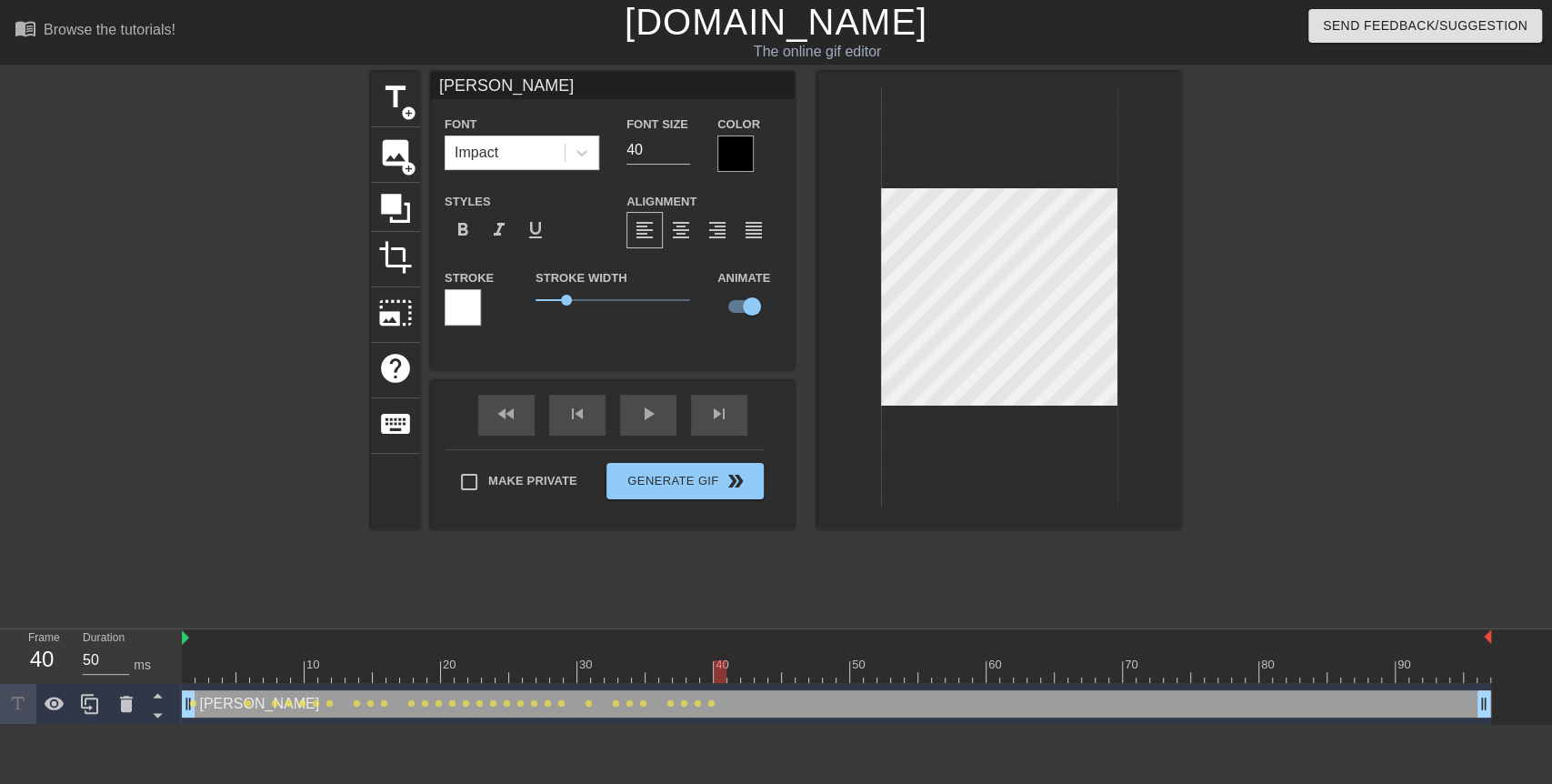
click at [717, 664] on div at bounding box center [720, 670] width 13 height 22
drag, startPoint x: 717, startPoint y: 664, endPoint x: 737, endPoint y: 665, distance: 20.0
click at [737, 665] on div at bounding box center [734, 670] width 13 height 22
drag, startPoint x: 737, startPoint y: 666, endPoint x: 749, endPoint y: 669, distance: 12.4
click at [749, 669] on div at bounding box center [747, 670] width 13 height 22
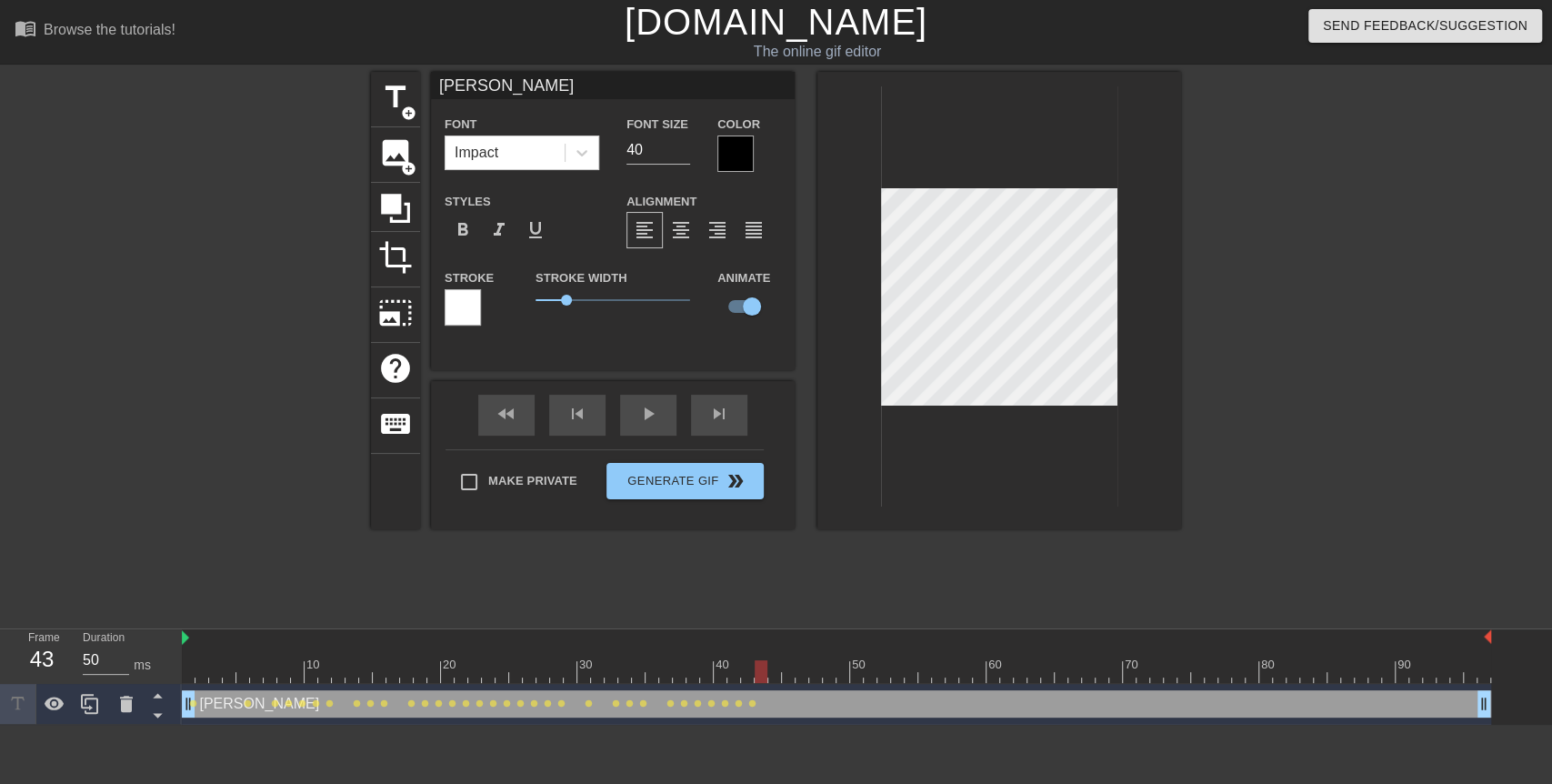
drag, startPoint x: 749, startPoint y: 669, endPoint x: 759, endPoint y: 669, distance: 10.0
click at [759, 669] on div at bounding box center [761, 670] width 13 height 22
drag, startPoint x: 759, startPoint y: 669, endPoint x: 776, endPoint y: 660, distance: 19.2
click at [776, 660] on div at bounding box center [775, 670] width 13 height 22
drag, startPoint x: 776, startPoint y: 660, endPoint x: 787, endPoint y: 660, distance: 11.0
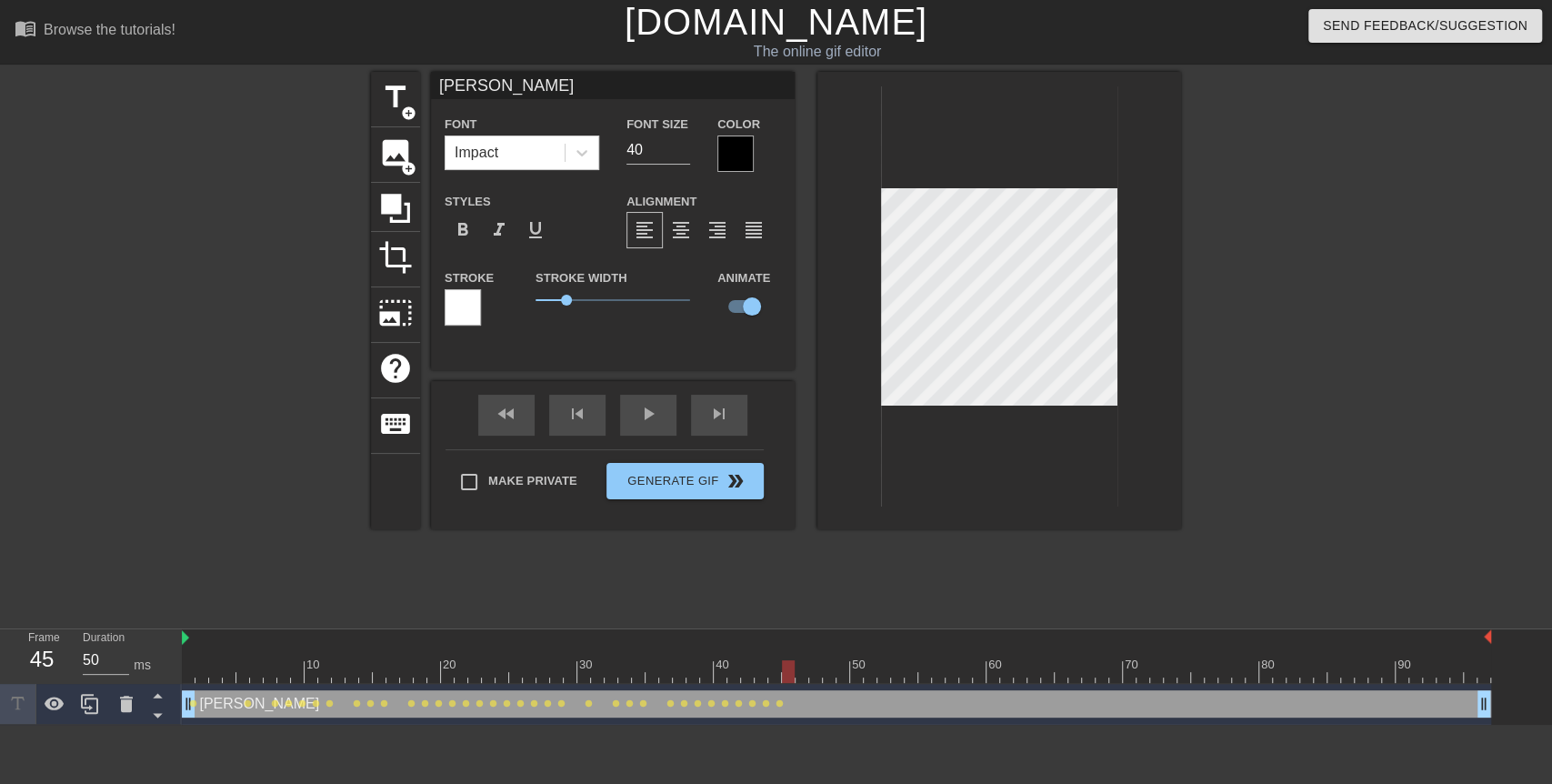
click at [787, 660] on div at bounding box center [788, 670] width 13 height 22
drag, startPoint x: 787, startPoint y: 660, endPoint x: 801, endPoint y: 660, distance: 14.0
click at [801, 660] on div at bounding box center [802, 670] width 13 height 22
drag, startPoint x: 801, startPoint y: 660, endPoint x: 815, endPoint y: 661, distance: 14.0
click at [815, 661] on div at bounding box center [815, 670] width 13 height 22
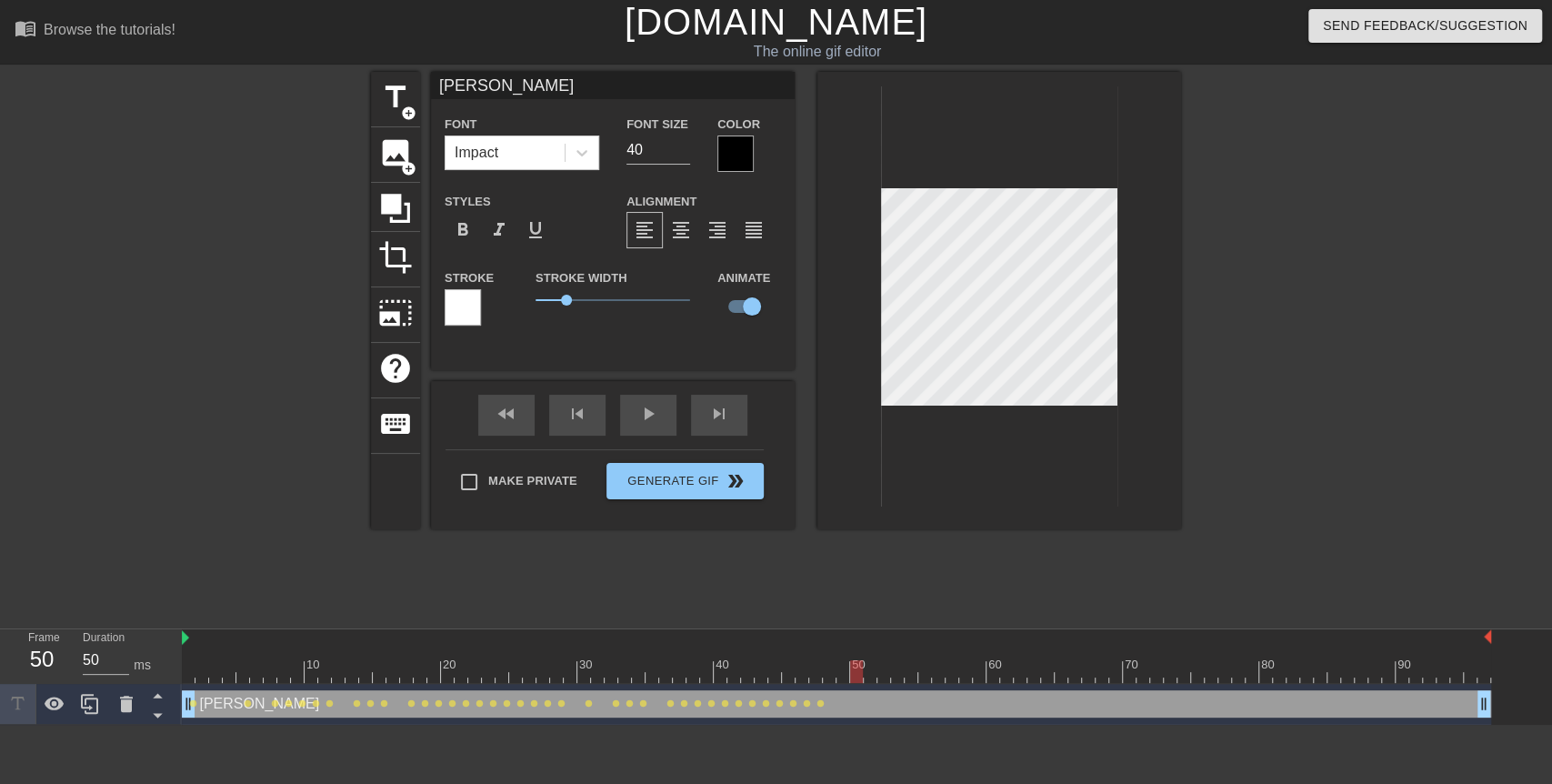
drag, startPoint x: 815, startPoint y: 661, endPoint x: 855, endPoint y: 665, distance: 40.2
click at [855, 665] on div at bounding box center [856, 670] width 13 height 22
click at [845, 665] on div at bounding box center [837, 670] width 1310 height 22
click at [837, 666] on div at bounding box center [843, 670] width 13 height 22
drag, startPoint x: 838, startPoint y: 666, endPoint x: 848, endPoint y: 665, distance: 10.0
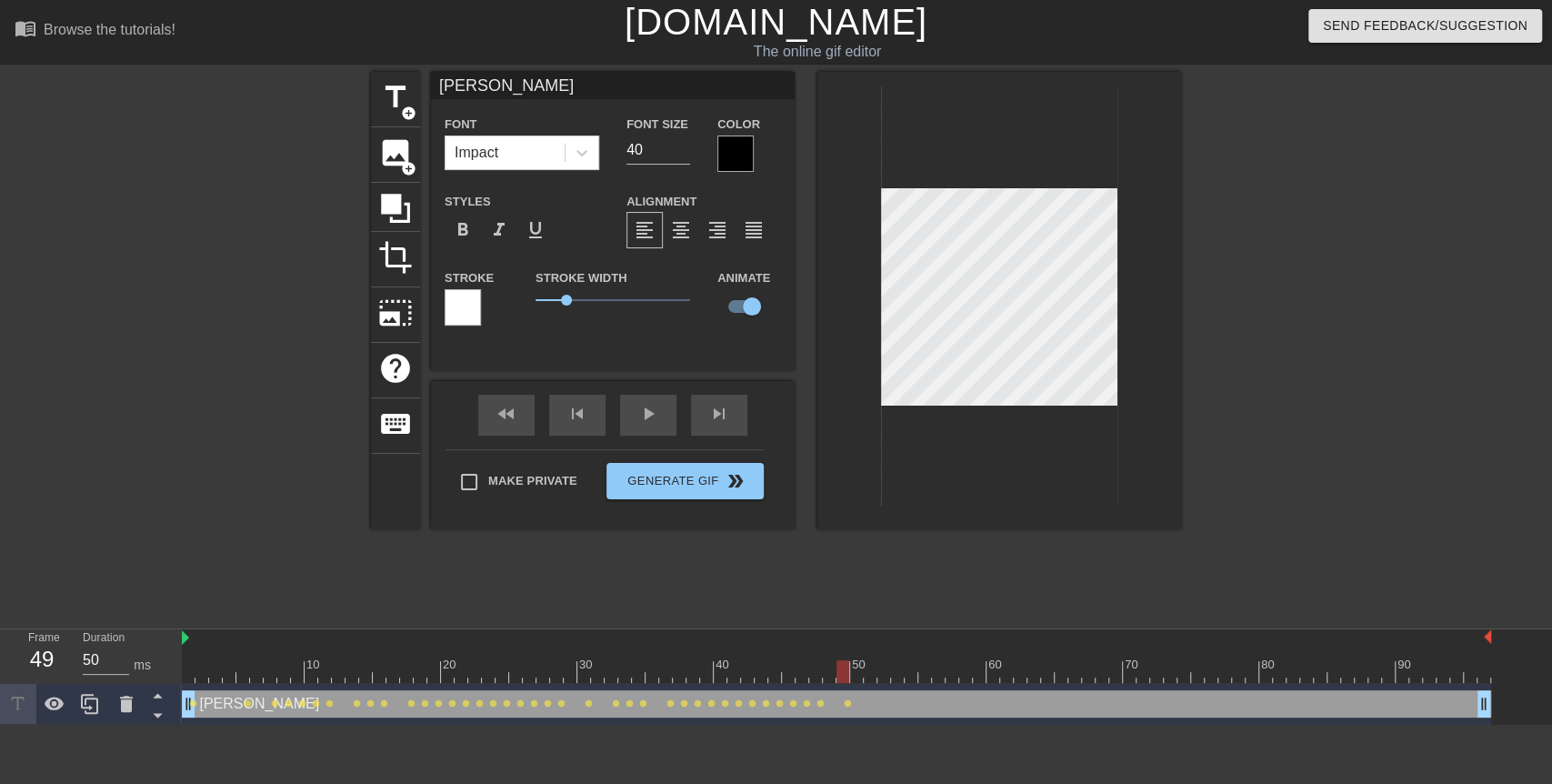
click at [848, 665] on div at bounding box center [843, 670] width 13 height 22
click at [854, 667] on div at bounding box center [856, 670] width 13 height 22
drag, startPoint x: 854, startPoint y: 667, endPoint x: 866, endPoint y: 666, distance: 12.0
click at [866, 666] on div at bounding box center [870, 670] width 13 height 22
drag, startPoint x: 866, startPoint y: 666, endPoint x: 879, endPoint y: 670, distance: 13.6
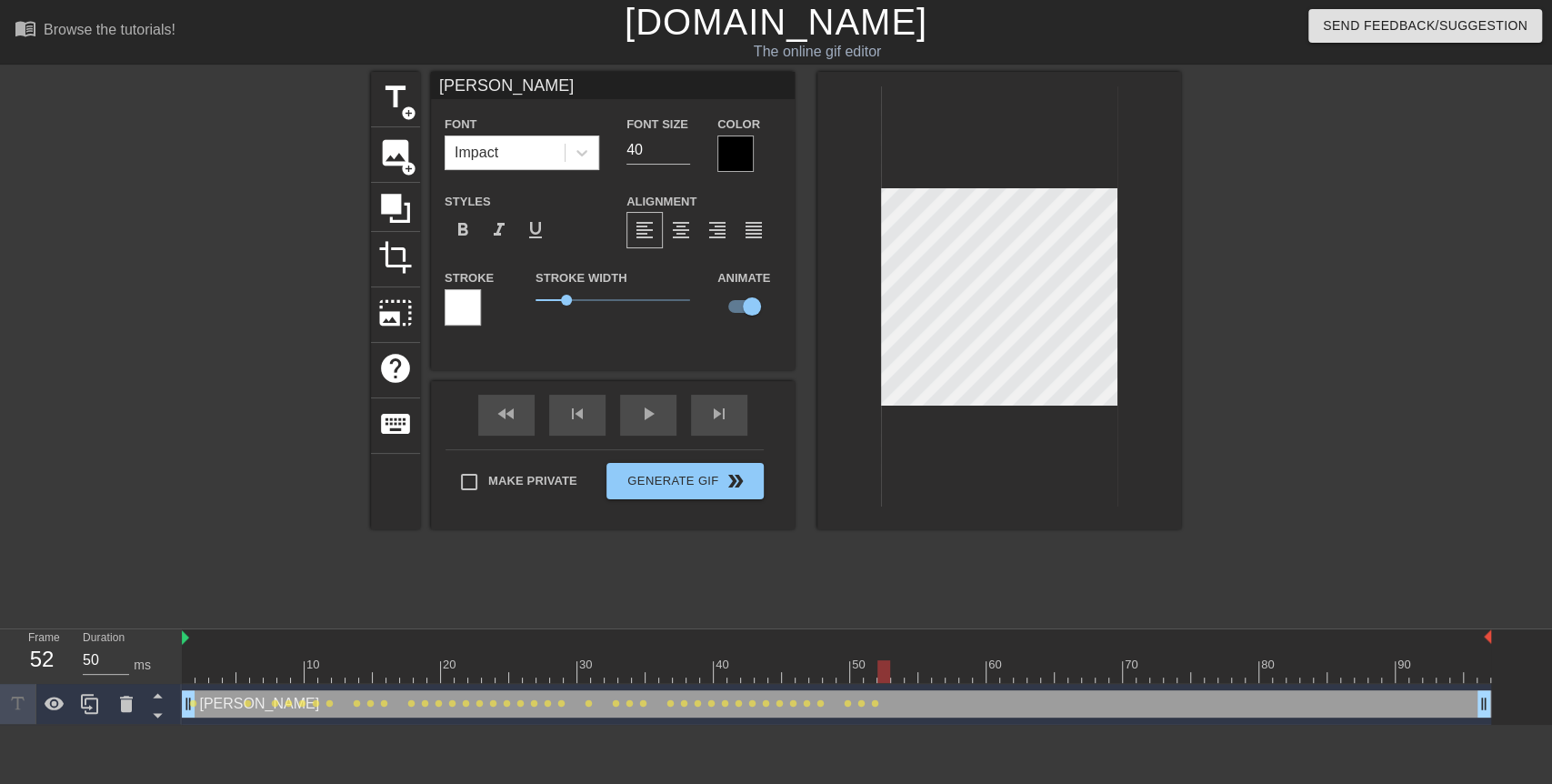
click at [879, 670] on div at bounding box center [883, 670] width 13 height 22
drag, startPoint x: 880, startPoint y: 670, endPoint x: 893, endPoint y: 670, distance: 13.0
click at [893, 670] on div at bounding box center [897, 670] width 13 height 22
drag, startPoint x: 901, startPoint y: 667, endPoint x: 913, endPoint y: 670, distance: 12.4
click at [913, 670] on div at bounding box center [911, 670] width 13 height 22
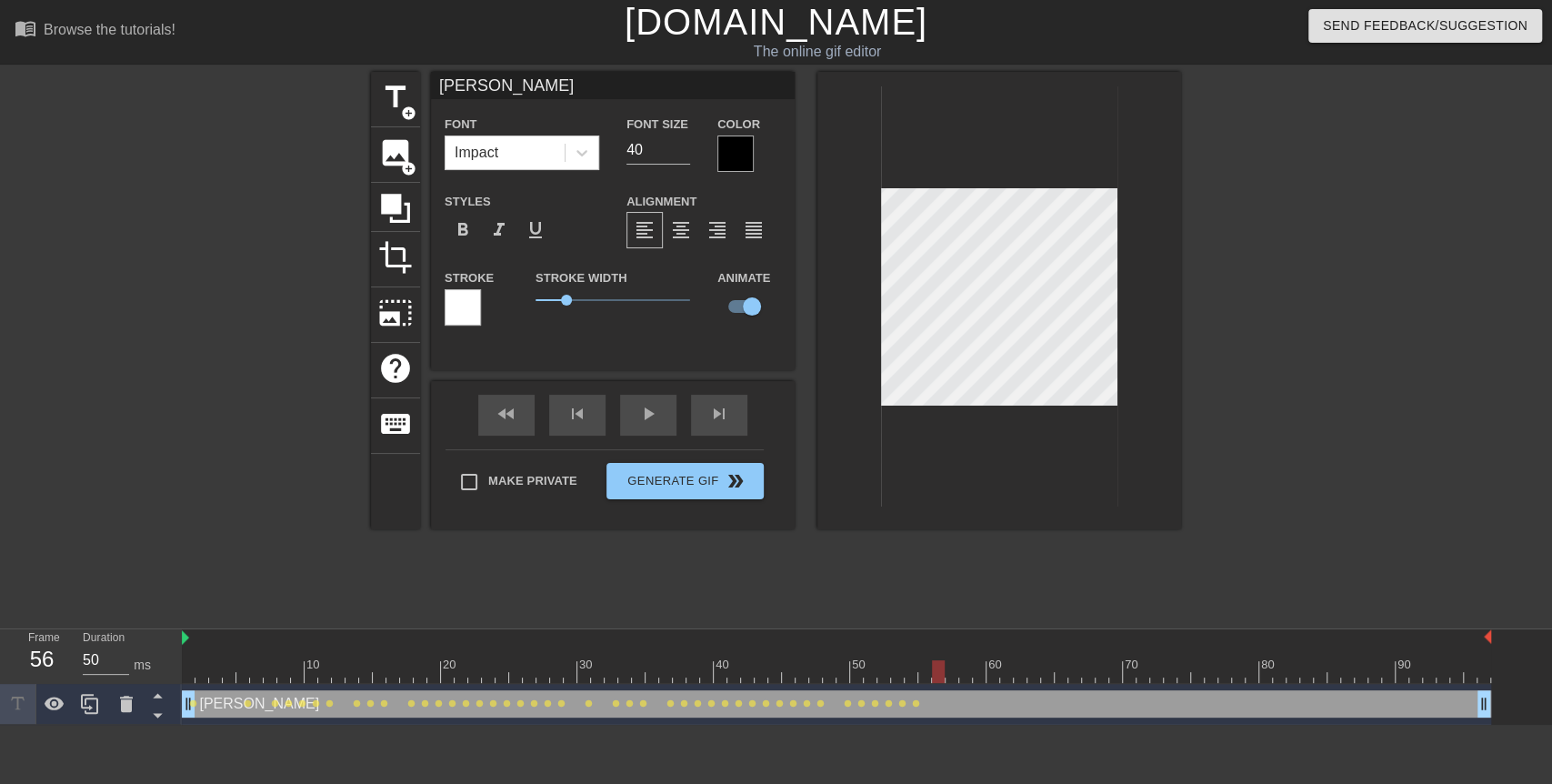
drag, startPoint x: 913, startPoint y: 670, endPoint x: 941, endPoint y: 673, distance: 28.2
click at [941, 673] on div at bounding box center [938, 670] width 13 height 22
drag, startPoint x: 930, startPoint y: 671, endPoint x: 963, endPoint y: 671, distance: 33.0
click at [963, 671] on div at bounding box center [837, 670] width 1310 height 22
drag, startPoint x: 963, startPoint y: 671, endPoint x: 976, endPoint y: 669, distance: 13.2
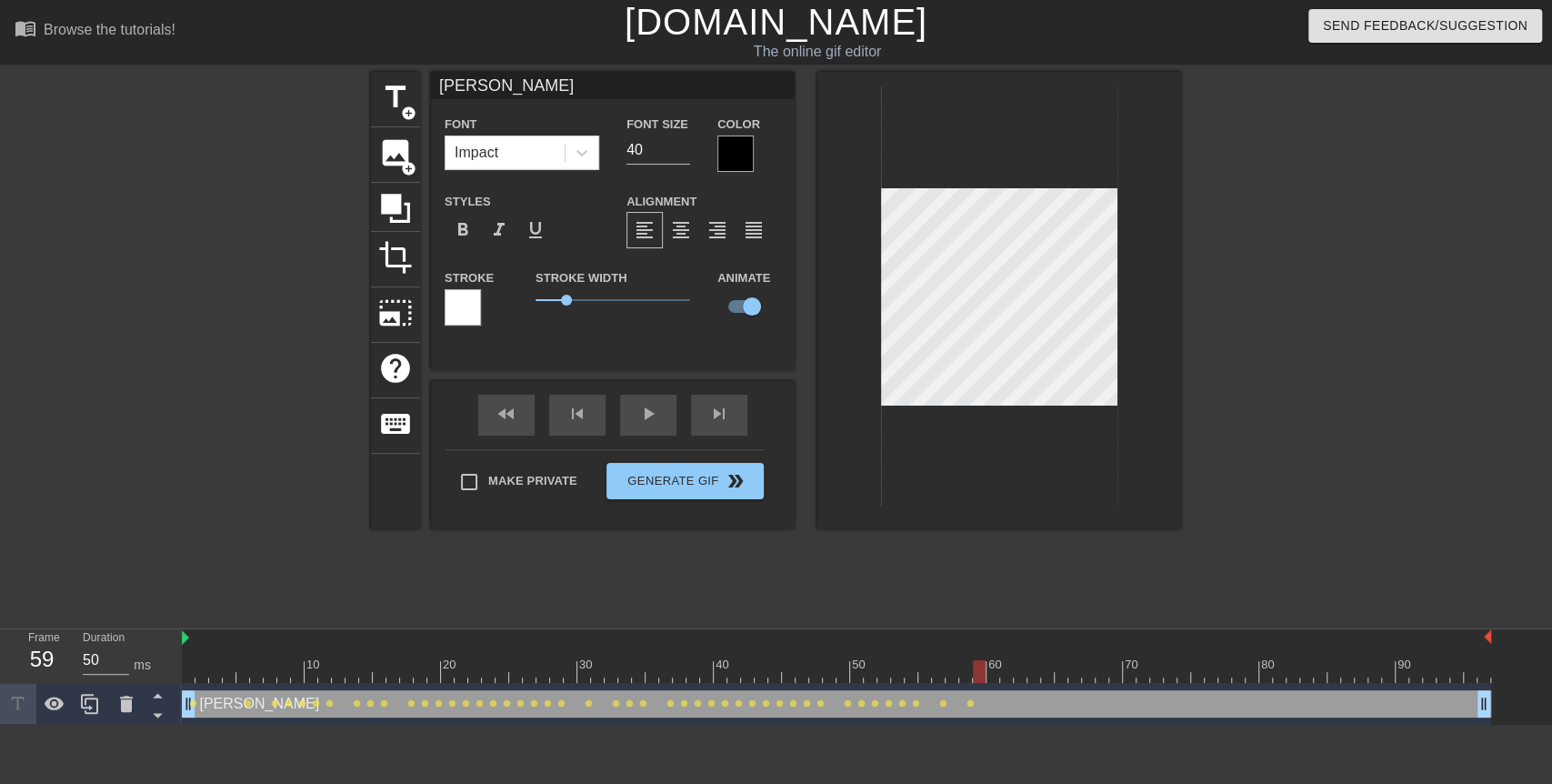
click at [976, 669] on div at bounding box center [979, 670] width 13 height 22
drag, startPoint x: 976, startPoint y: 669, endPoint x: 995, endPoint y: 669, distance: 19.0
click at [995, 669] on div at bounding box center [992, 670] width 13 height 22
click at [1004, 669] on div at bounding box center [1006, 670] width 13 height 22
drag, startPoint x: 1012, startPoint y: 667, endPoint x: 1024, endPoint y: 667, distance: 12.0
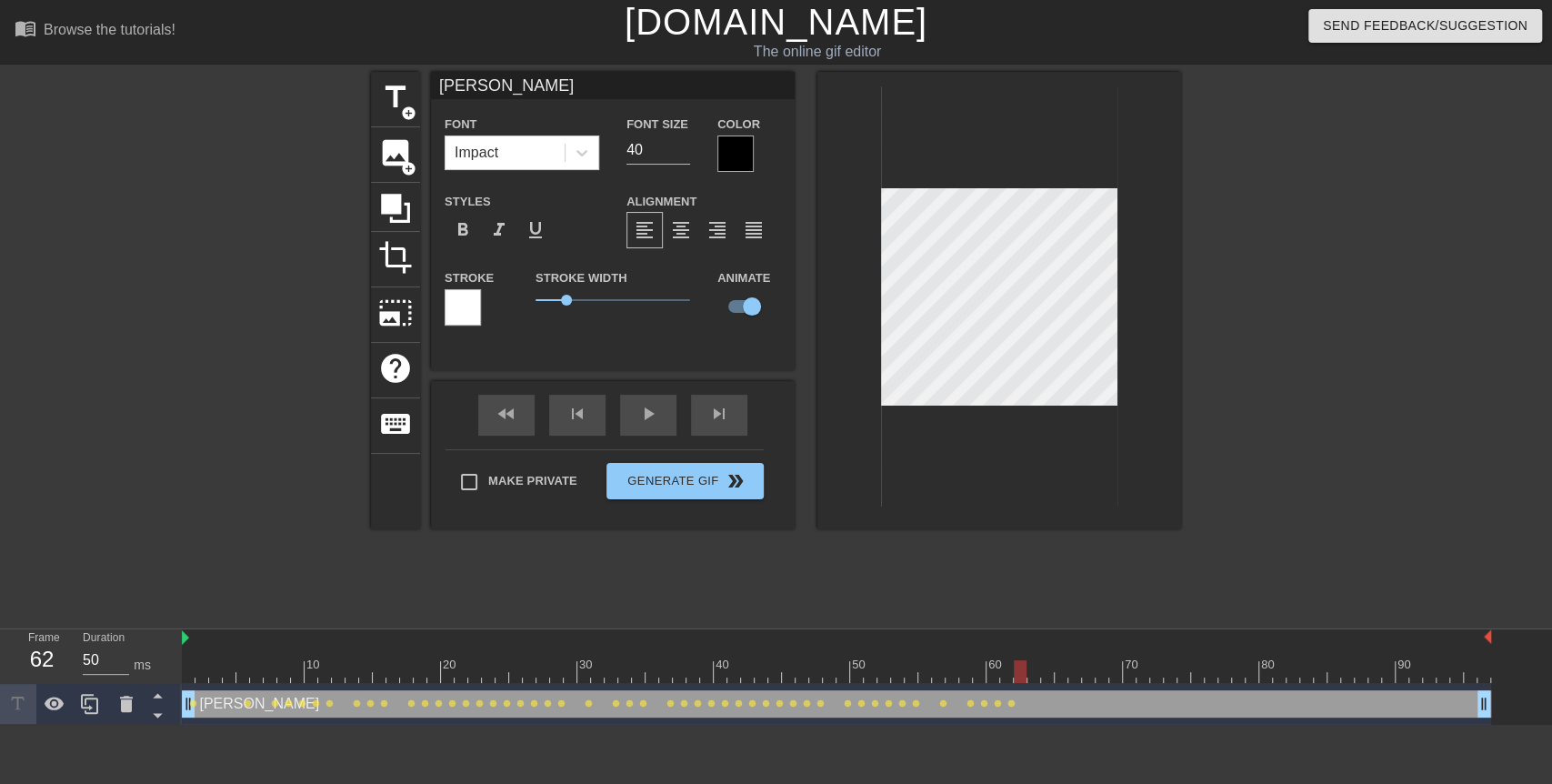
click at [1024, 667] on div at bounding box center [1019, 670] width 13 height 22
drag, startPoint x: 1023, startPoint y: 665, endPoint x: 1044, endPoint y: 668, distance: 21.2
click at [1044, 668] on div at bounding box center [837, 670] width 1310 height 22
click at [1046, 667] on div at bounding box center [837, 670] width 1310 height 22
drag, startPoint x: 1046, startPoint y: 667, endPoint x: 1055, endPoint y: 665, distance: 9.2
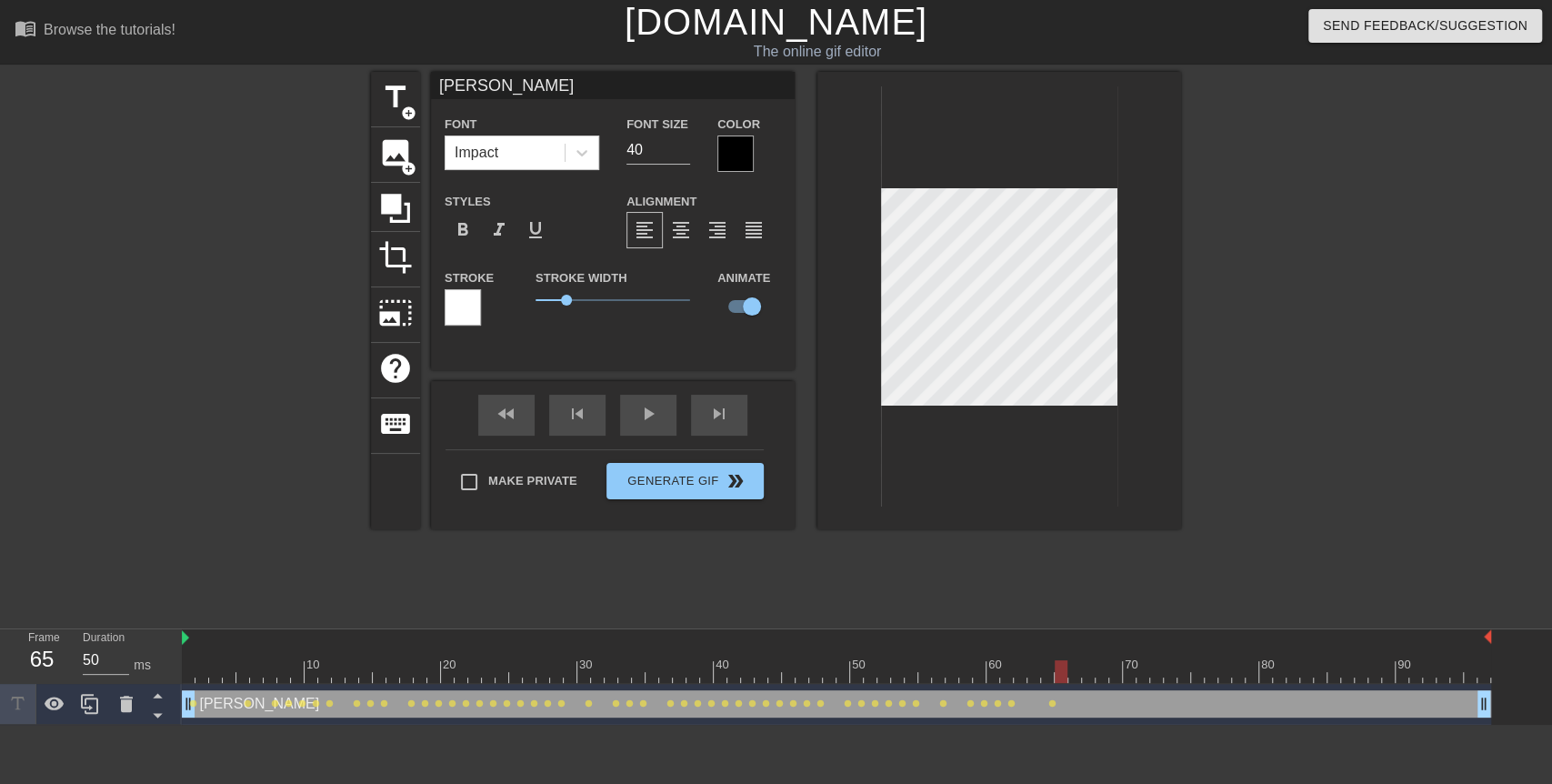
click at [1055, 665] on div at bounding box center [1061, 670] width 13 height 22
click at [1056, 665] on div at bounding box center [1061, 670] width 13 height 22
drag, startPoint x: 1059, startPoint y: 665, endPoint x: 1073, endPoint y: 667, distance: 14.1
click at [1073, 667] on div at bounding box center [1075, 670] width 13 height 22
drag, startPoint x: 1073, startPoint y: 667, endPoint x: 1101, endPoint y: 675, distance: 29.1
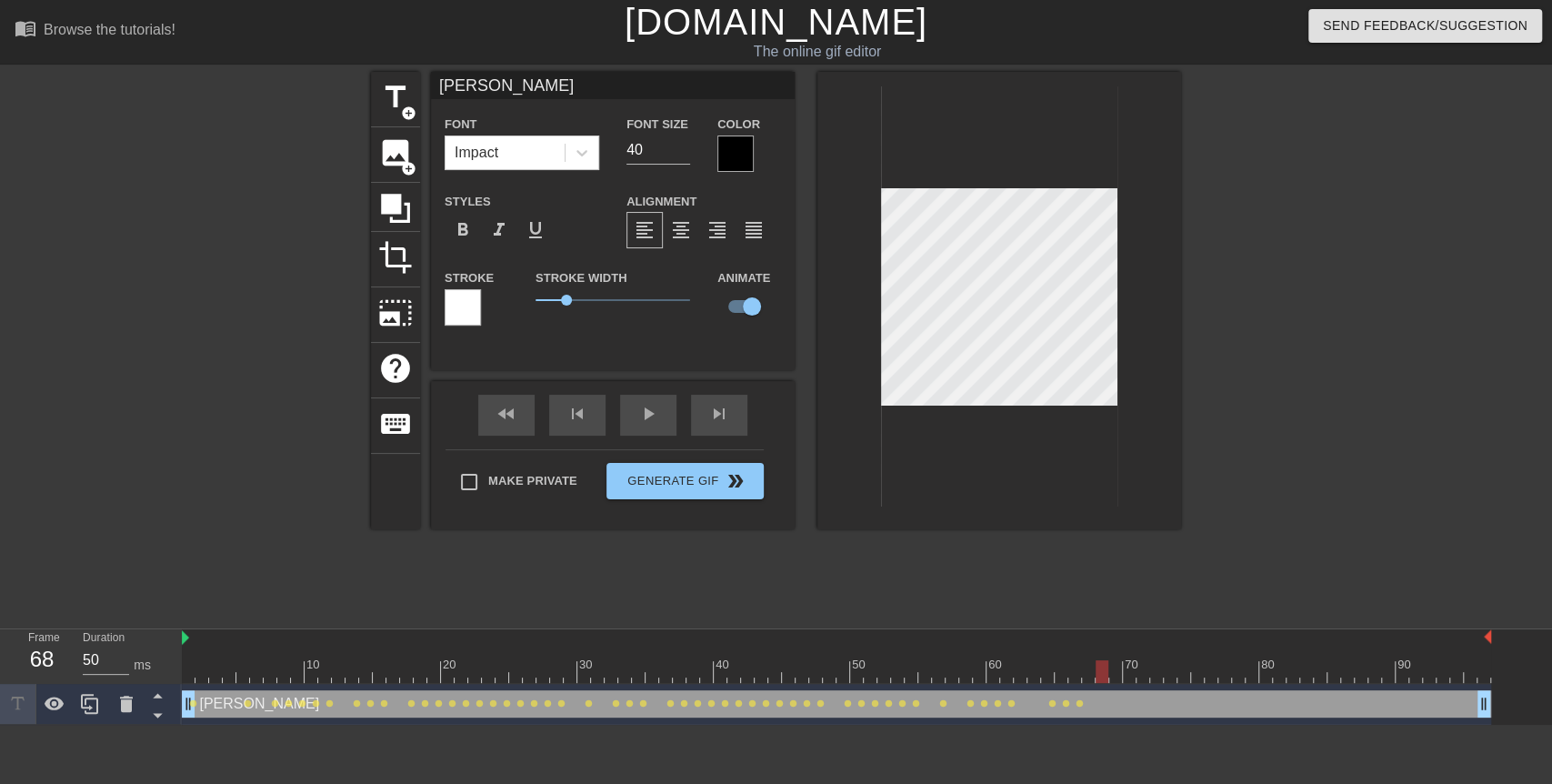
click at [1101, 675] on div at bounding box center [1102, 670] width 13 height 22
drag, startPoint x: 1102, startPoint y: 674, endPoint x: 1115, endPoint y: 673, distance: 13.0
click at [1115, 673] on div at bounding box center [1116, 670] width 13 height 22
drag, startPoint x: 1115, startPoint y: 672, endPoint x: 1127, endPoint y: 672, distance: 12.0
click at [1127, 672] on div at bounding box center [1129, 670] width 13 height 22
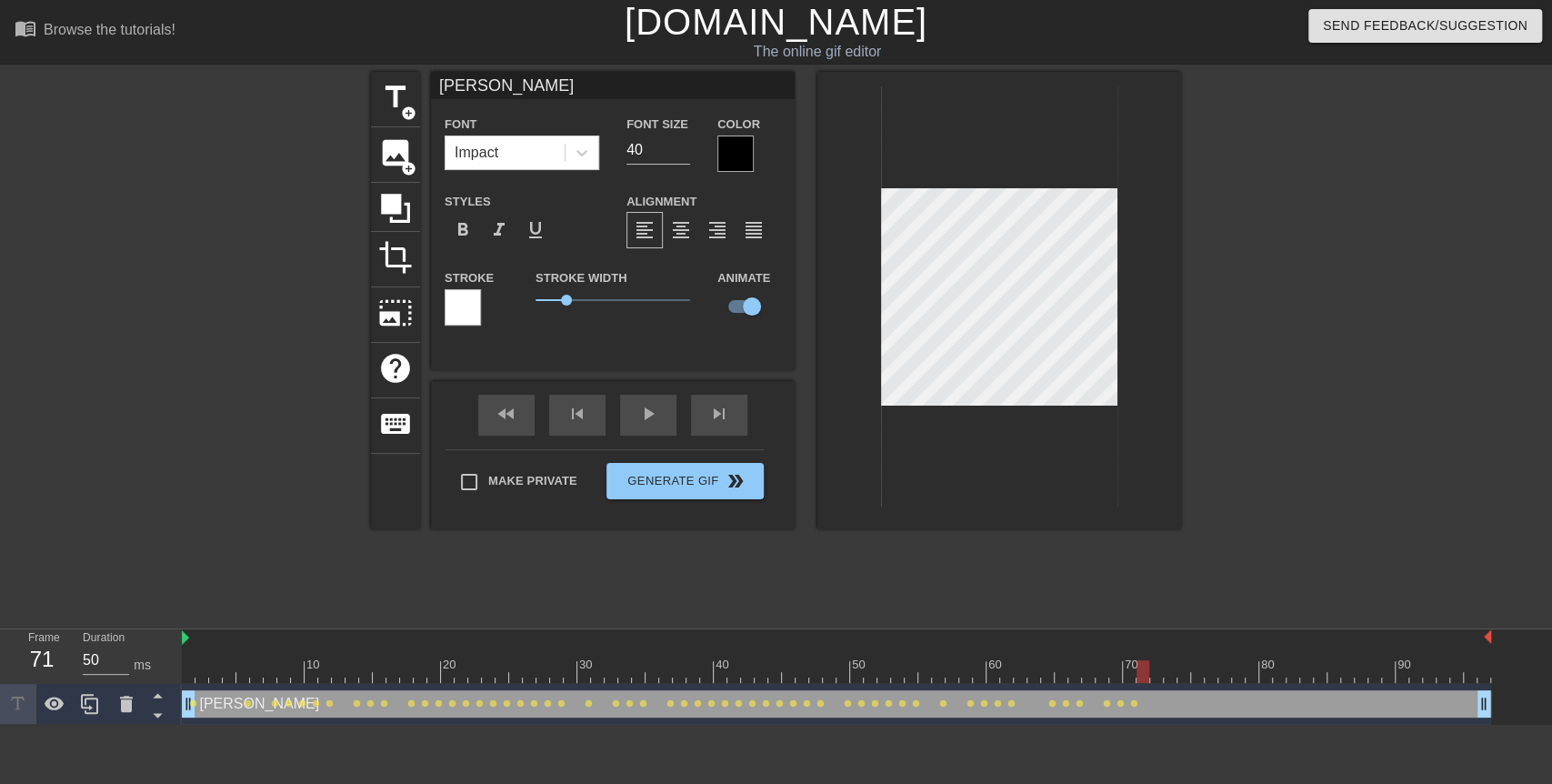
drag, startPoint x: 1128, startPoint y: 672, endPoint x: 1141, endPoint y: 671, distance: 13.0
click at [1141, 671] on div at bounding box center [1143, 670] width 13 height 22
drag, startPoint x: 1139, startPoint y: 672, endPoint x: 1153, endPoint y: 670, distance: 14.1
click at [1153, 670] on div at bounding box center [1156, 670] width 13 height 22
drag, startPoint x: 1158, startPoint y: 667, endPoint x: 1171, endPoint y: 670, distance: 13.3
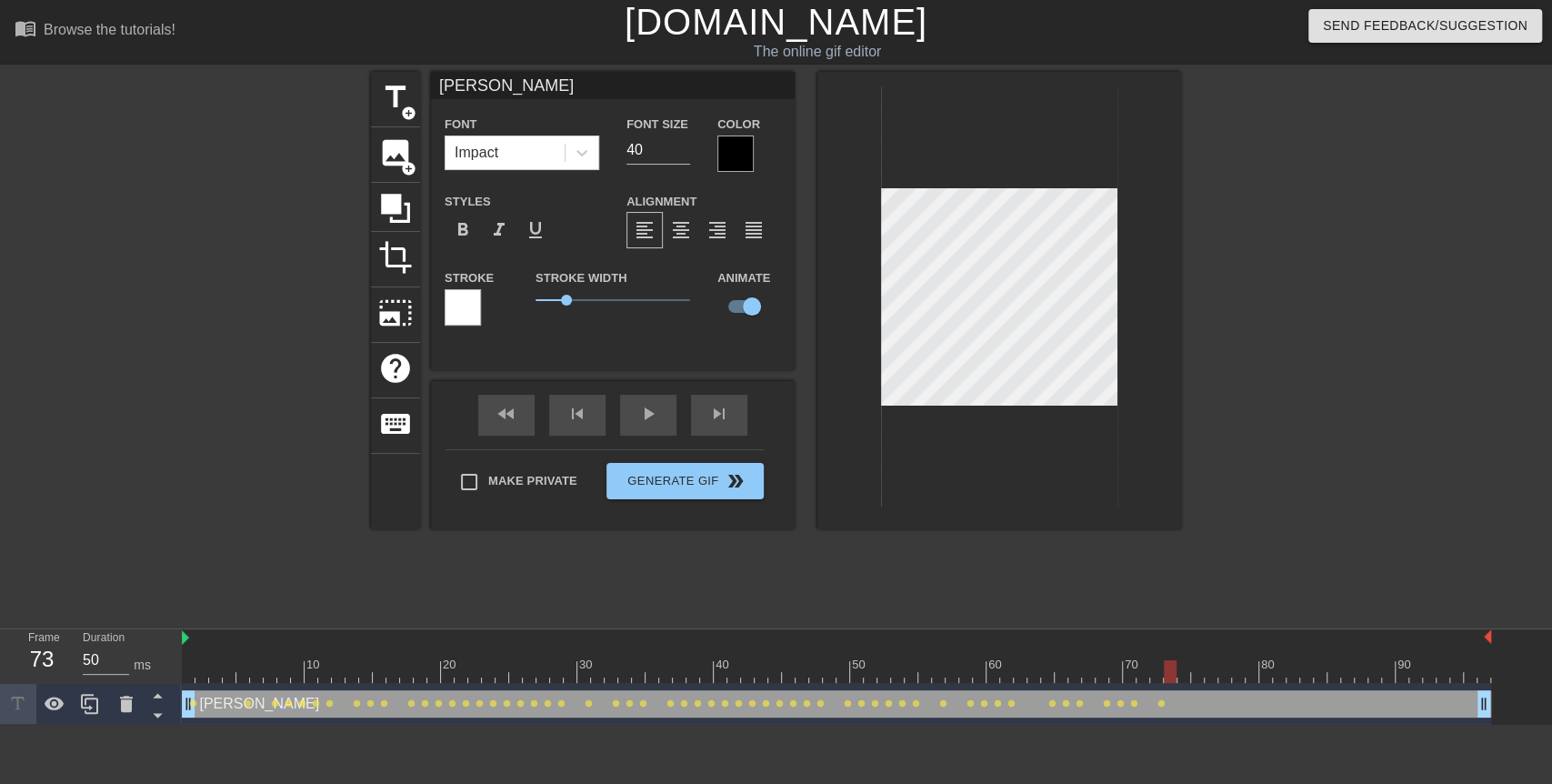
click at [1171, 670] on div at bounding box center [1170, 670] width 13 height 22
drag, startPoint x: 1166, startPoint y: 671, endPoint x: 1180, endPoint y: 673, distance: 14.1
click at [1180, 673] on div at bounding box center [1184, 670] width 13 height 22
click at [1193, 672] on div at bounding box center [1197, 670] width 13 height 22
drag, startPoint x: 1189, startPoint y: 669, endPoint x: 1213, endPoint y: 669, distance: 24.0
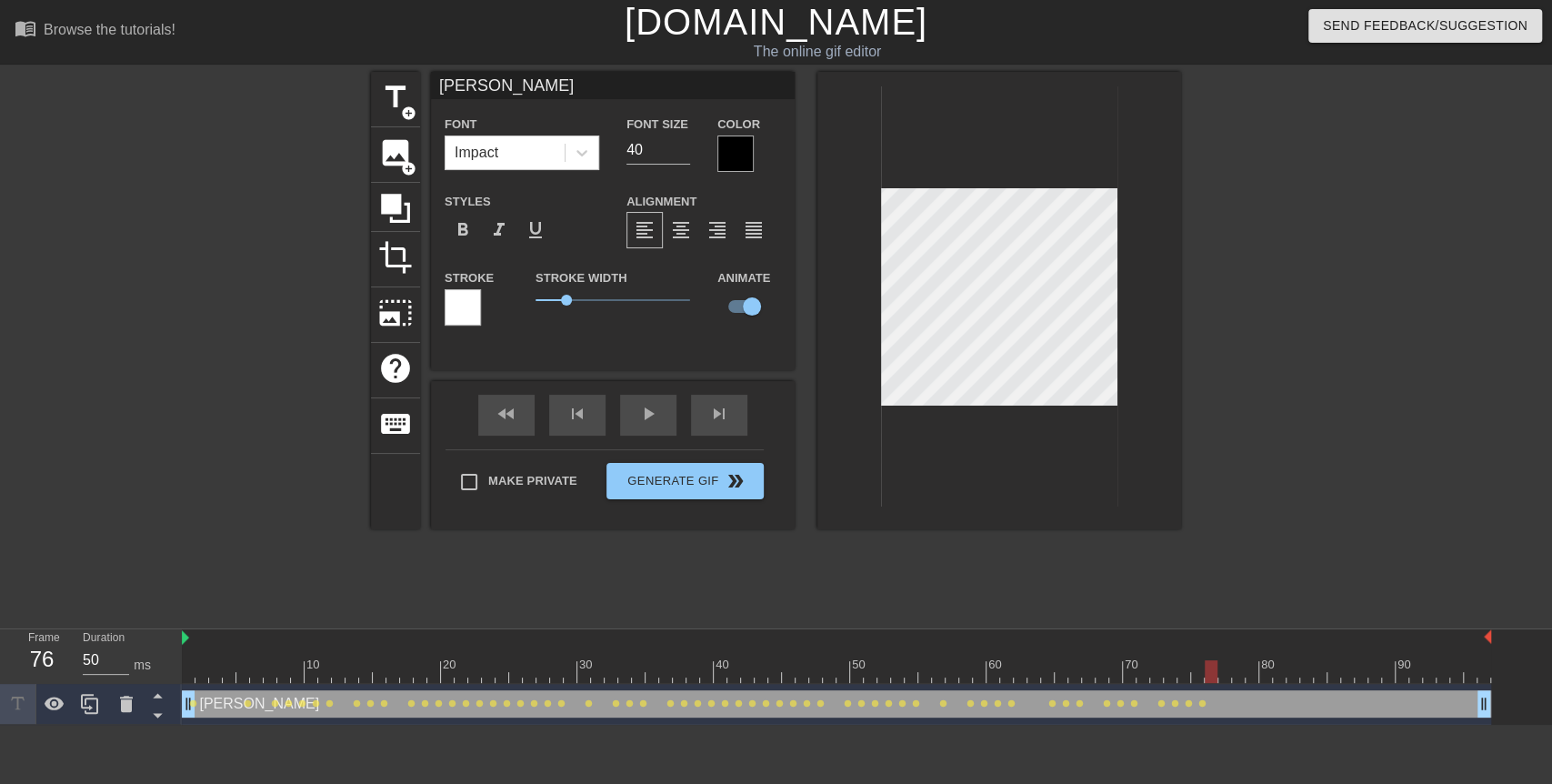
click at [1213, 669] on div at bounding box center [837, 670] width 1310 height 22
drag, startPoint x: 1214, startPoint y: 669, endPoint x: 190, endPoint y: 599, distance: 1026.4
click at [190, 599] on div "menu_book Browse the tutorials! [DOMAIN_NAME] The online gif editor Send Feedba…" at bounding box center [776, 362] width 1552 height 725
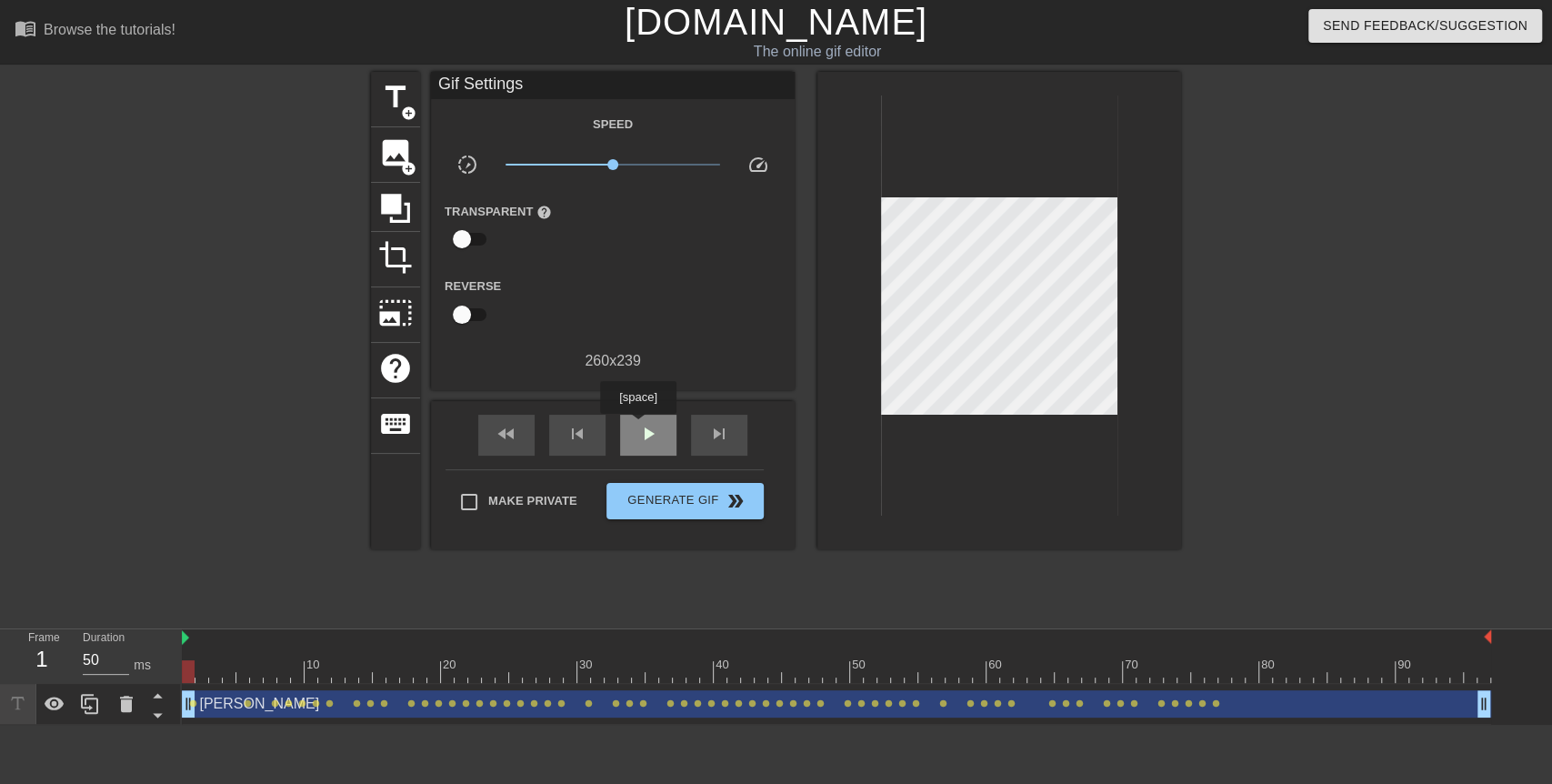
click at [638, 426] on div "play_arrow" at bounding box center [648, 435] width 56 height 41
click at [638, 426] on span "pause" at bounding box center [648, 433] width 21 height 21
drag, startPoint x: 1329, startPoint y: 670, endPoint x: 1234, endPoint y: 666, distance: 95.1
click at [1234, 666] on div at bounding box center [1238, 670] width 13 height 22
click at [1239, 695] on div "[PERSON_NAME] drag_handle drag_handle" at bounding box center [837, 703] width 1310 height 27
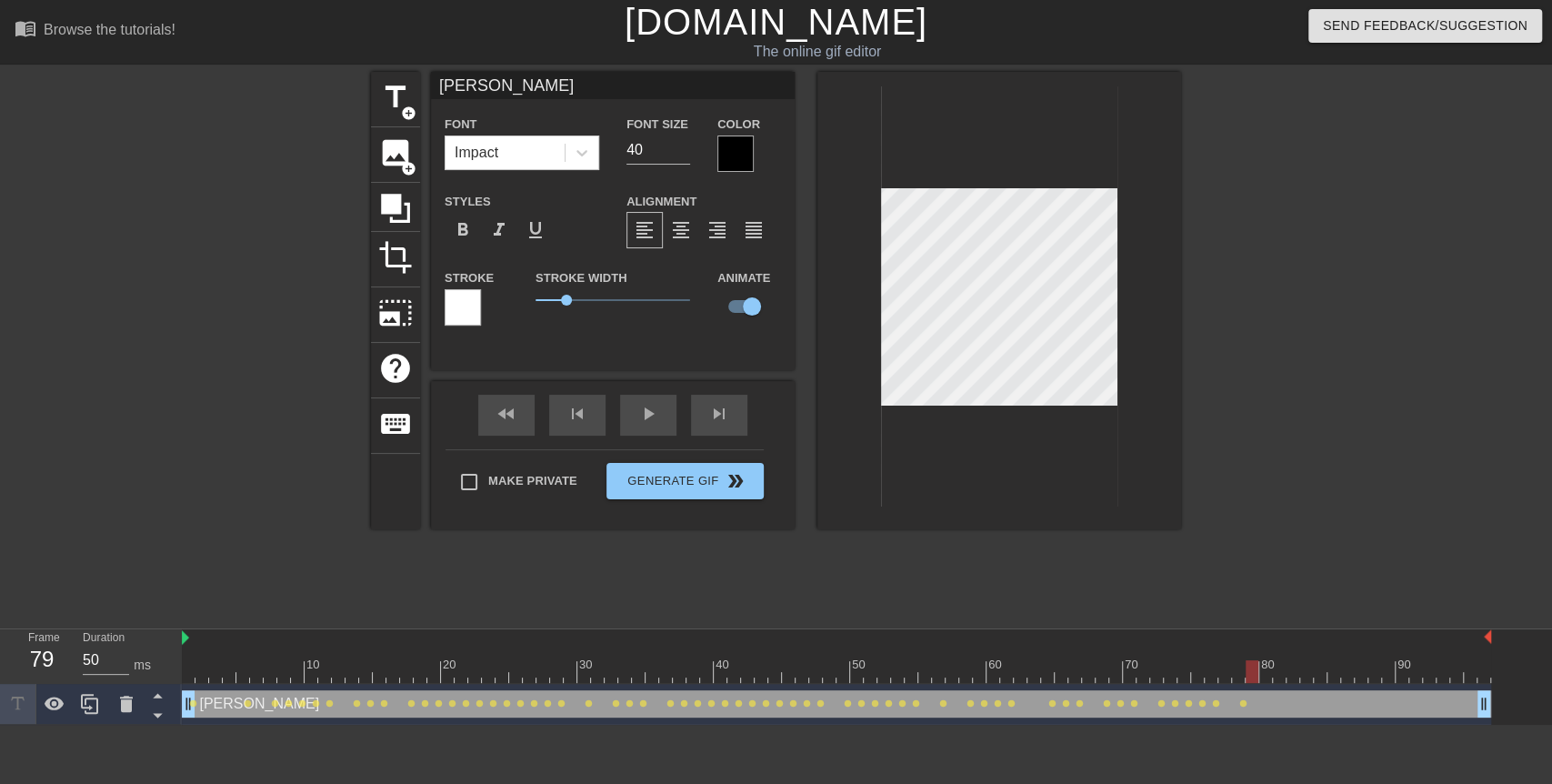
drag, startPoint x: 1240, startPoint y: 674, endPoint x: 1252, endPoint y: 674, distance: 12.0
click at [1252, 674] on div at bounding box center [1252, 670] width 13 height 22
drag, startPoint x: 1250, startPoint y: 675, endPoint x: 1263, endPoint y: 677, distance: 13.2
click at [1263, 677] on div at bounding box center [1265, 670] width 13 height 22
drag, startPoint x: 1263, startPoint y: 677, endPoint x: 1280, endPoint y: 677, distance: 17.0
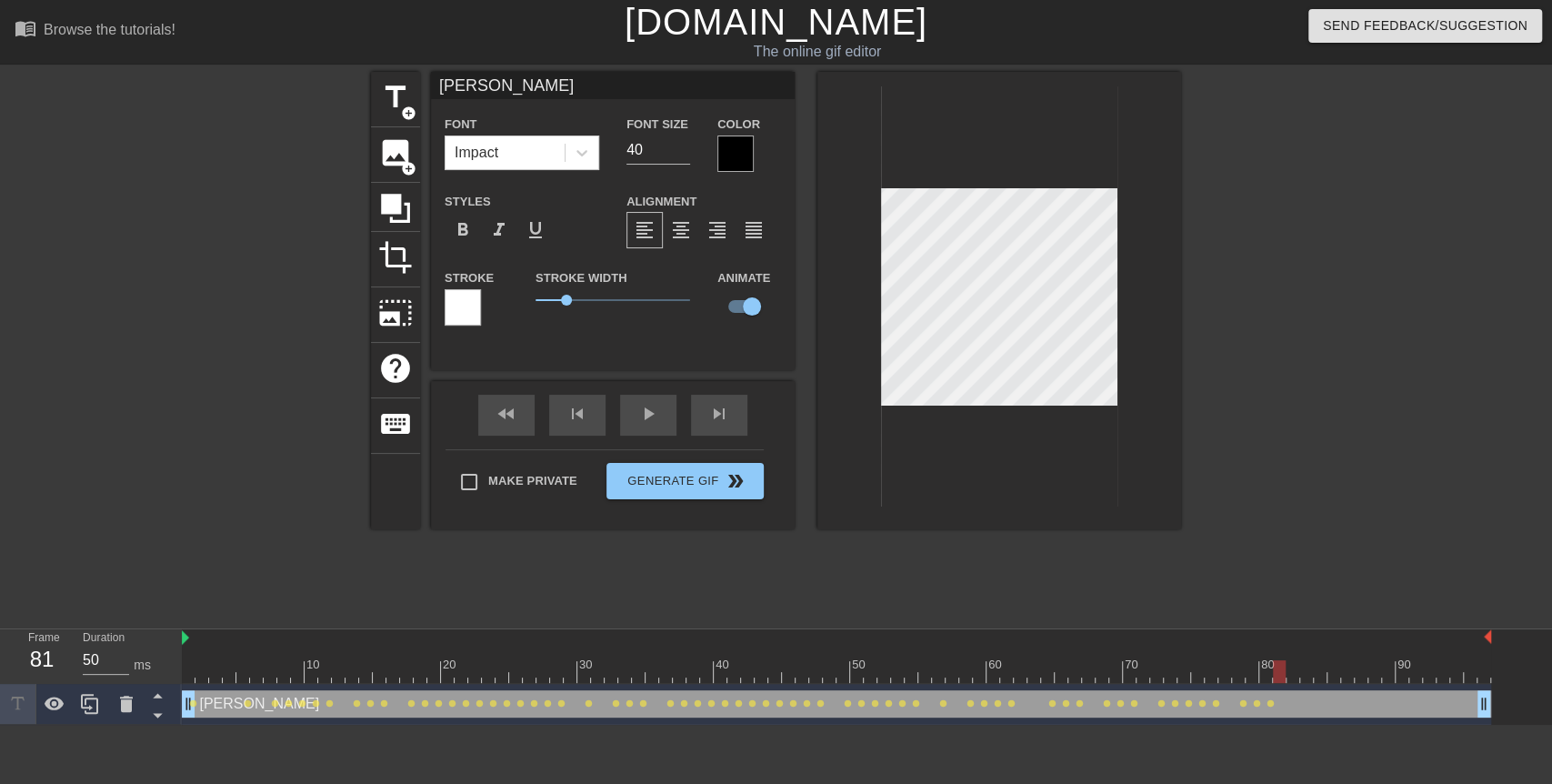
click at [1280, 677] on div at bounding box center [1279, 670] width 13 height 22
drag, startPoint x: 1280, startPoint y: 677, endPoint x: 1296, endPoint y: 679, distance: 16.1
click at [1296, 679] on div at bounding box center [1293, 670] width 13 height 22
drag, startPoint x: 1296, startPoint y: 679, endPoint x: 1309, endPoint y: 687, distance: 15.3
click at [1309, 687] on div "10 20 30 40 50 60 70 80 90 [PERSON_NAME] drag_handle drag_handle lens lens lens…" at bounding box center [867, 677] width 1370 height 95
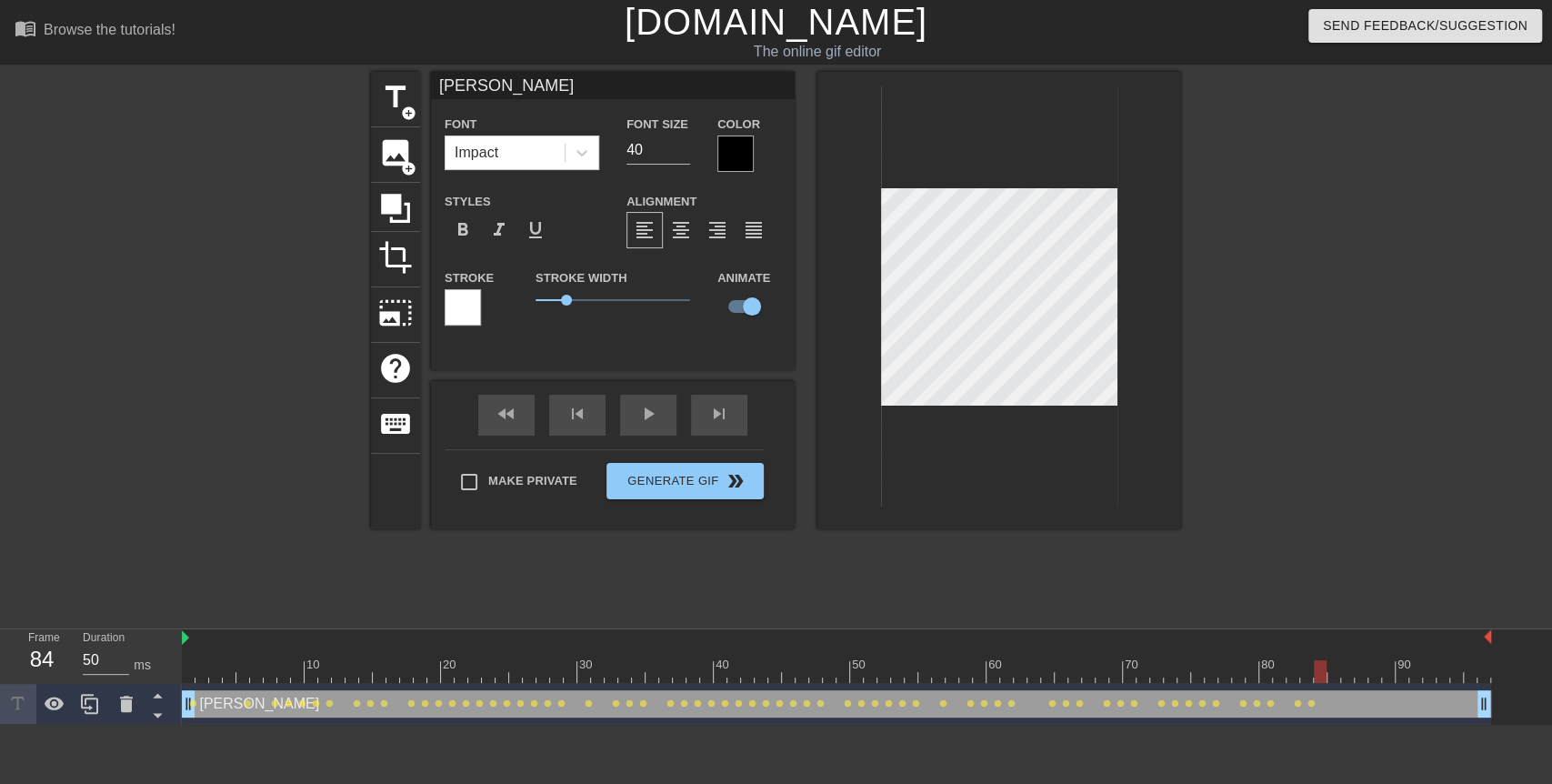
click at [1316, 673] on div at bounding box center [1320, 670] width 13 height 22
drag, startPoint x: 1322, startPoint y: 669, endPoint x: 1332, endPoint y: 667, distance: 10.2
click at [1341, 667] on div at bounding box center [1347, 670] width 13 height 22
drag, startPoint x: 1332, startPoint y: 667, endPoint x: 1346, endPoint y: 667, distance: 14.0
click at [1346, 667] on div at bounding box center [1347, 670] width 13 height 22
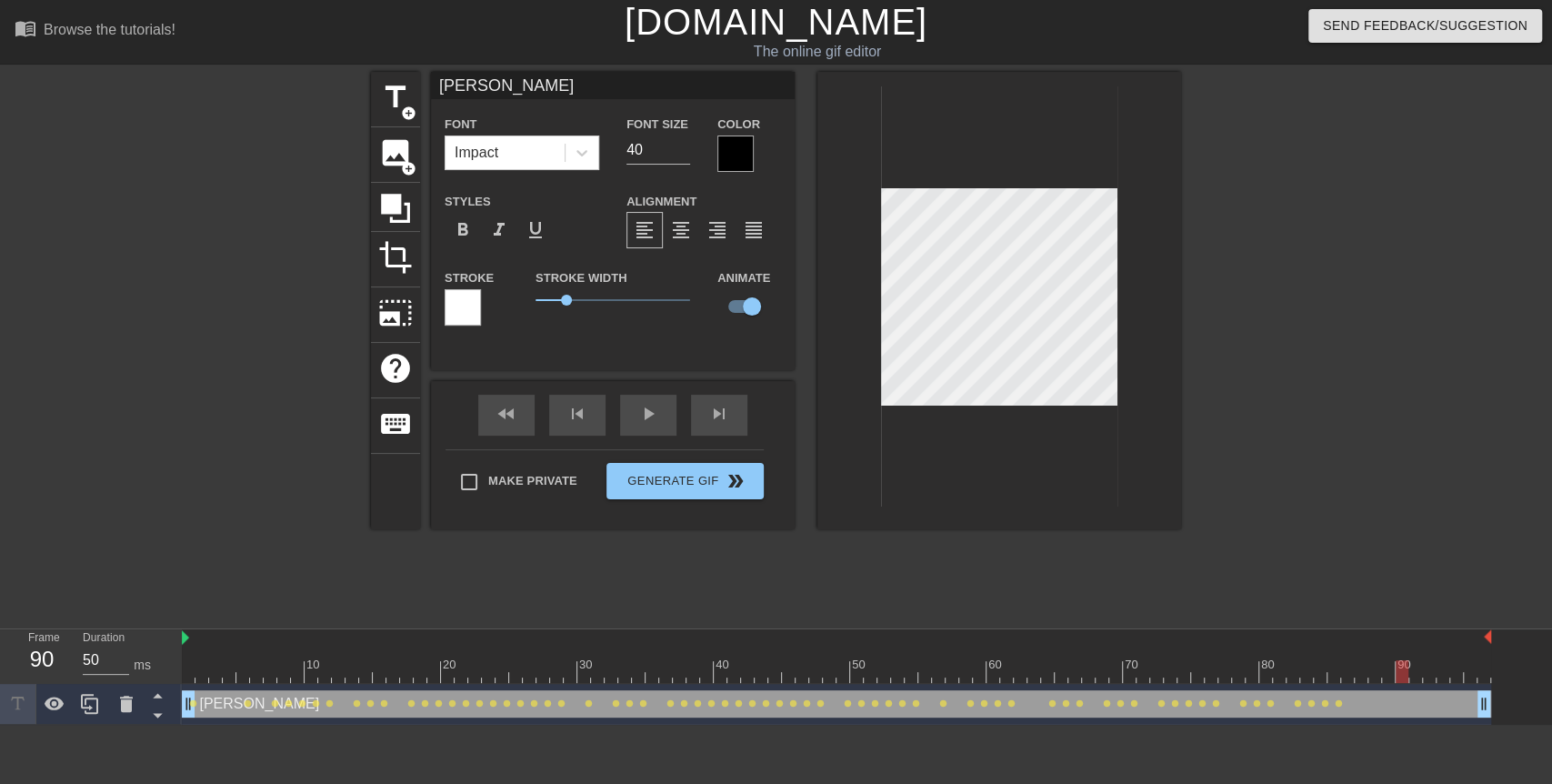
drag, startPoint x: 1346, startPoint y: 667, endPoint x: 1397, endPoint y: 667, distance: 51.0
click at [1397, 667] on div at bounding box center [1401, 670] width 13 height 22
drag, startPoint x: 1397, startPoint y: 667, endPoint x: 1412, endPoint y: 669, distance: 15.1
click at [1412, 669] on div at bounding box center [1416, 670] width 13 height 22
click at [1405, 667] on div at bounding box center [837, 670] width 1310 height 22
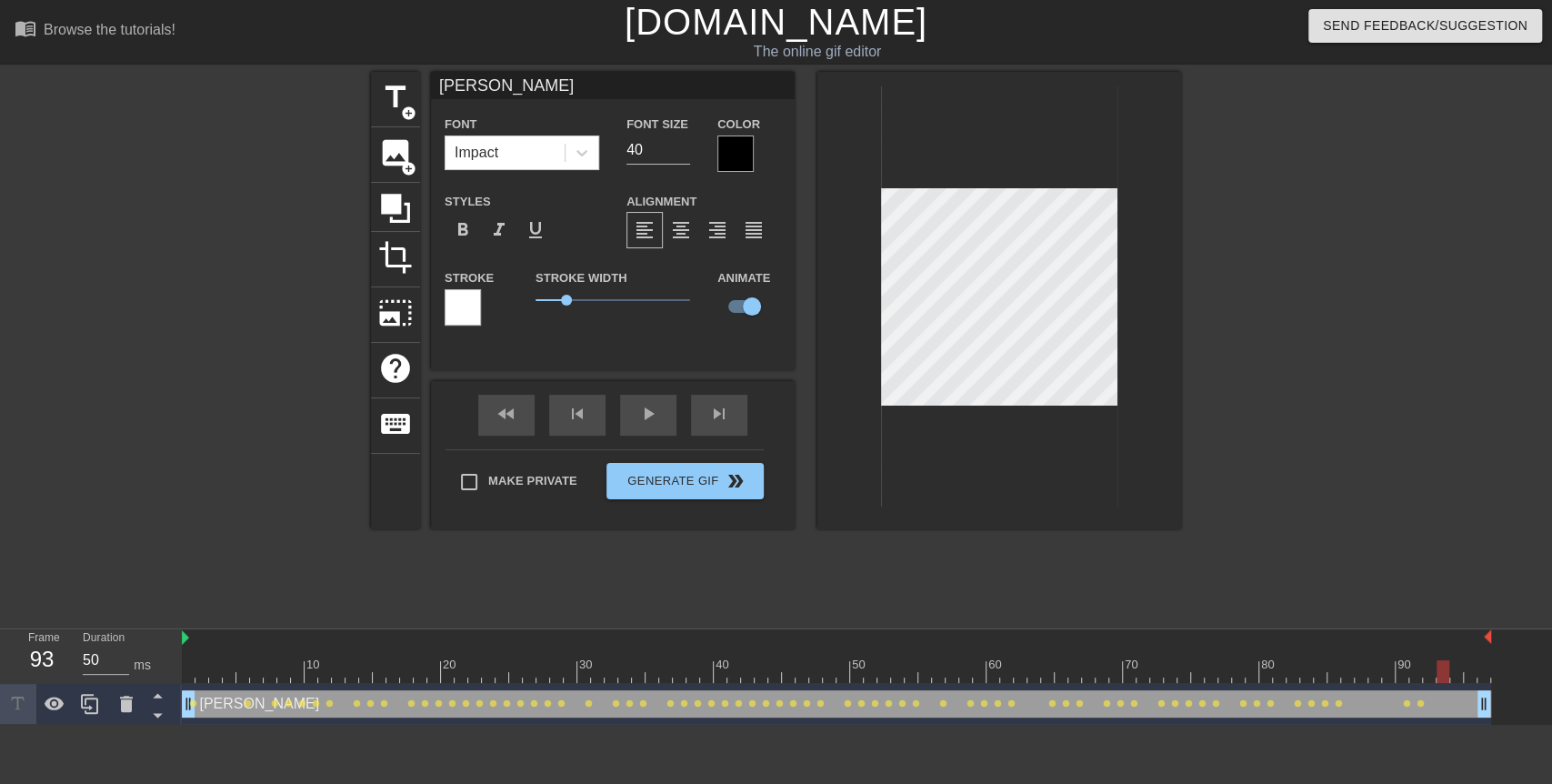
drag, startPoint x: 1406, startPoint y: 667, endPoint x: 1443, endPoint y: 675, distance: 37.9
click at [1443, 675] on div at bounding box center [1443, 670] width 13 height 22
drag, startPoint x: 1439, startPoint y: 676, endPoint x: 1453, endPoint y: 676, distance: 14.0
click at [1453, 676] on div at bounding box center [1457, 670] width 13 height 22
drag, startPoint x: 1453, startPoint y: 676, endPoint x: 1466, endPoint y: 674, distance: 13.2
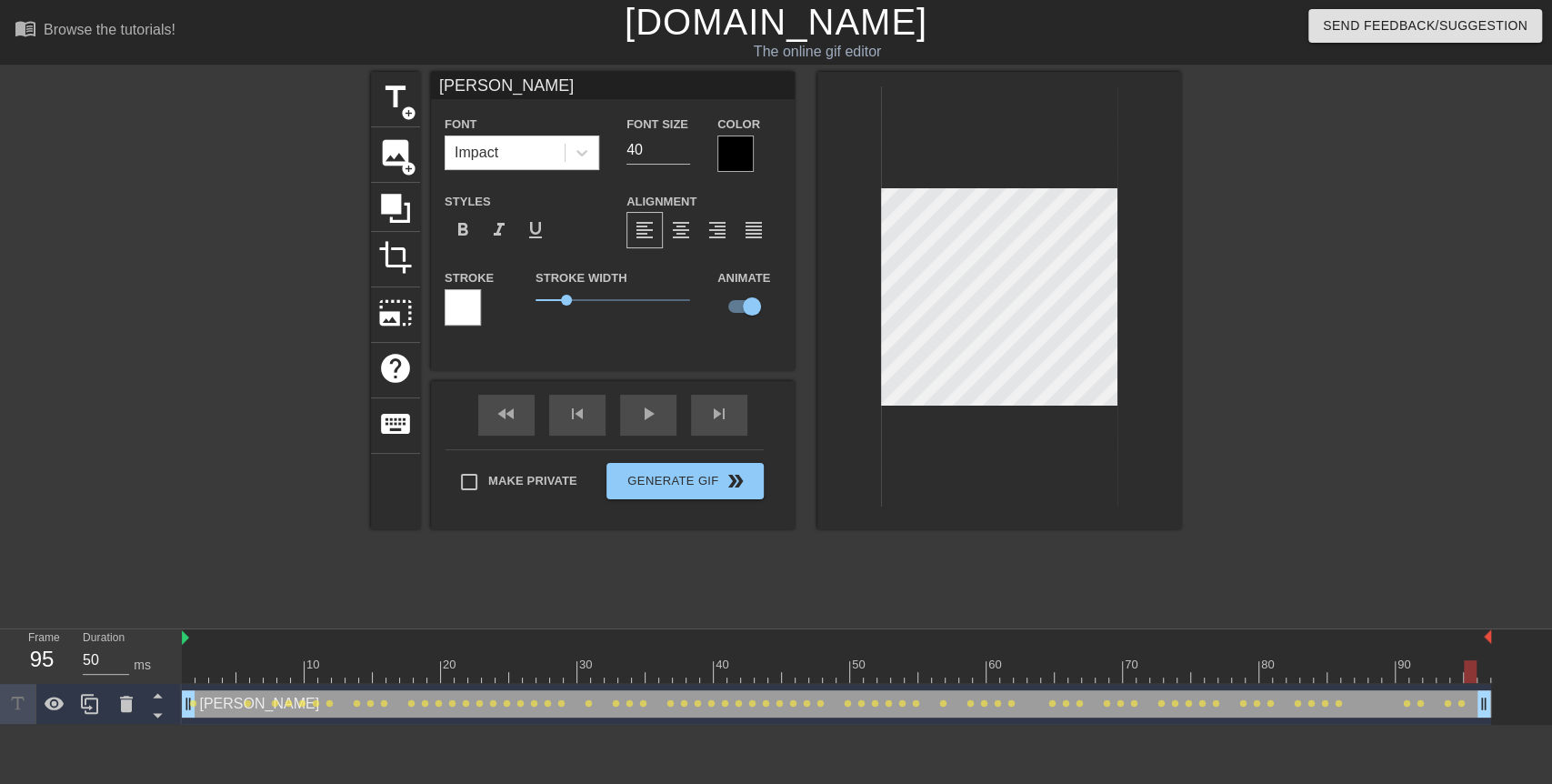
click at [1466, 674] on div at bounding box center [1470, 670] width 13 height 22
drag, startPoint x: 1466, startPoint y: 674, endPoint x: 1481, endPoint y: 673, distance: 15.0
click at [1481, 673] on div at bounding box center [1484, 670] width 13 height 22
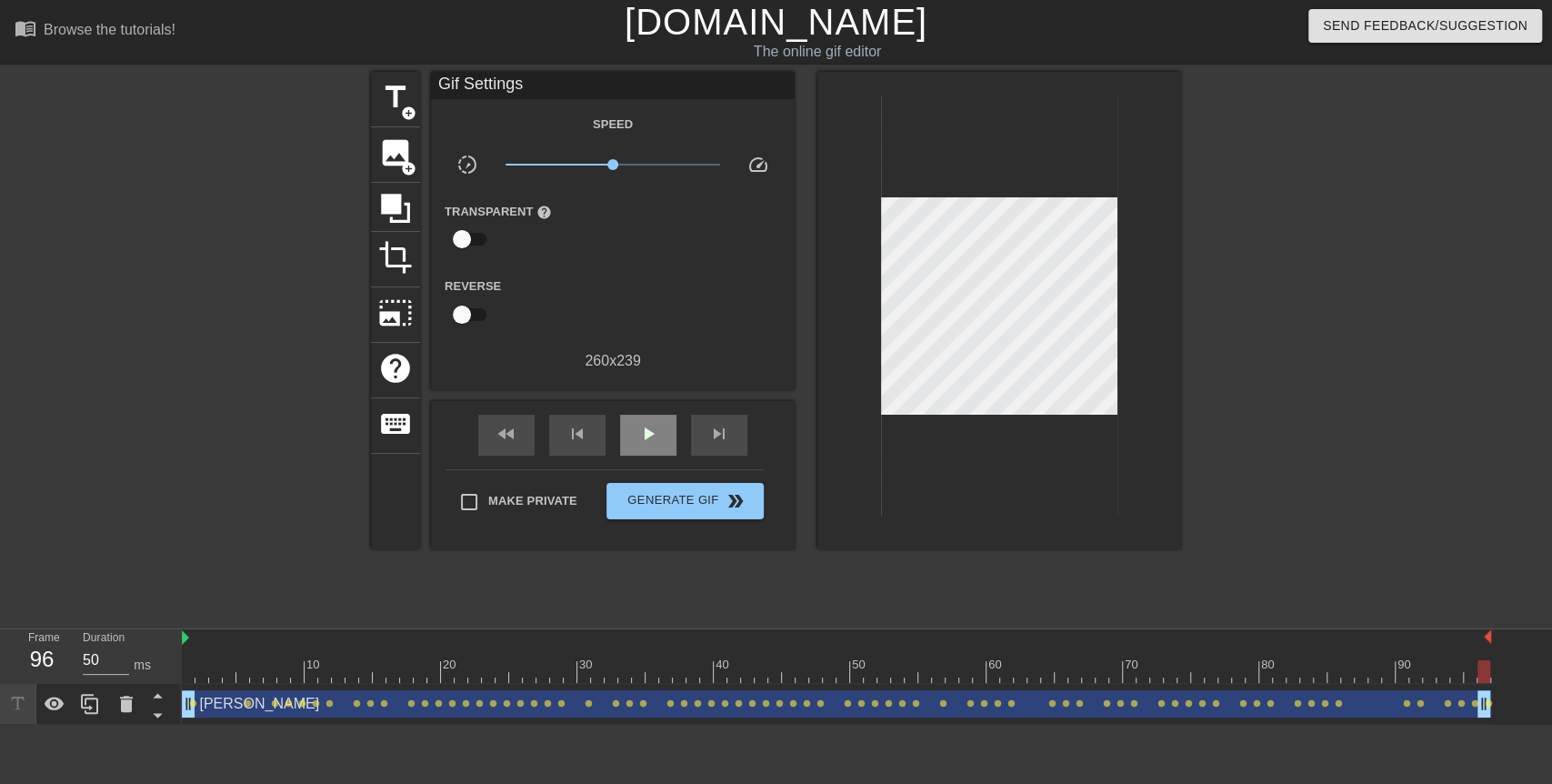
click at [648, 397] on div "Gif Settings Speed slow_motion_video x1.00 speed Transparent help Reverse 260 x…" at bounding box center [613, 310] width 363 height 477
click at [651, 424] on span "play_arrow" at bounding box center [648, 433] width 21 height 21
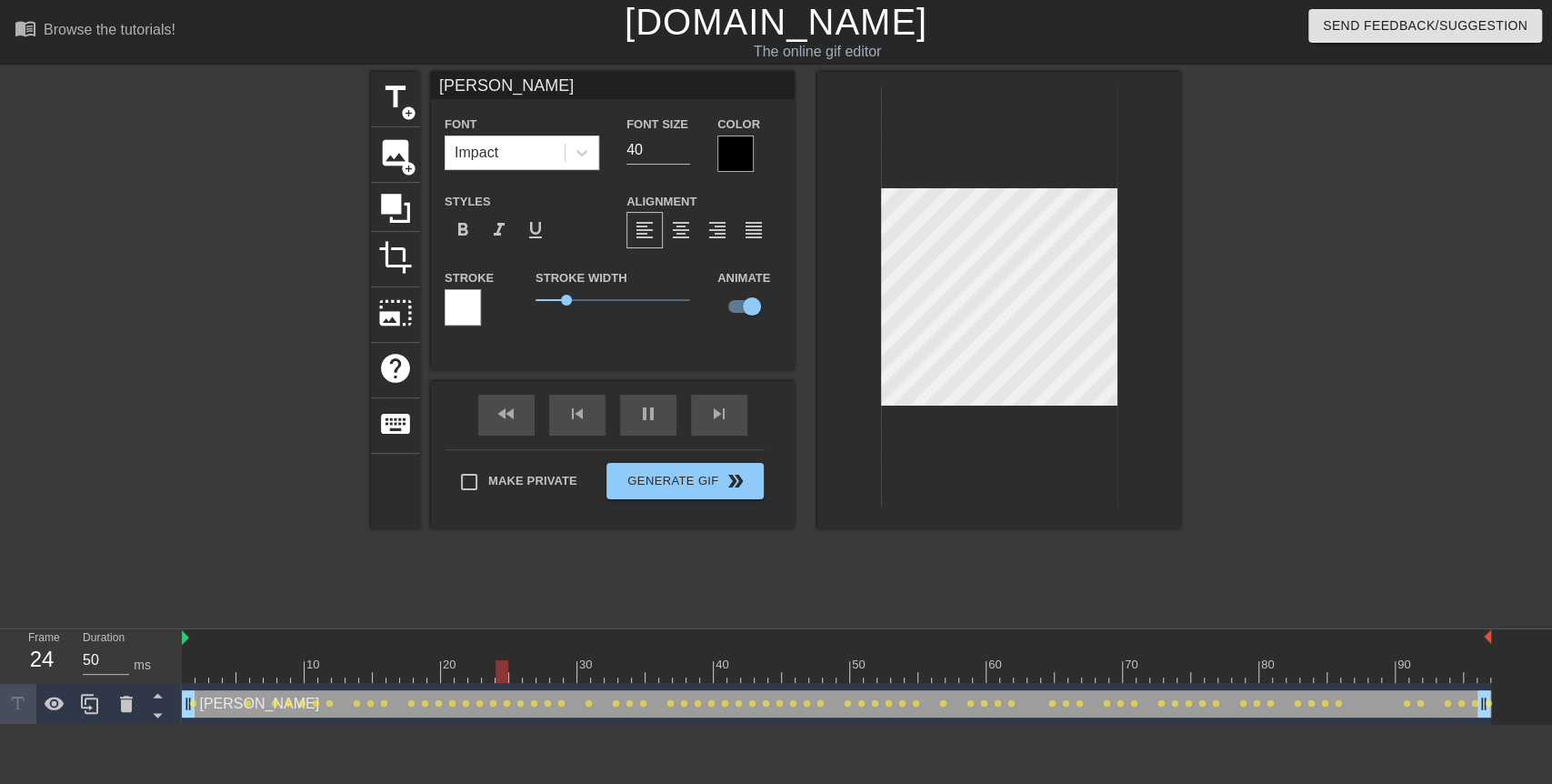
click at [604, 91] on input "[PERSON_NAME]" at bounding box center [613, 85] width 363 height 27
type input "[PERSON_NAME] Aura Farming"
click at [644, 422] on span "pause" at bounding box center [648, 414] width 21 height 21
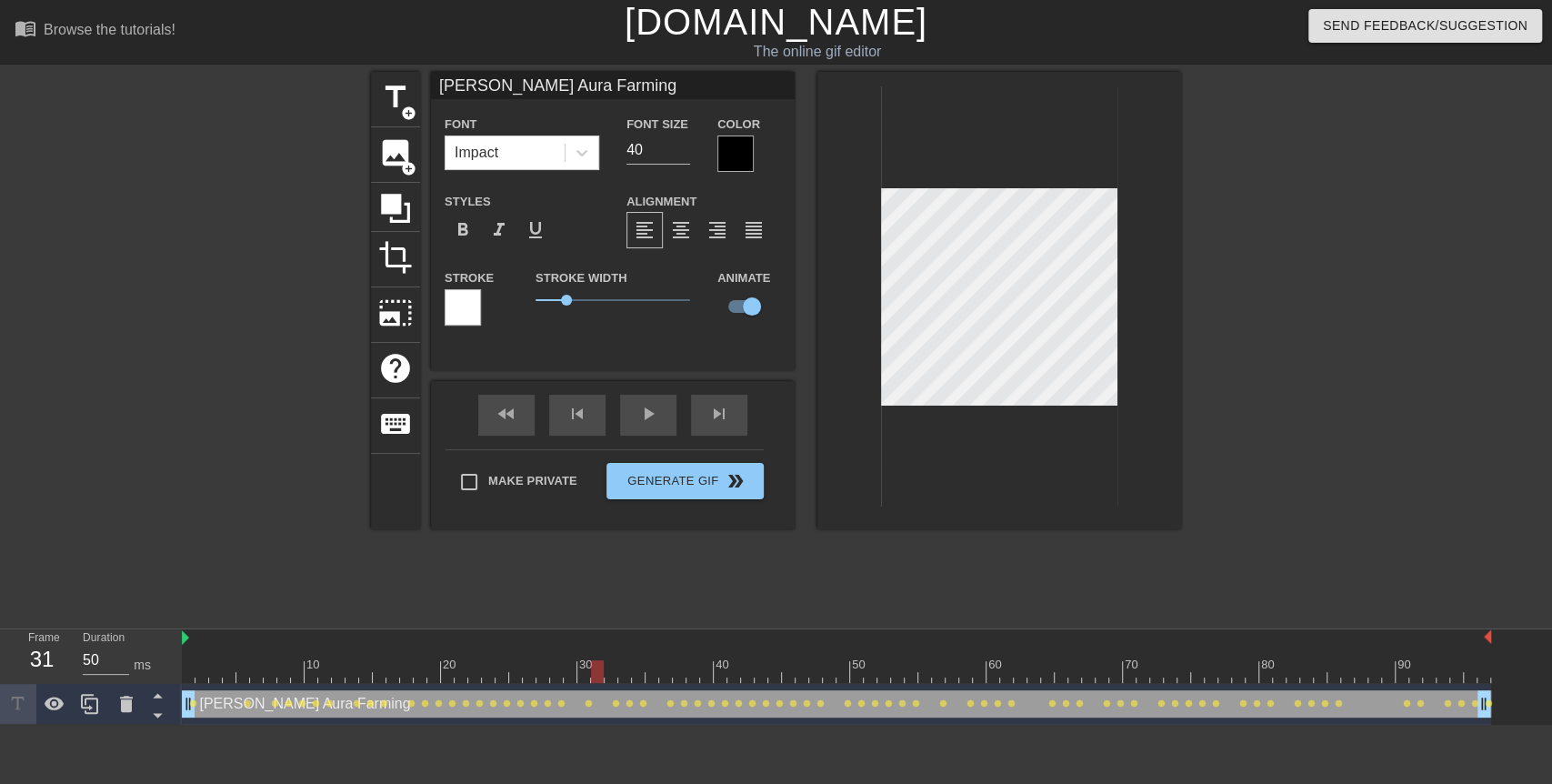
type input "Mr. StallingsAura Farming"
type textarea "Mr. StallingsAura Farming"
type input "[PERSON_NAME] Aura Farming"
type textarea "[PERSON_NAME] Aura Farming"
type input "[PERSON_NAME] Aura Farming"
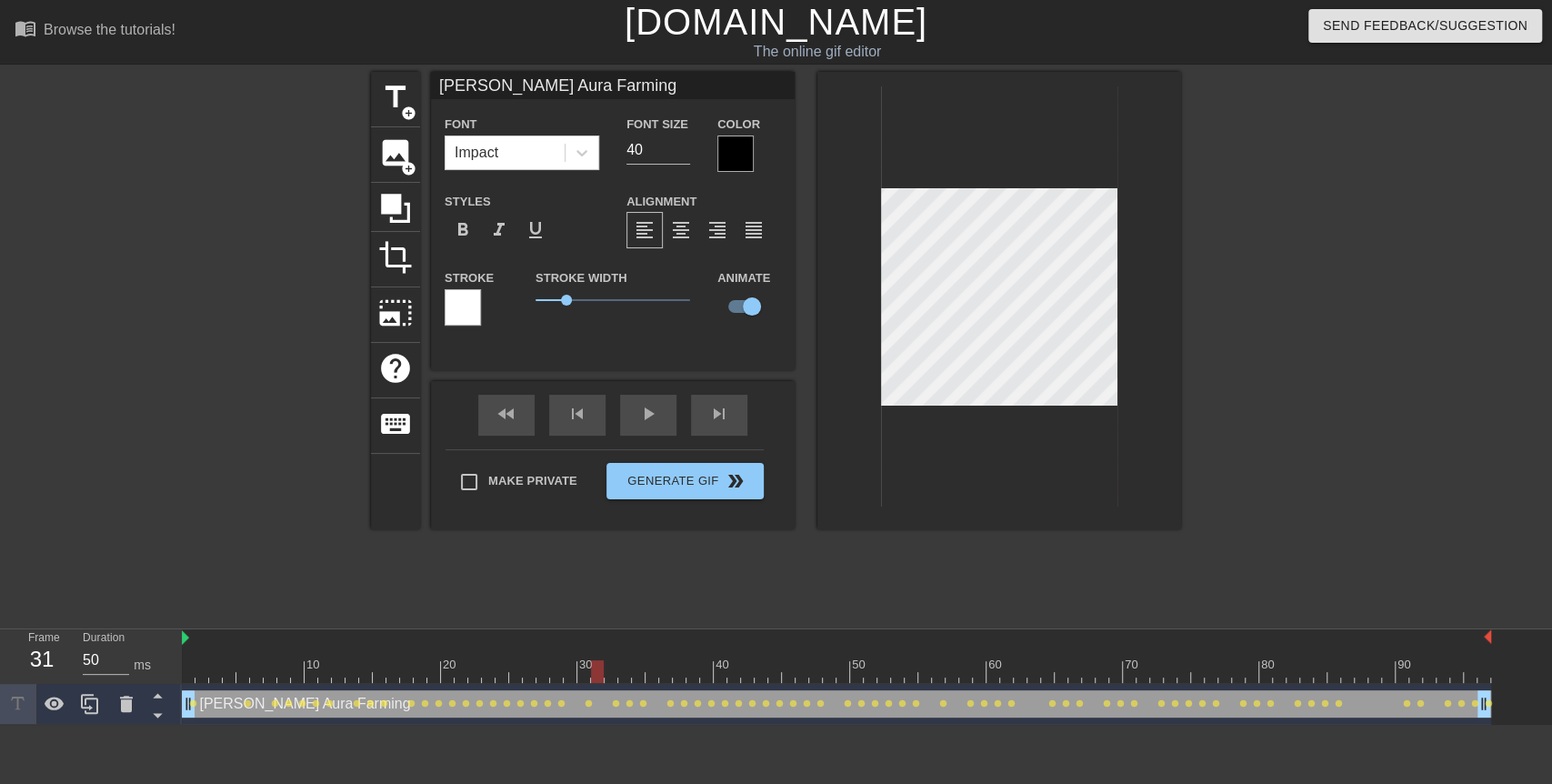
type textarea "[PERSON_NAME] Aura Farming"
click at [1240, 327] on div at bounding box center [1339, 344] width 273 height 545
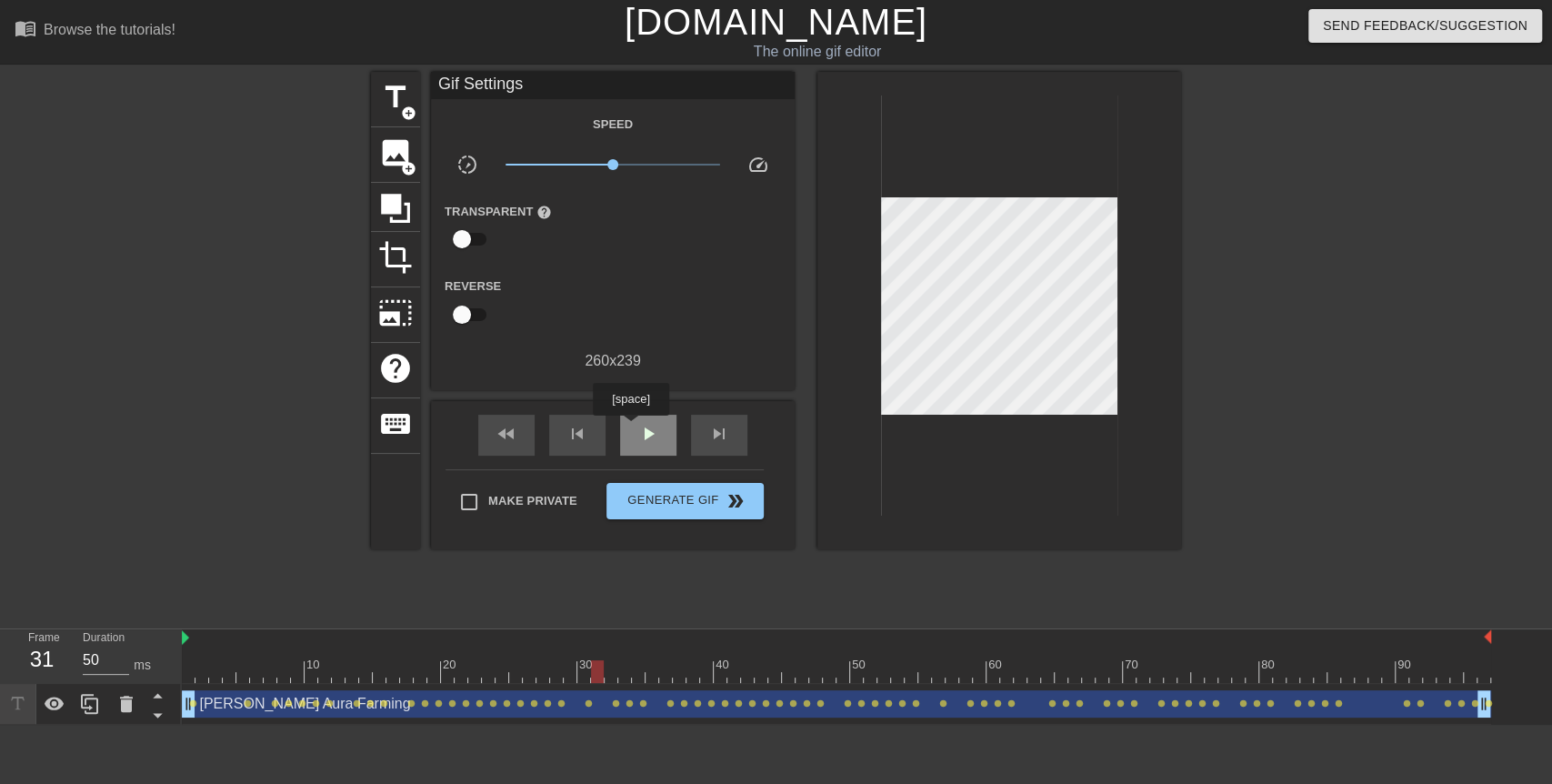
click at [631, 428] on div "play_arrow" at bounding box center [648, 435] width 56 height 41
click at [559, 496] on span "Make Private" at bounding box center [534, 500] width 89 height 18
click at [489, 496] on input "Make Private" at bounding box center [468, 501] width 38 height 38
checkbox input "true"
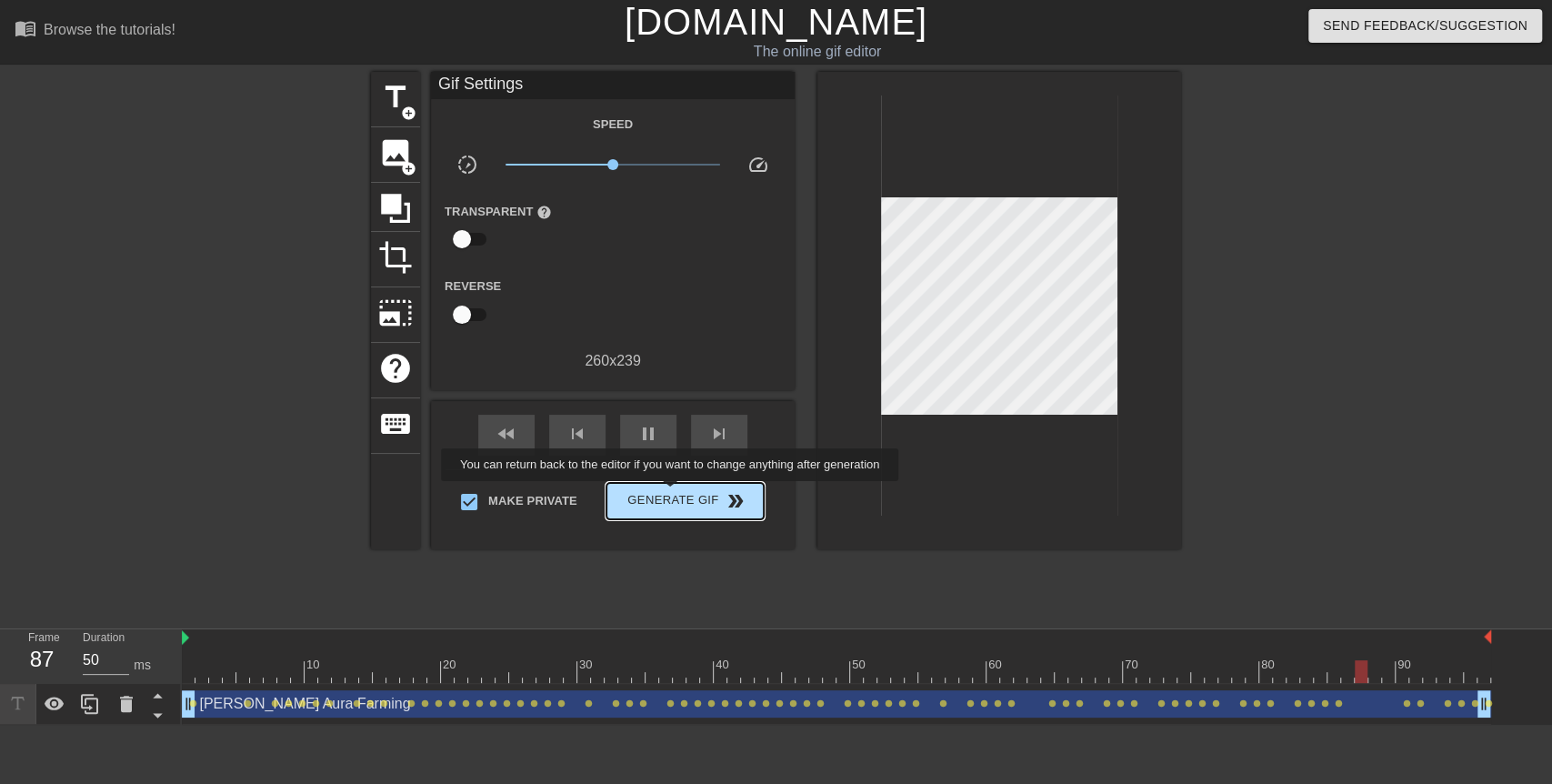
click at [673, 494] on span "Generate Gif double_arrow" at bounding box center [685, 500] width 143 height 21
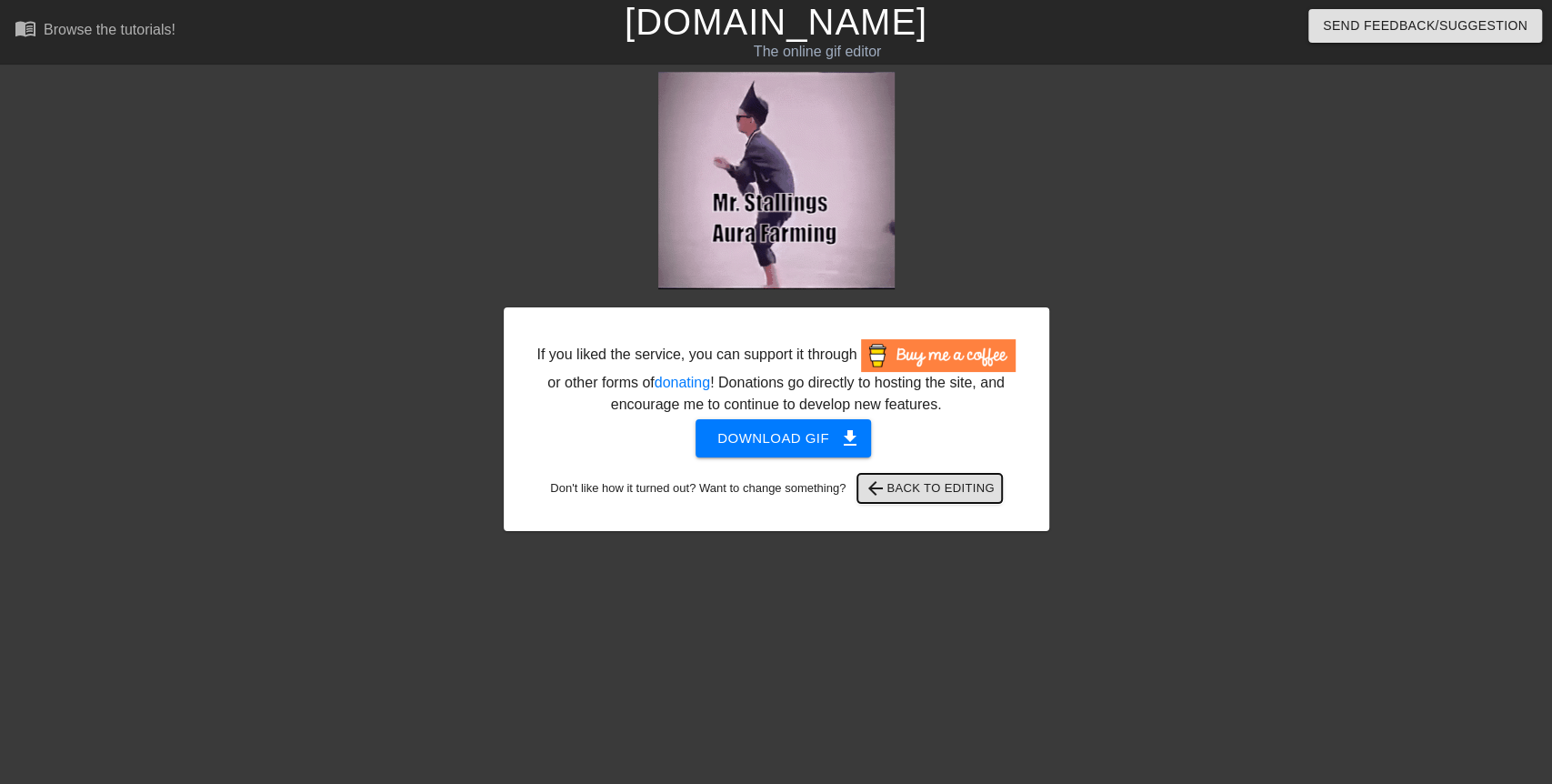
click at [915, 482] on span "arrow_back Back to Editing" at bounding box center [930, 488] width 130 height 21
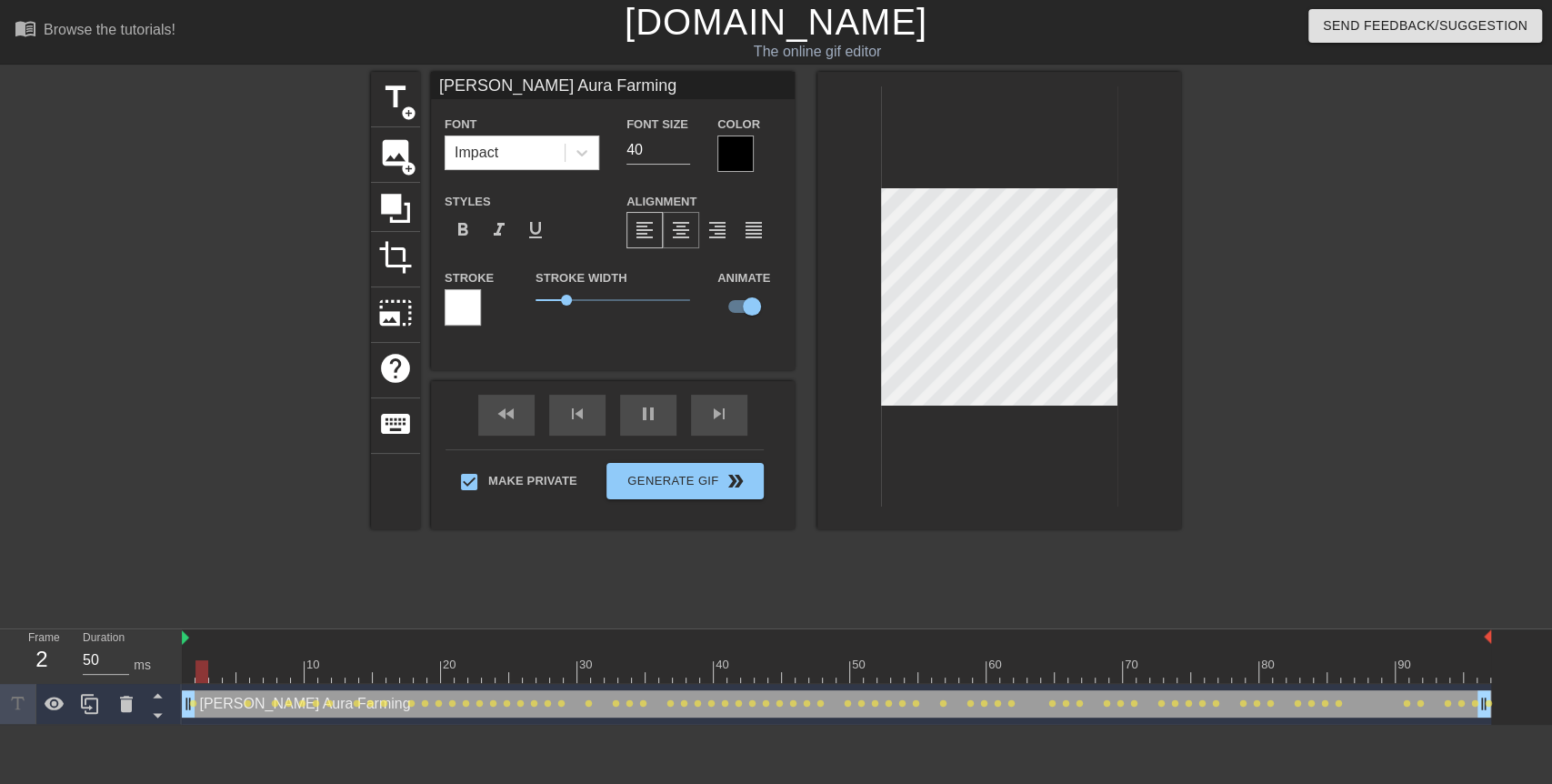
click at [687, 231] on span "format_align_center" at bounding box center [681, 230] width 21 height 21
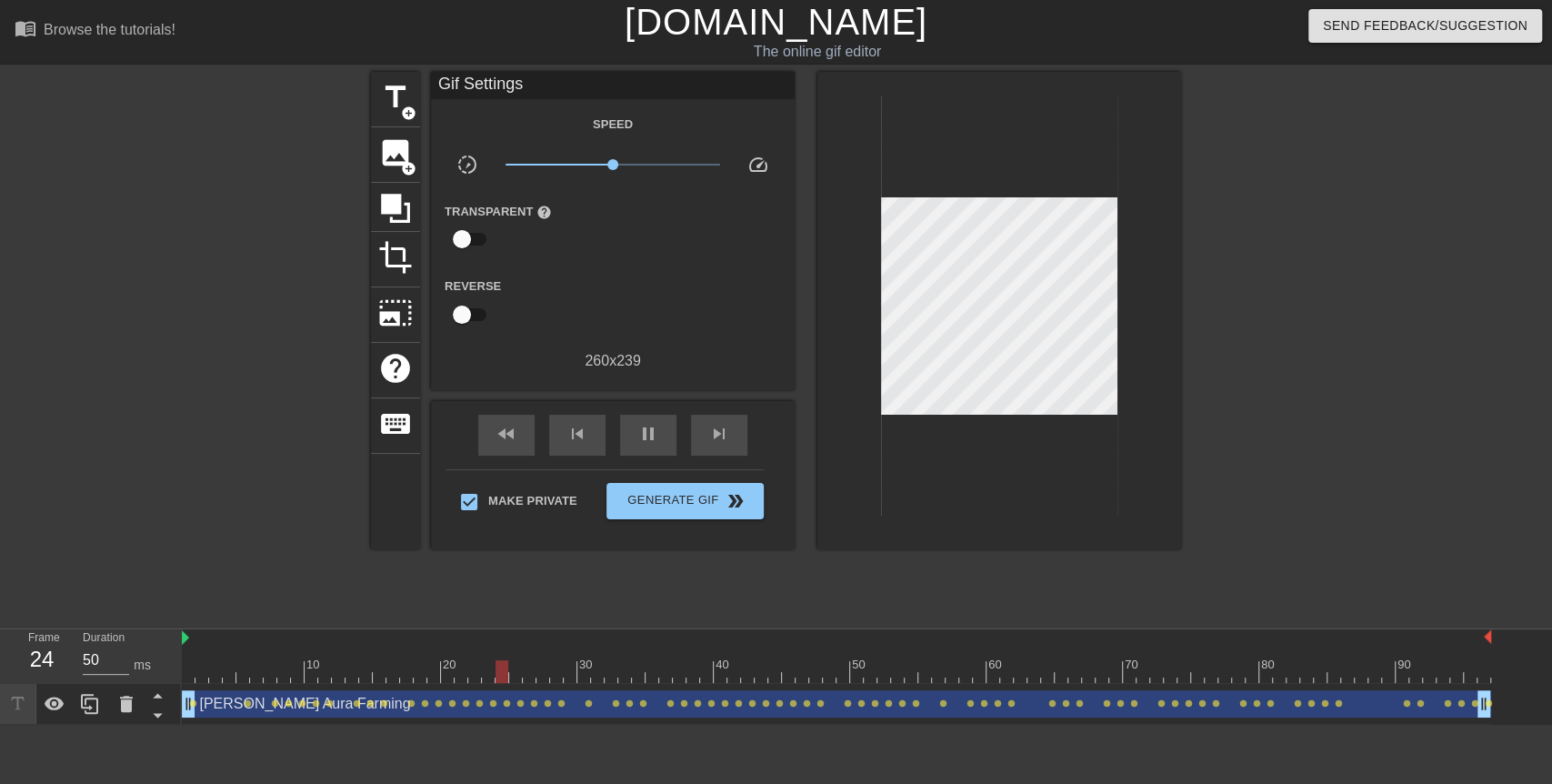
click at [1370, 307] on div at bounding box center [1339, 344] width 273 height 545
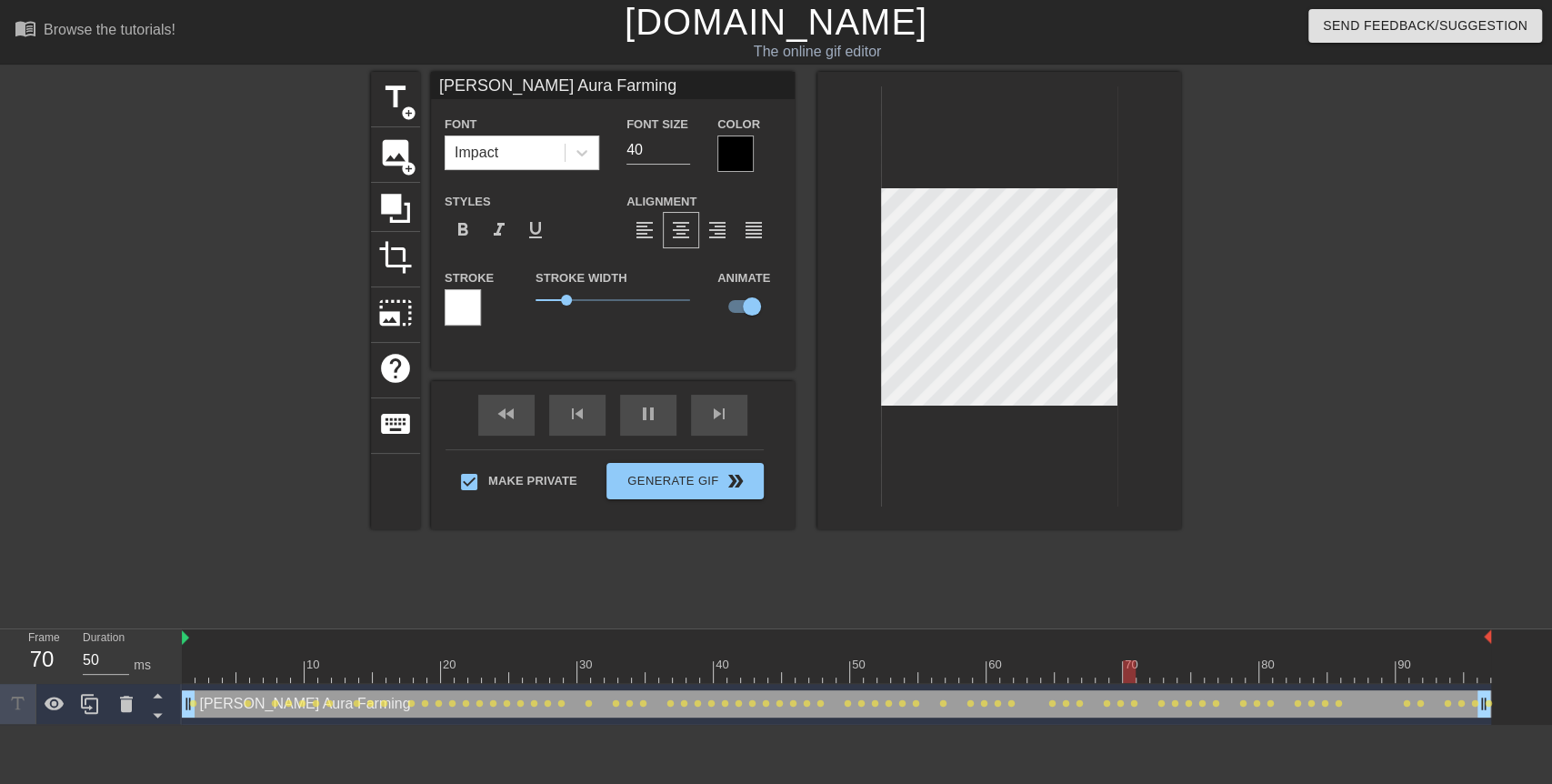
scroll to position [2, 2]
click at [691, 238] on div "format_align_center" at bounding box center [680, 229] width 36 height 36
click at [1466, 276] on div at bounding box center [1339, 344] width 273 height 545
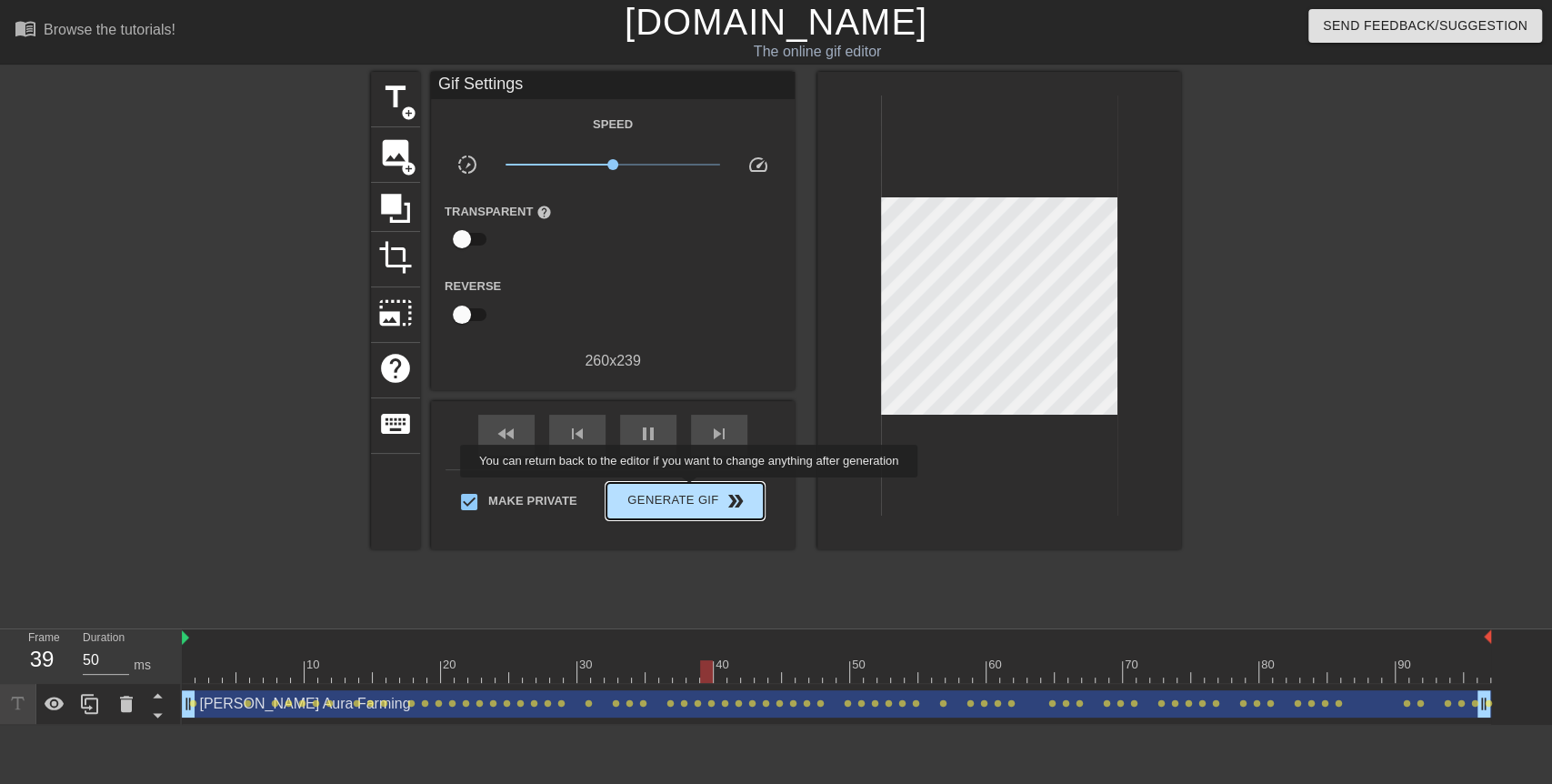
click at [690, 494] on span "Generate Gif double_arrow" at bounding box center [685, 500] width 143 height 21
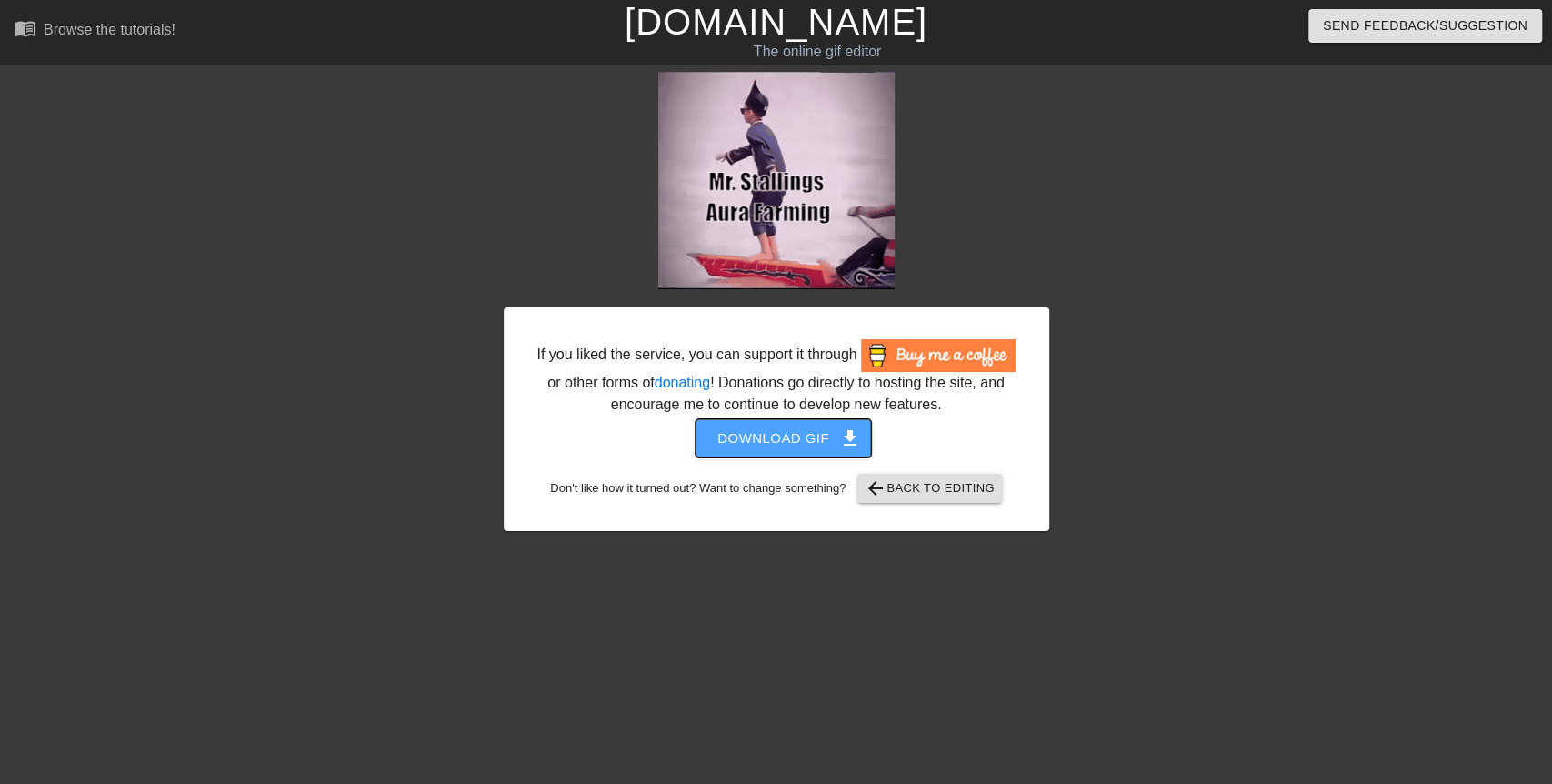
click at [860, 434] on button "Download gif get_app" at bounding box center [783, 437] width 176 height 38
